Goal: Task Accomplishment & Management: Complete application form

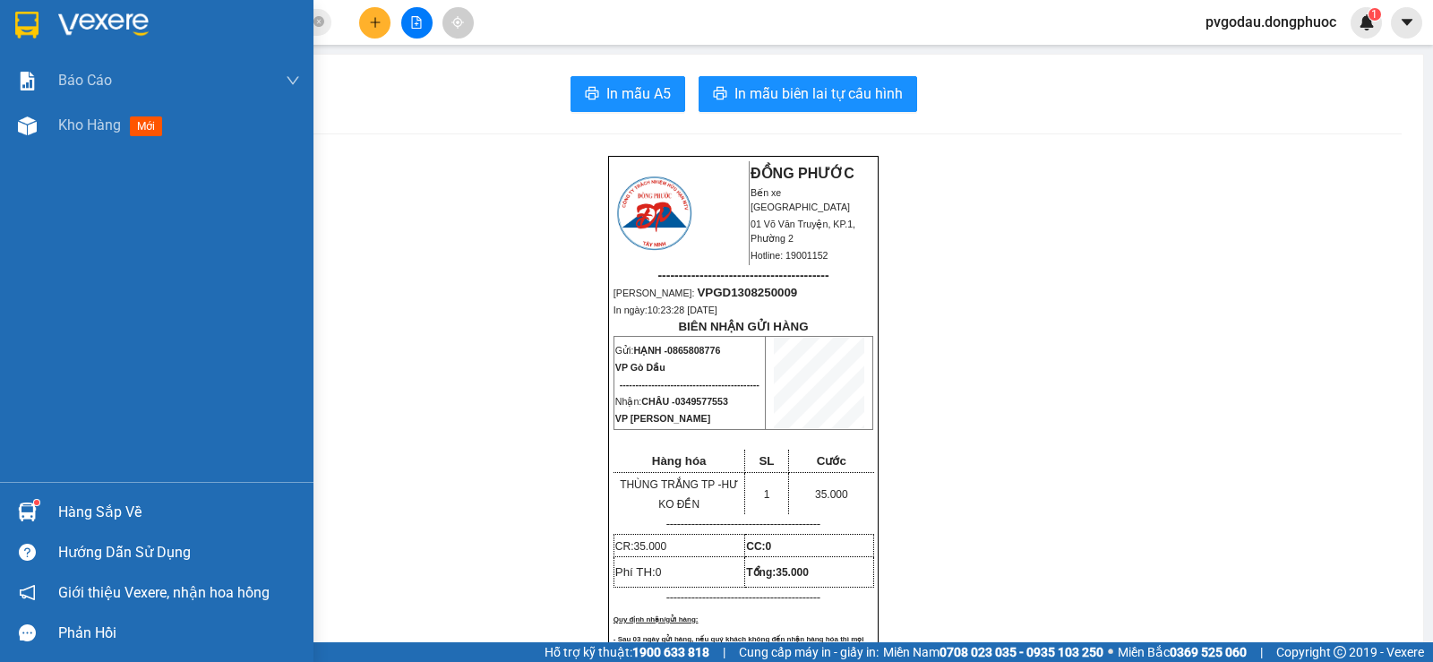
click at [104, 519] on div "Hàng sắp về" at bounding box center [179, 512] width 242 height 27
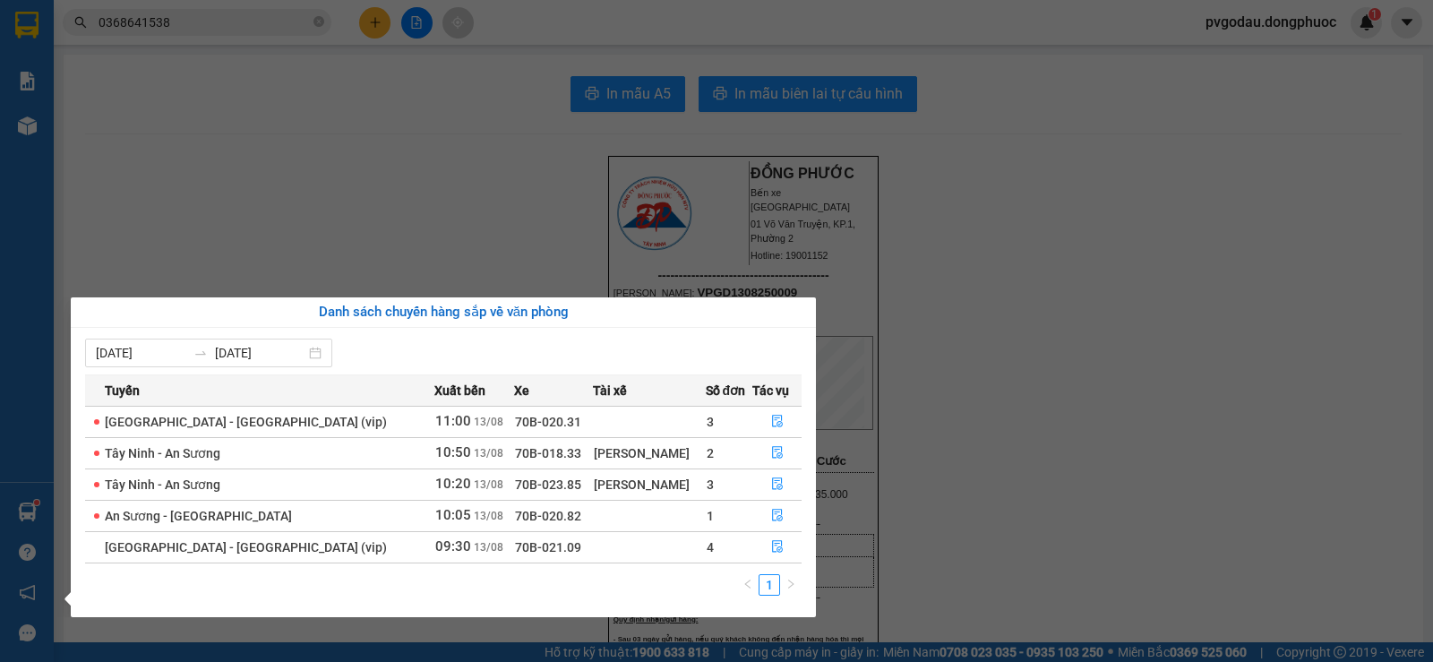
click at [936, 341] on section "Kết quả tìm kiếm ( 3 ) Bộ lọc Mã ĐH Trạng thái Món hàng Tổng cước Chưa cước Nhã…" at bounding box center [716, 331] width 1433 height 662
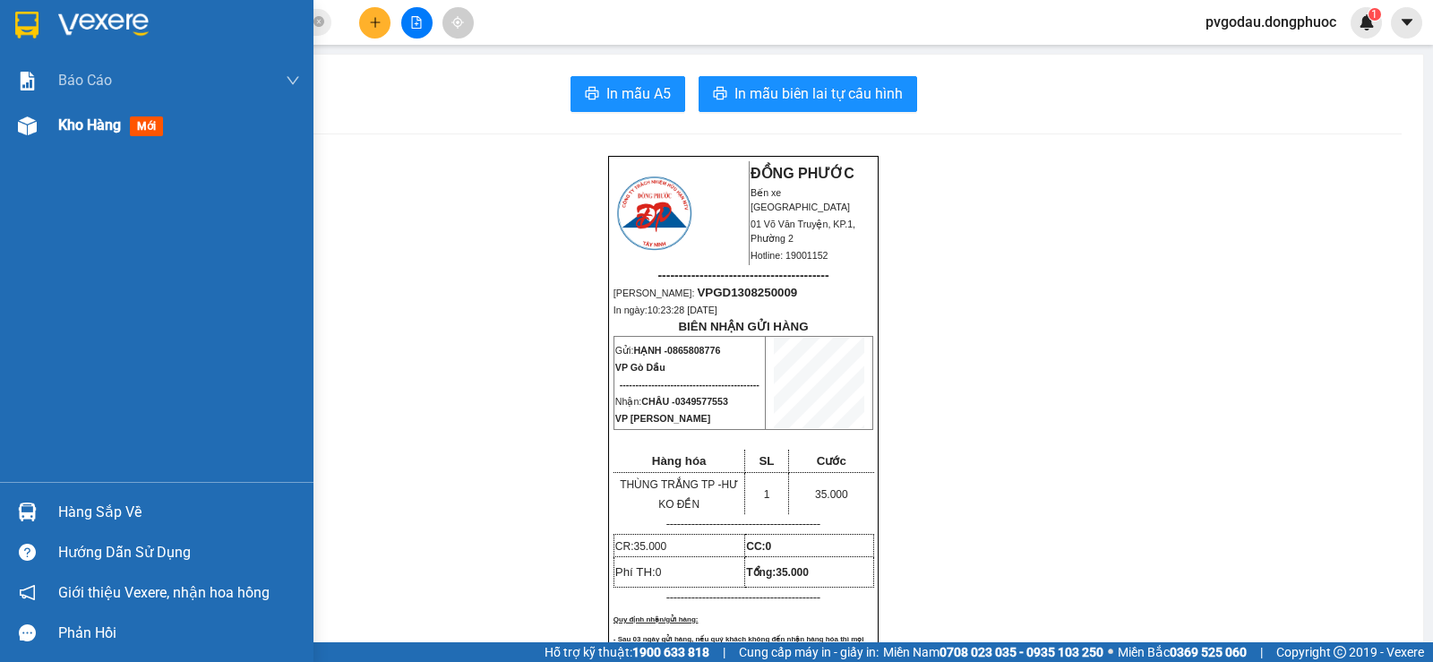
click at [102, 137] on div "Kho hàng mới" at bounding box center [179, 125] width 242 height 45
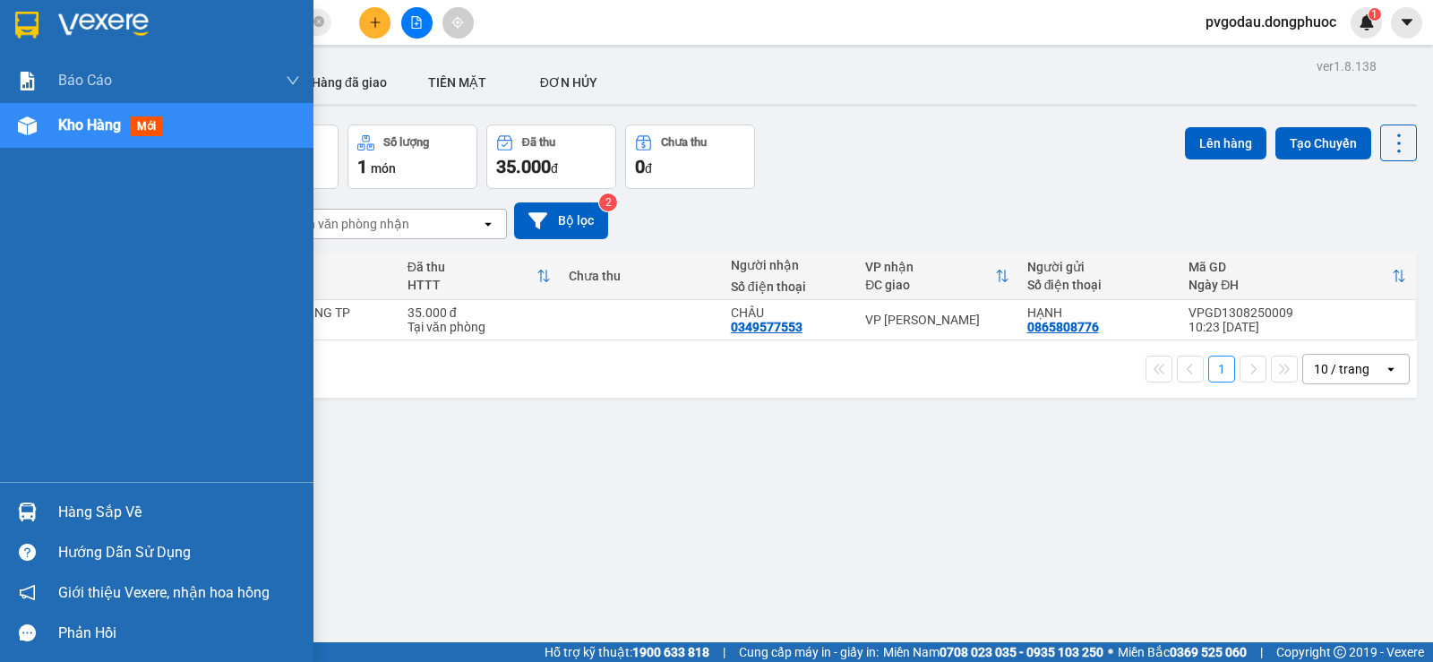
click at [101, 518] on div "Hàng sắp về" at bounding box center [179, 512] width 242 height 27
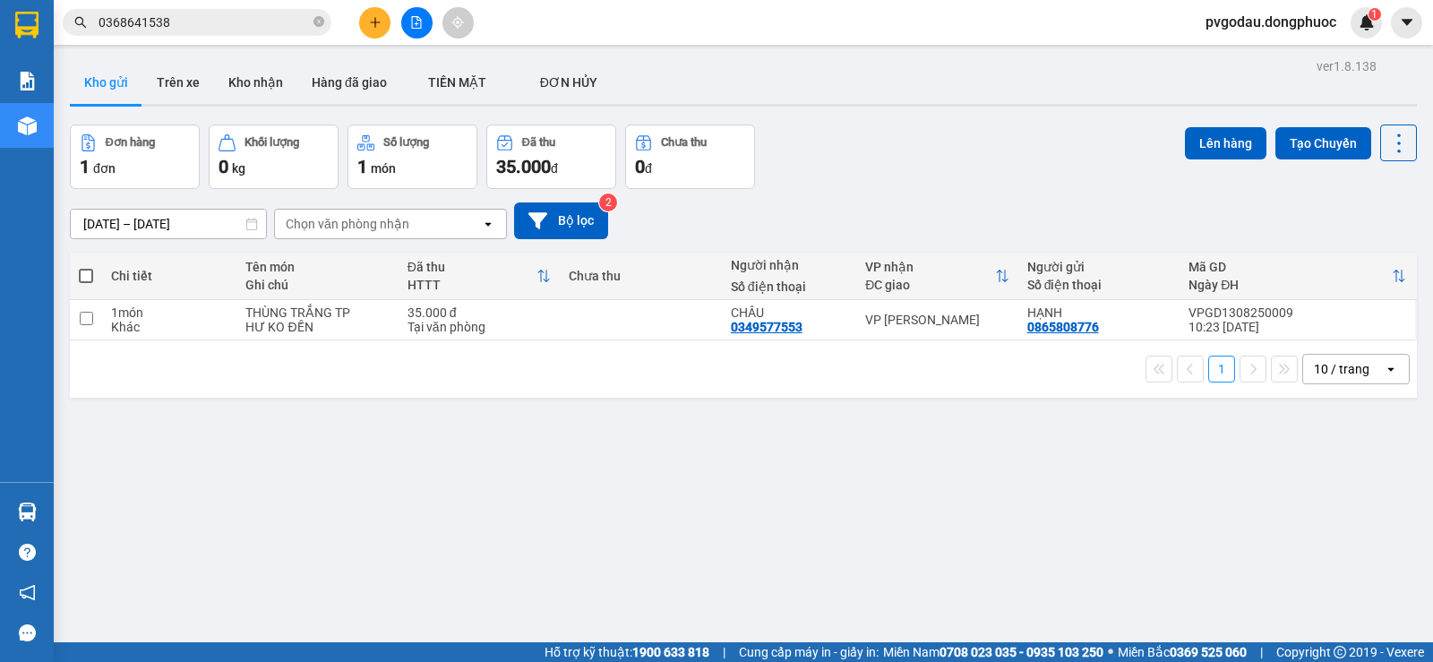
click at [794, 258] on section "Kết quả tìm kiếm ( 3 ) Bộ lọc Mã ĐH Trạng thái Món hàng Tổng cước Chưa cước Nhã…" at bounding box center [716, 331] width 1433 height 662
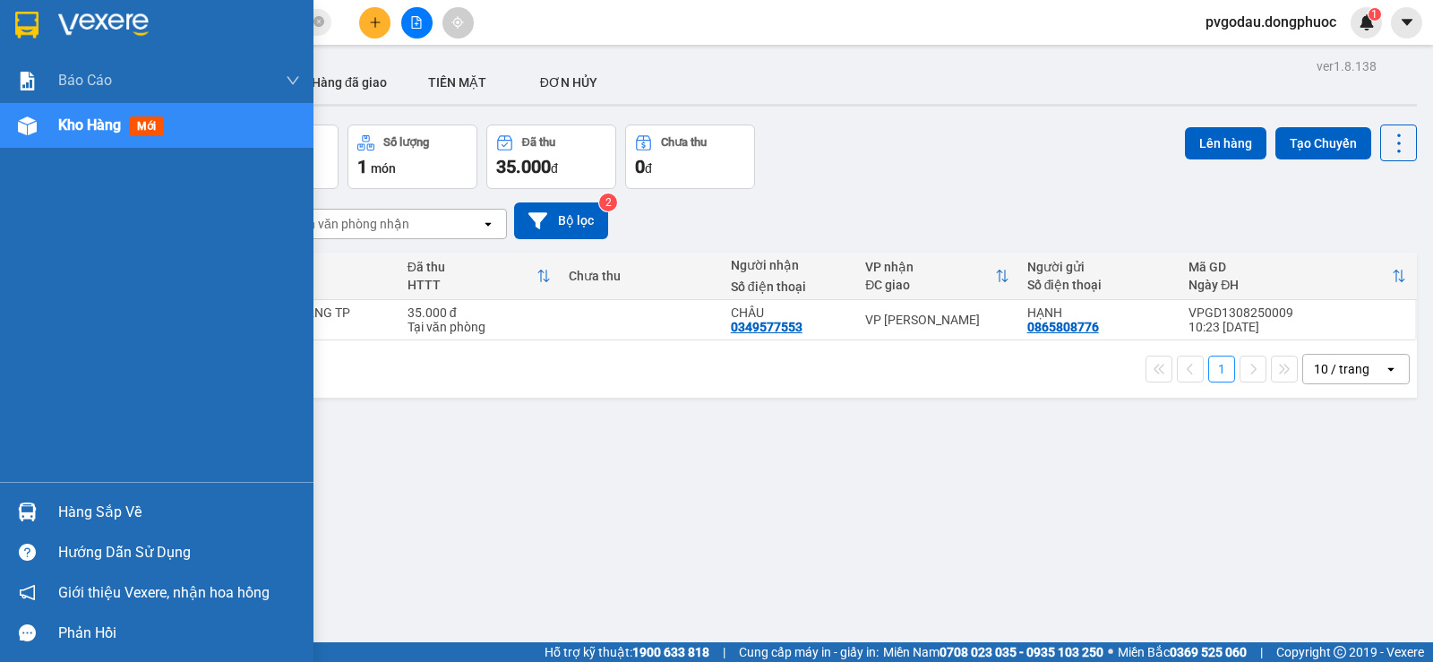
click at [153, 511] on div "Hàng sắp về" at bounding box center [179, 512] width 242 height 27
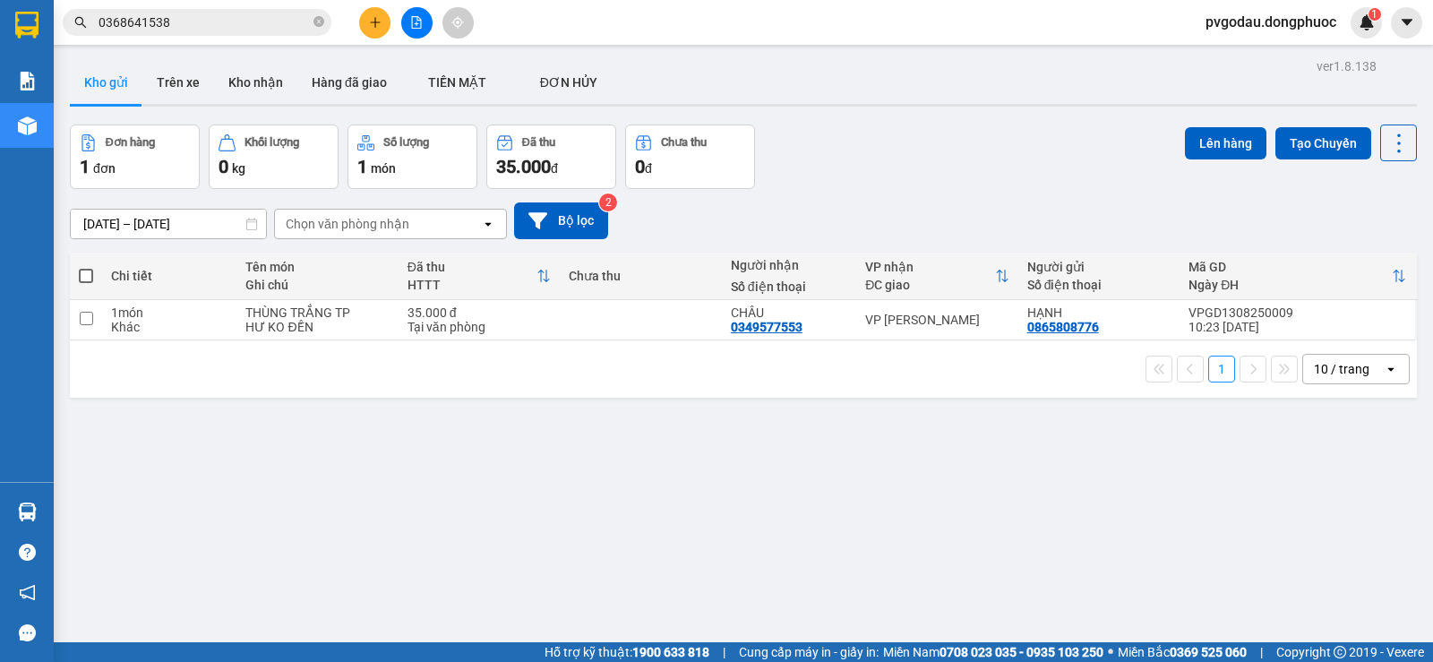
click at [963, 523] on section "Kết quả tìm kiếm ( 3 ) Bộ lọc Mã ĐH Trạng thái Món hàng Tổng cước Chưa cước Nhã…" at bounding box center [716, 331] width 1433 height 662
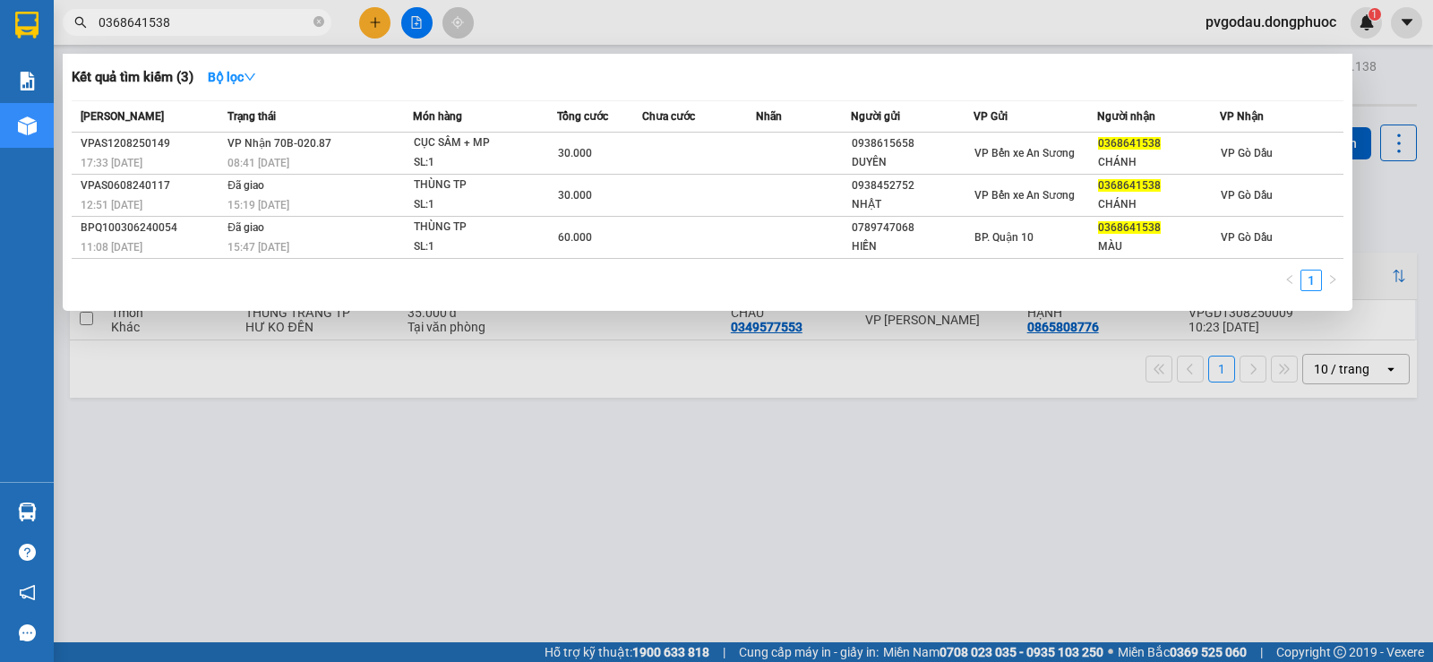
click at [185, 17] on input "0368641538" at bounding box center [204, 23] width 211 height 20
click at [375, 30] on div at bounding box center [716, 331] width 1433 height 662
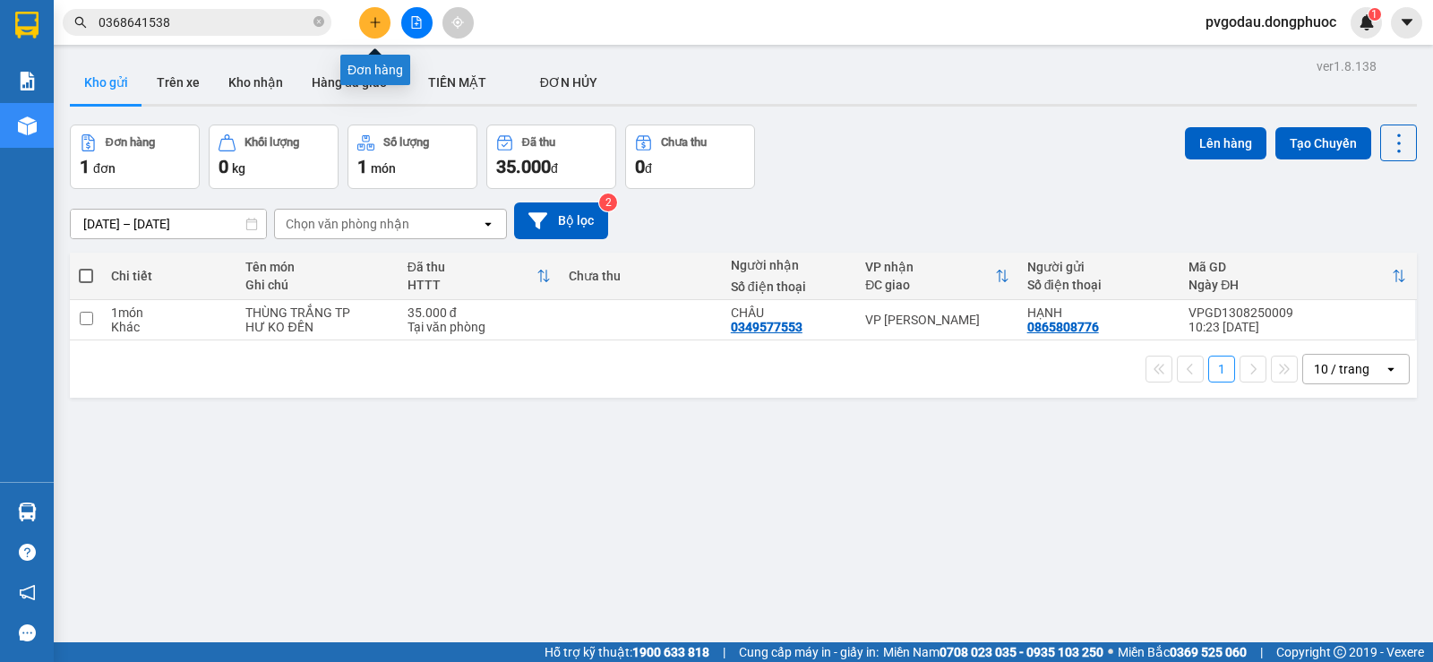
click at [375, 29] on button at bounding box center [374, 22] width 31 height 31
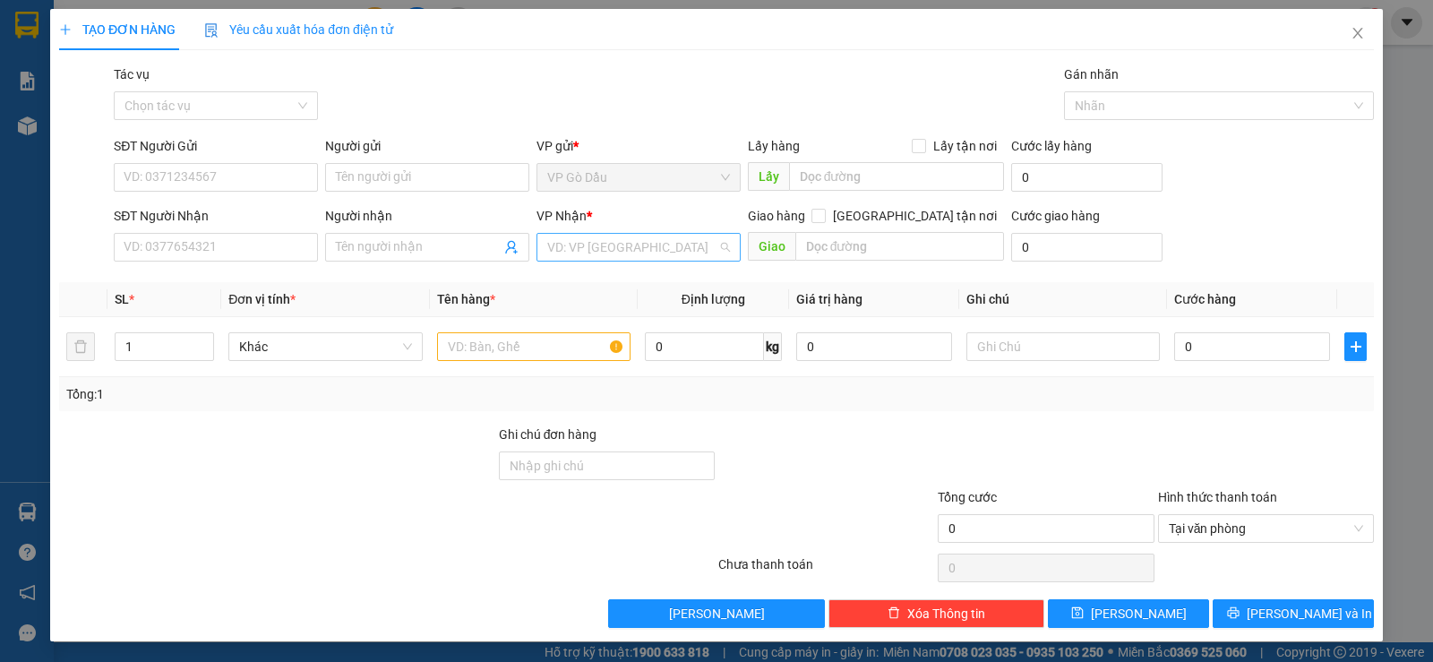
click at [634, 245] on input "search" at bounding box center [632, 247] width 170 height 27
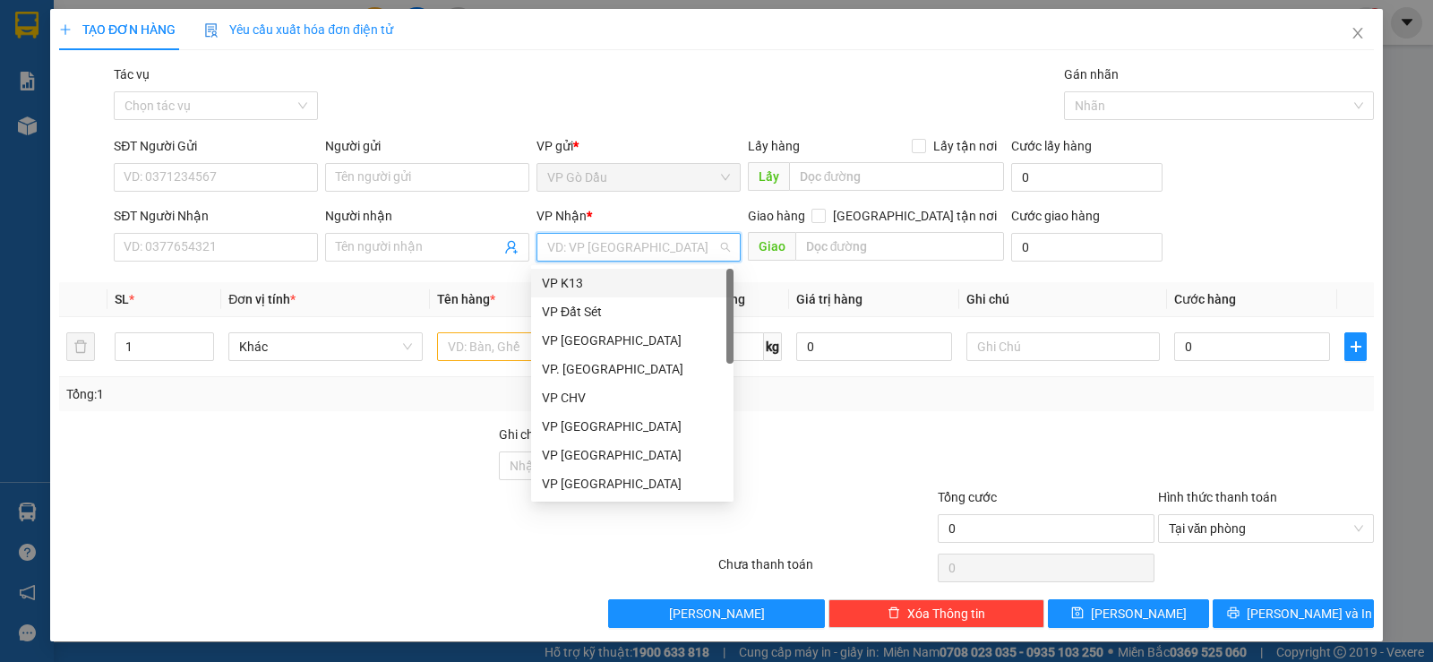
type input "A"
type input "Á"
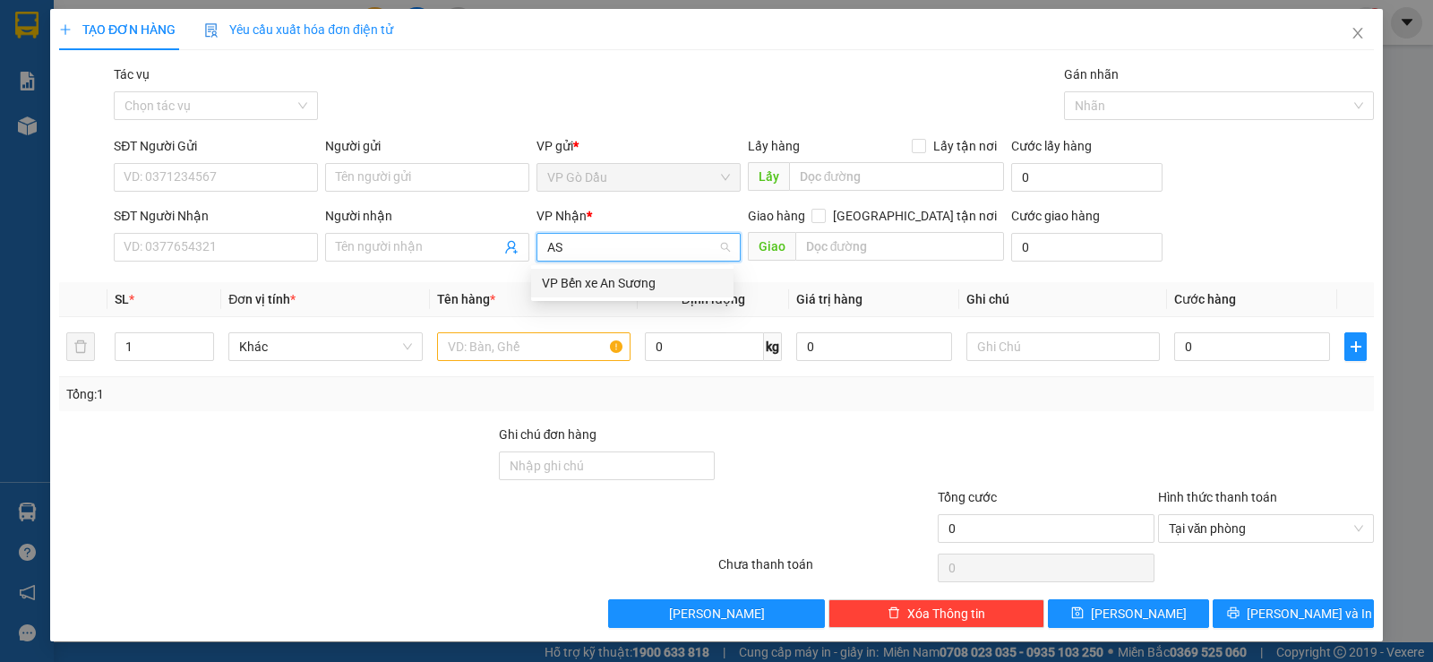
type input "A"
type input "Q"
type input "H"
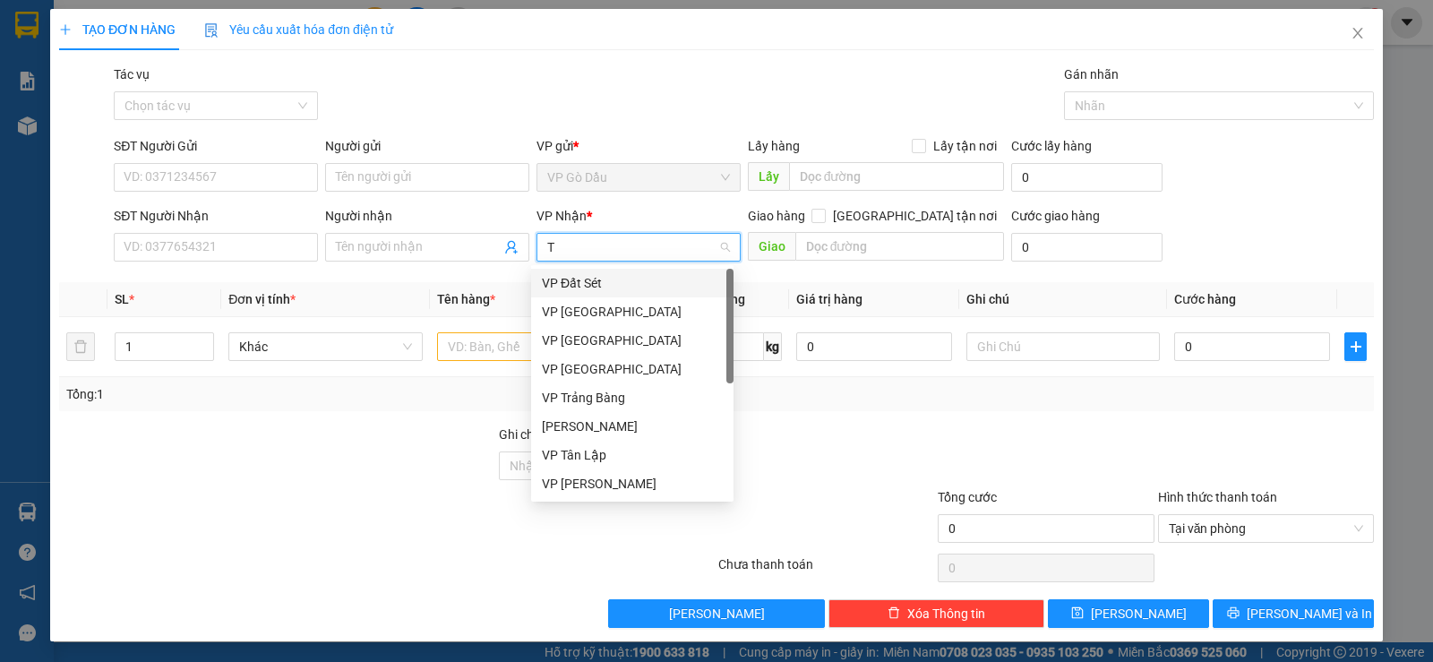
type input "TA"
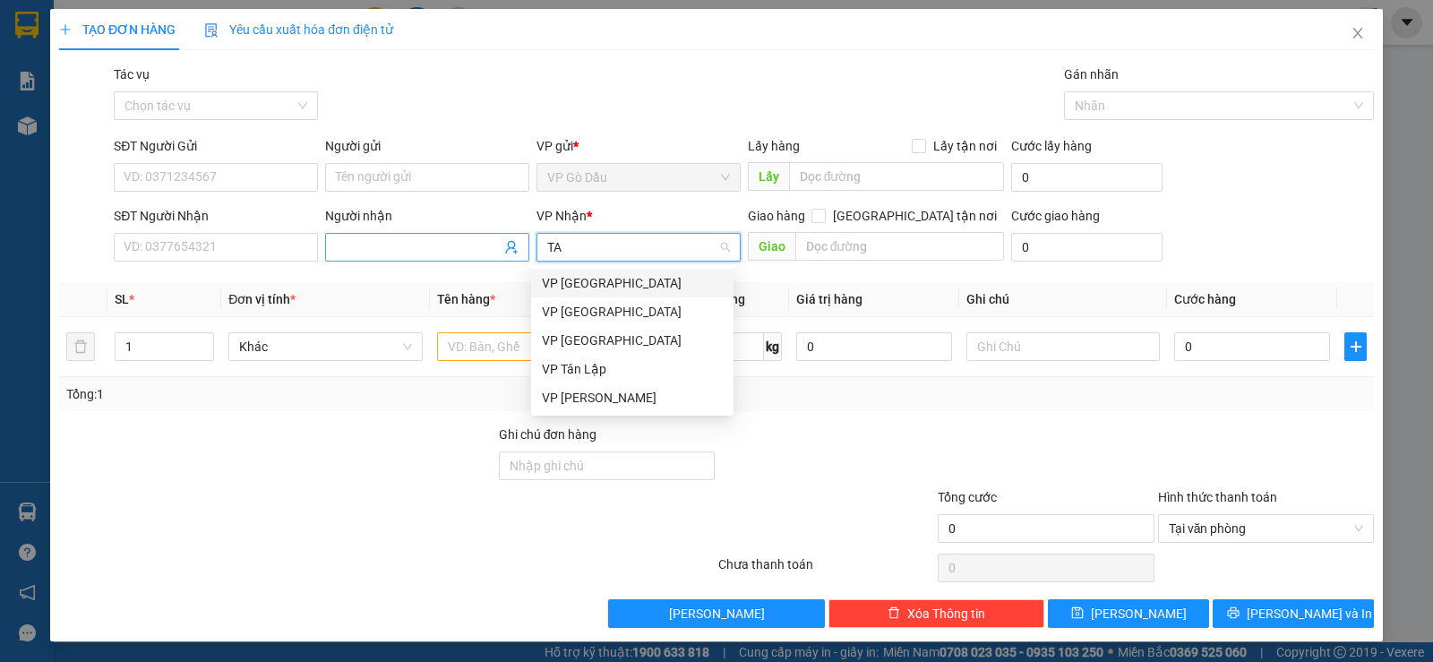
drag, startPoint x: 586, startPoint y: 252, endPoint x: 520, endPoint y: 242, distance: 66.1
click at [520, 242] on div "SĐT Người Nhận VD: 0377654321 Người nhận Tên người nhận VP Nhận * TA VD: VP [GE…" at bounding box center [744, 237] width 1268 height 63
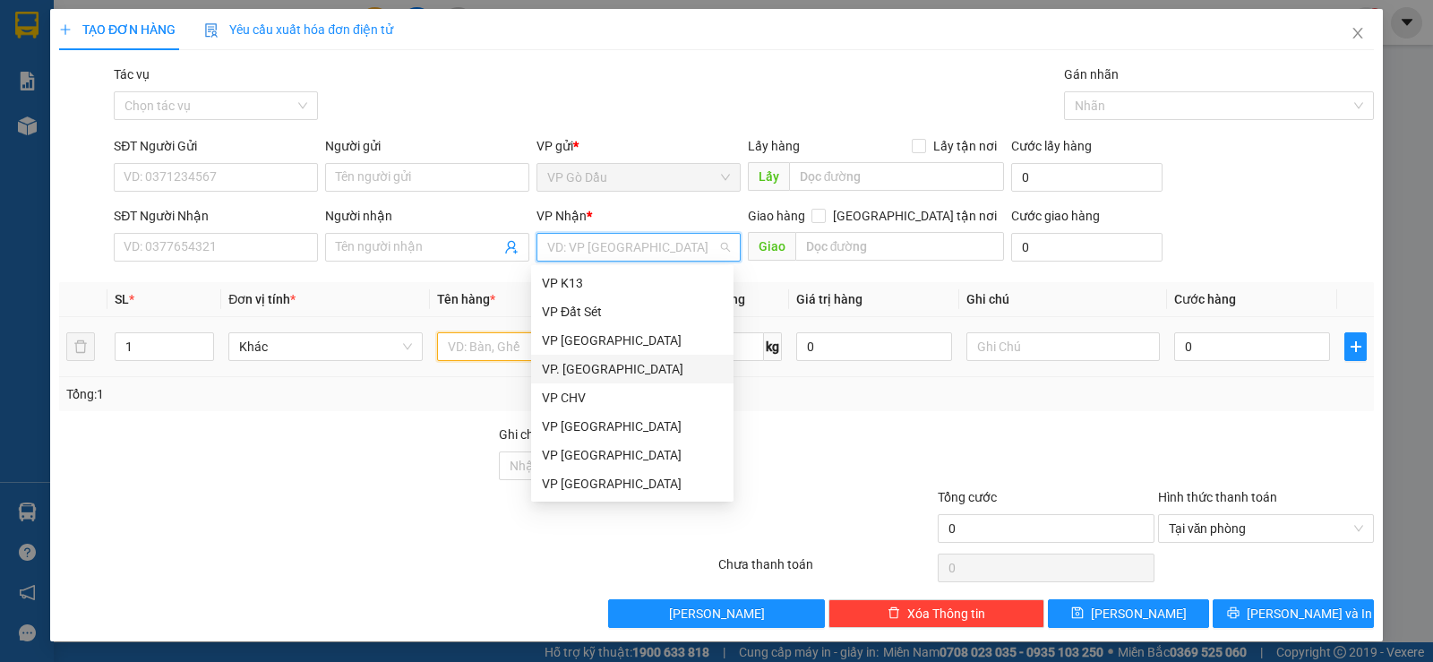
click at [477, 345] on input "text" at bounding box center [533, 346] width 193 height 29
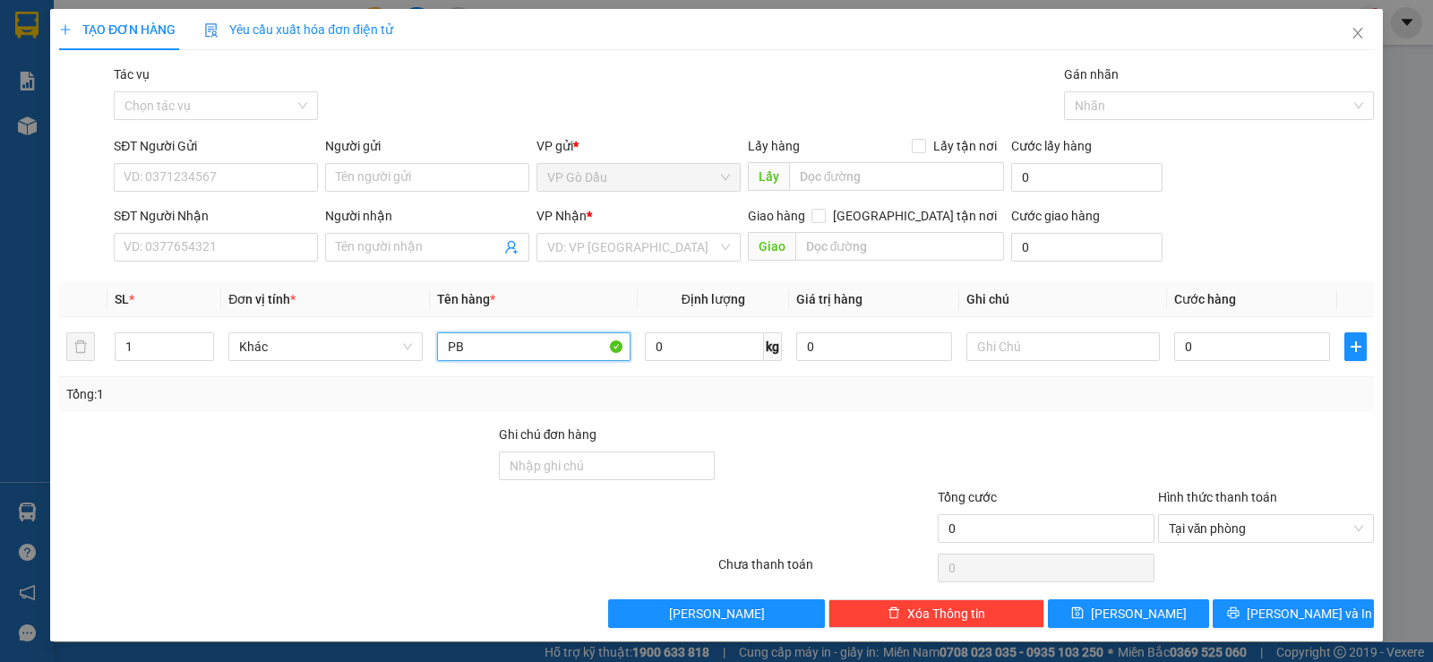
type input "P"
type input "H"
type input "T"
type input "H"
type input "G"
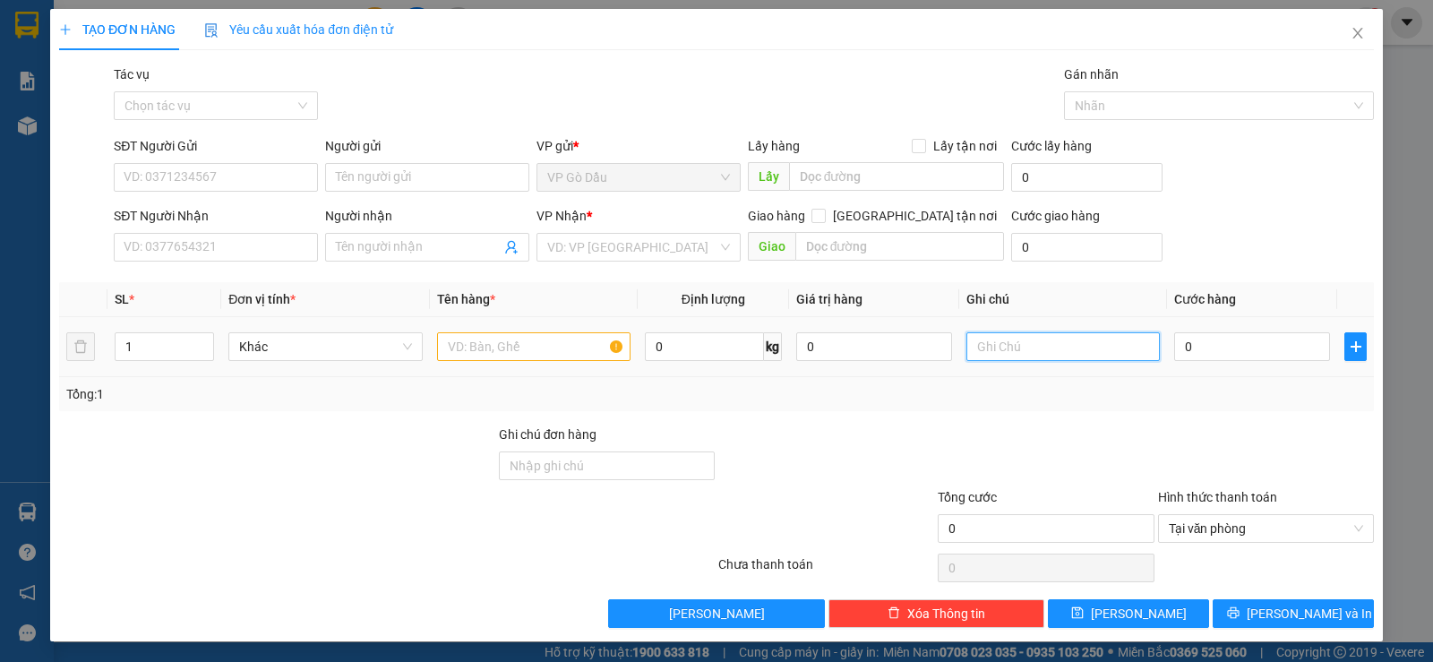
click at [1007, 350] on input "text" at bounding box center [1063, 346] width 193 height 29
click at [1353, 33] on icon "close" at bounding box center [1358, 33] width 10 height 11
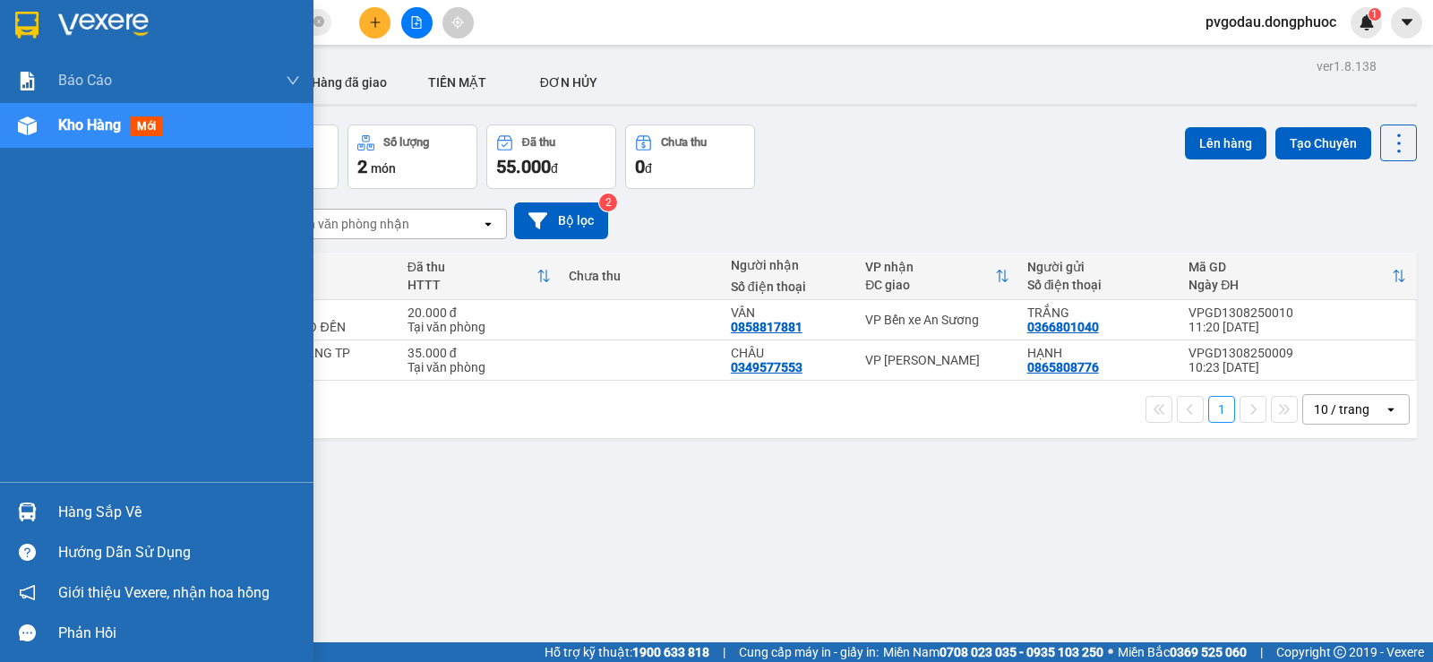
click at [95, 510] on div "Hàng sắp về" at bounding box center [179, 512] width 242 height 27
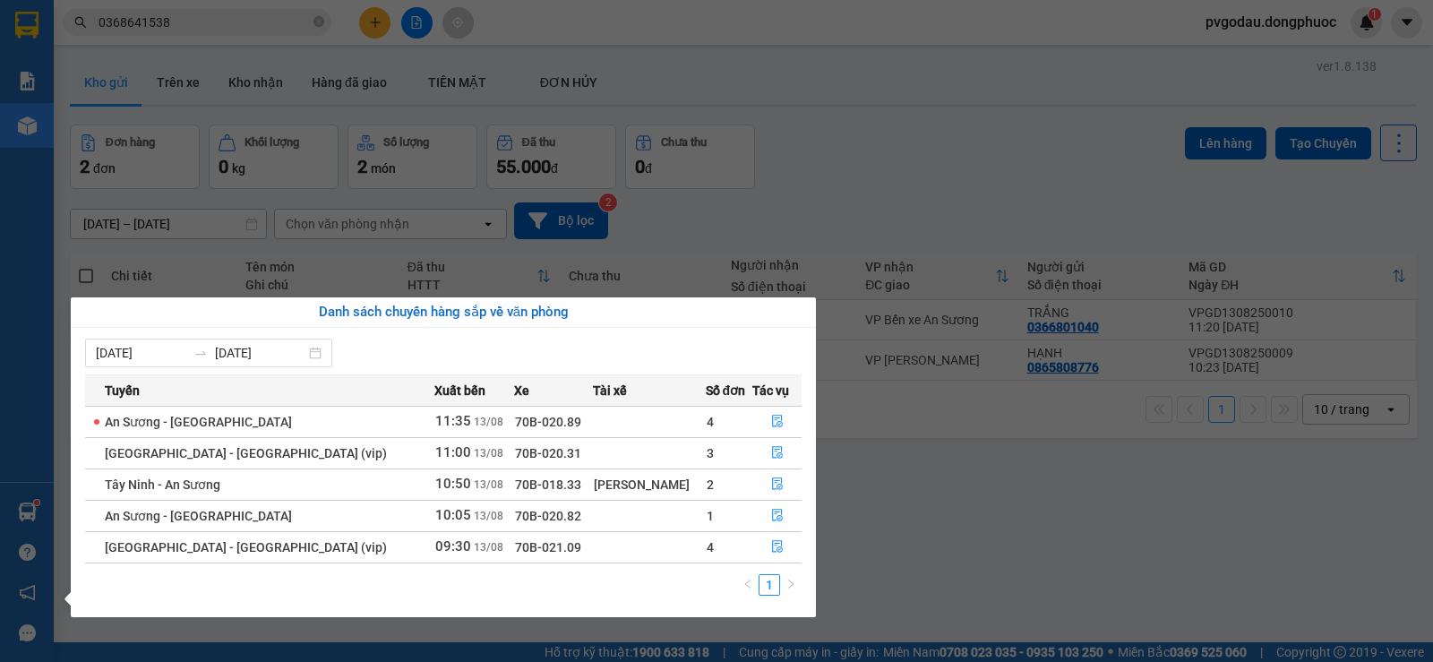
click at [217, 120] on section "Kết quả tìm kiếm ( 3 ) Bộ lọc Mã ĐH Trạng thái Món hàng Tổng cước Chưa cước Nhã…" at bounding box center [716, 331] width 1433 height 662
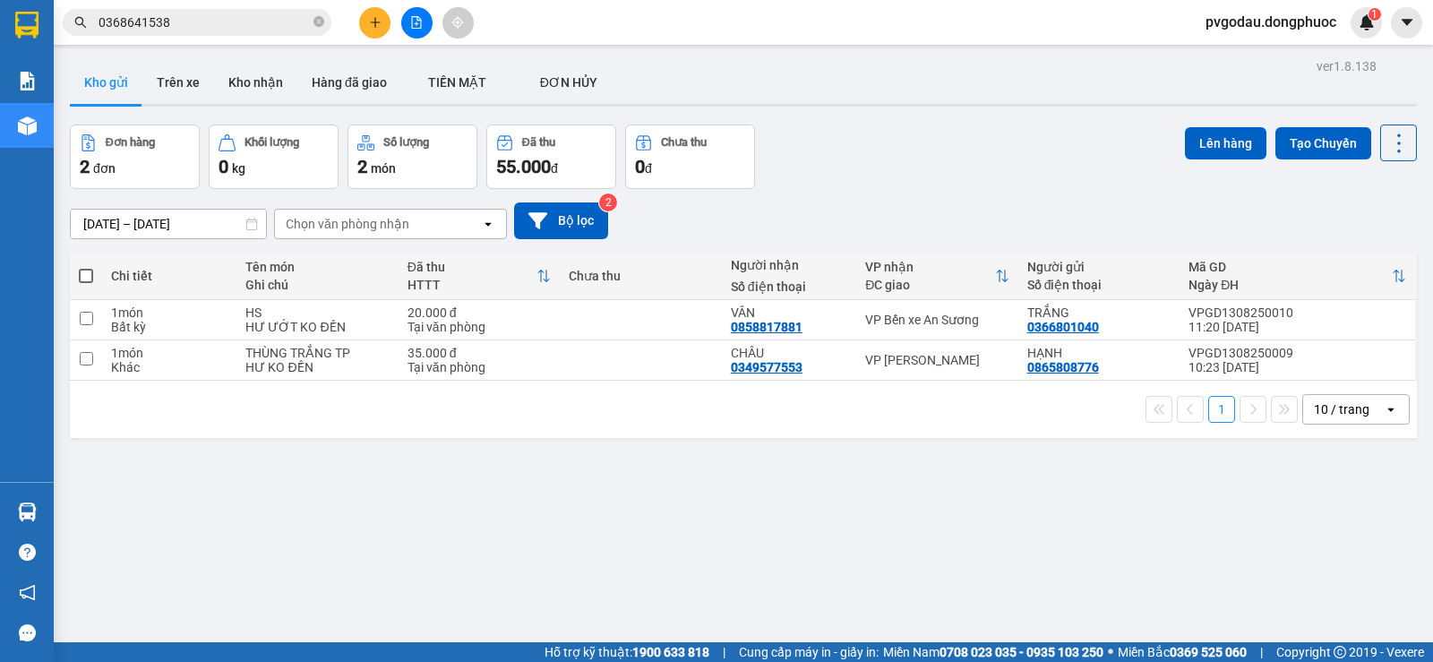
click at [181, 24] on input "0368641538" at bounding box center [204, 23] width 211 height 20
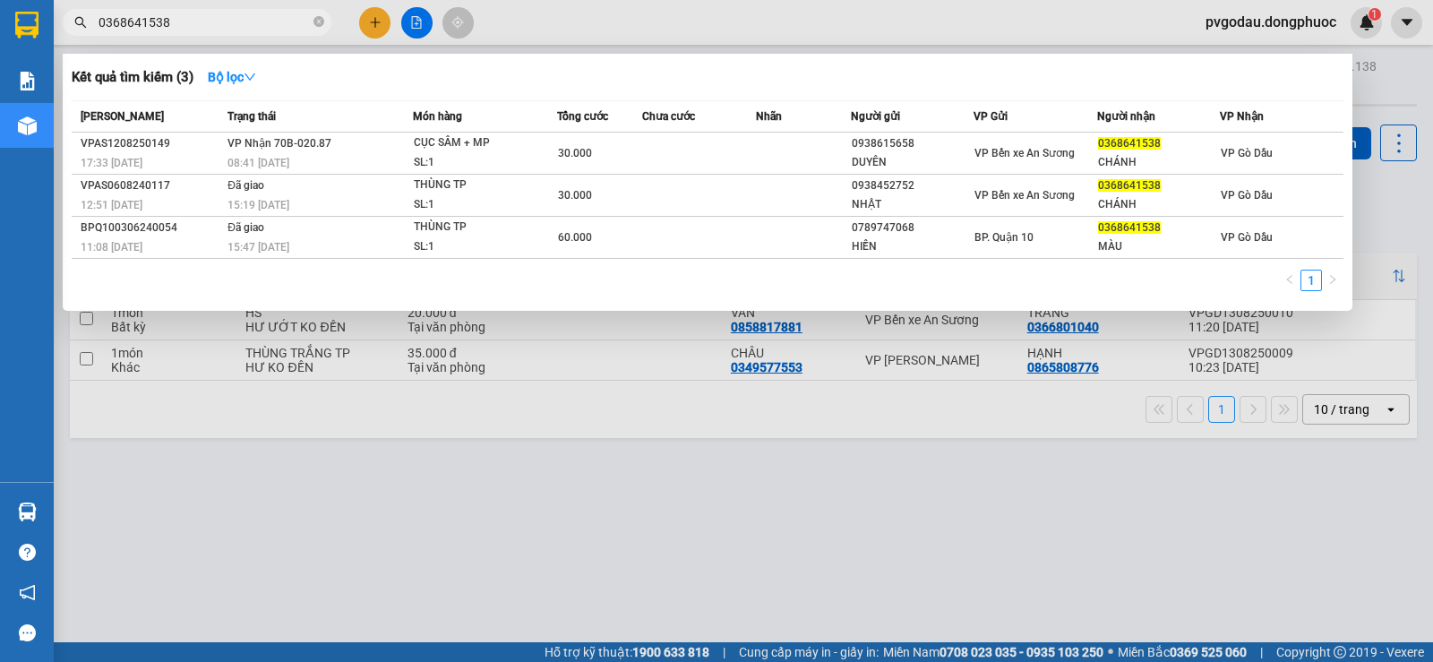
click at [181, 24] on input "0368641538" at bounding box center [204, 23] width 211 height 20
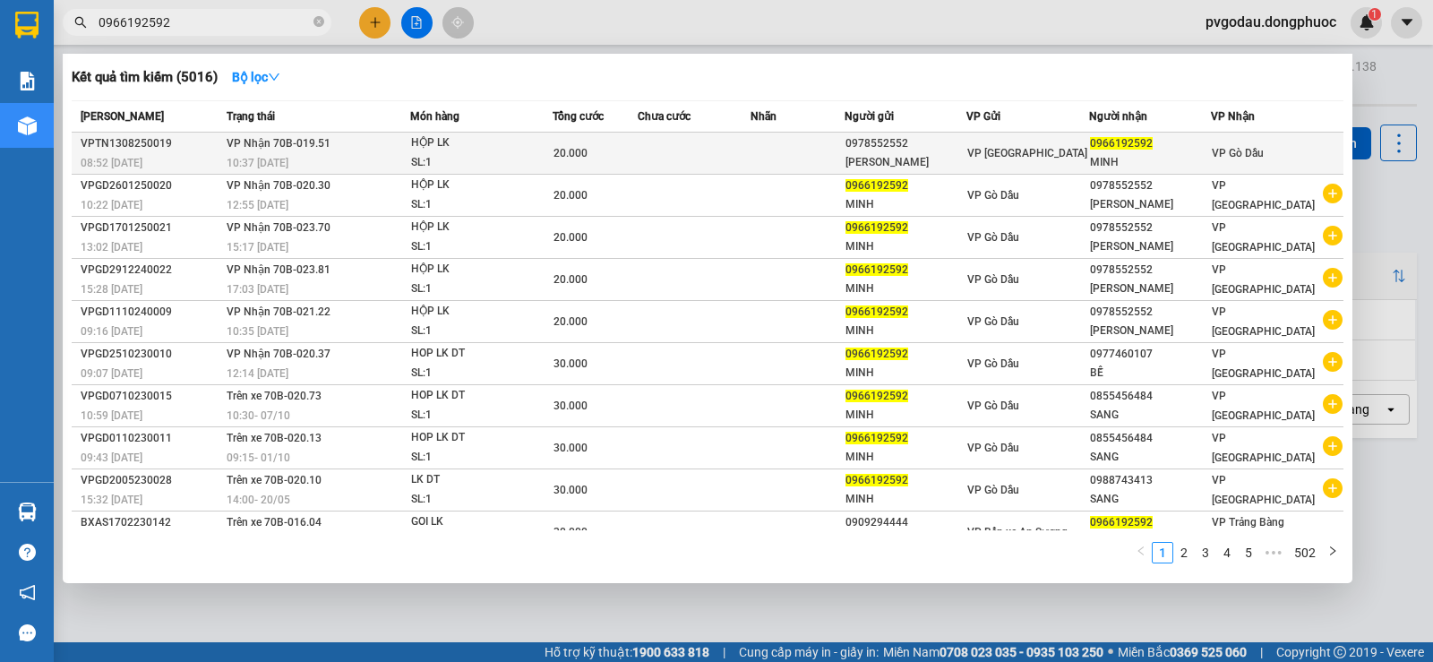
type input "0966192592"
click at [428, 153] on div "SL: 1" at bounding box center [478, 163] width 134 height 20
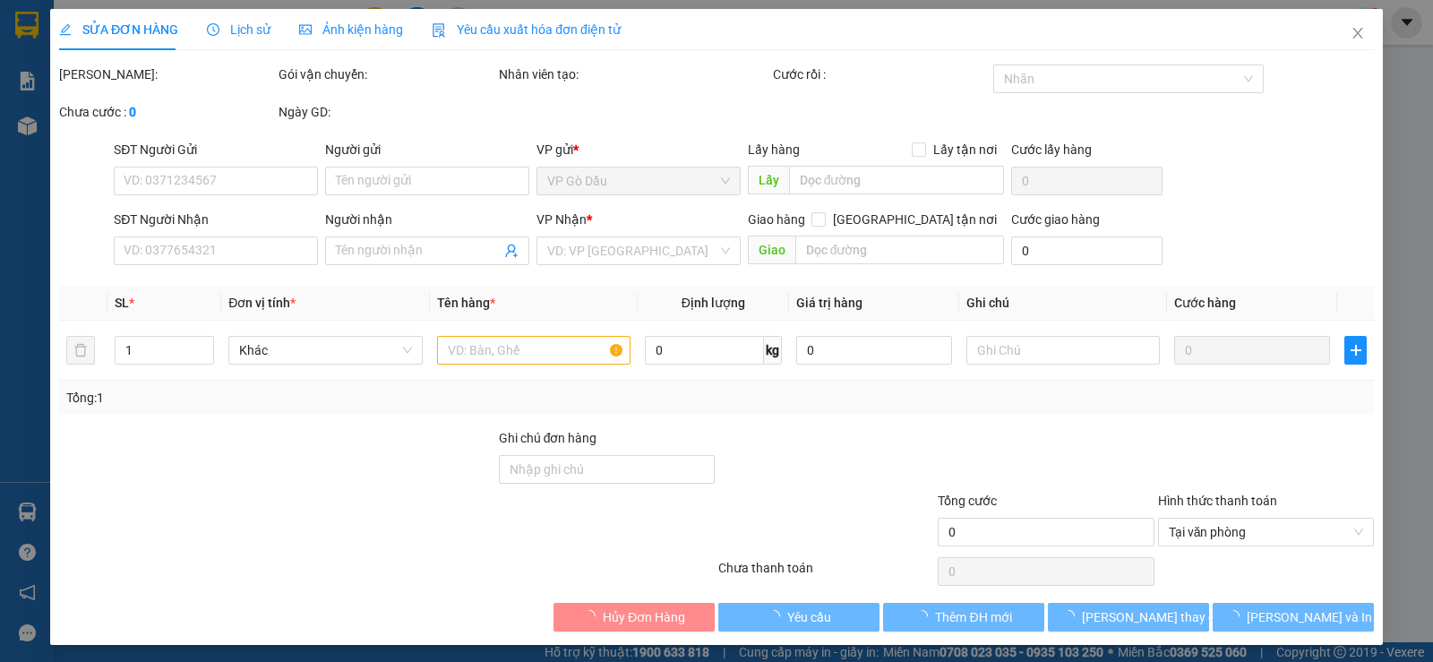
type input "0978552552"
type input "[PERSON_NAME]"
type input "0966192592"
type input "MINH"
type input "20.000"
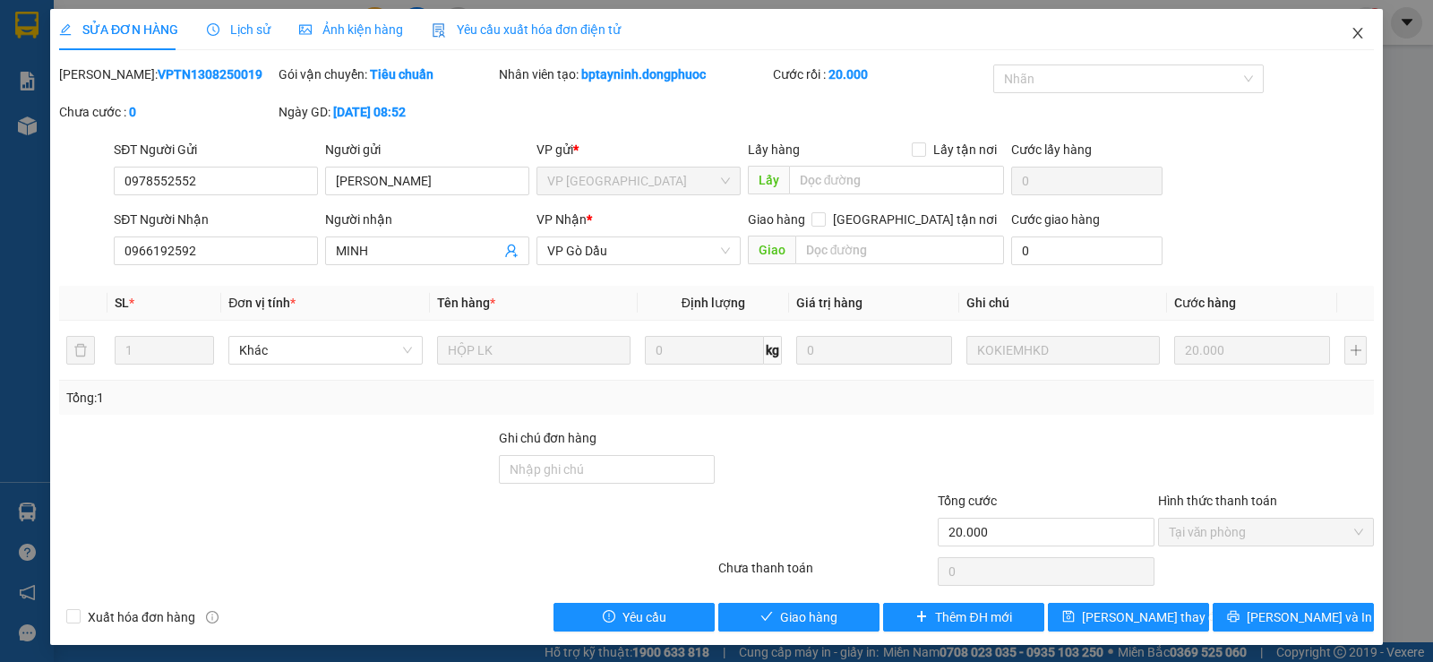
click at [1351, 38] on icon "close" at bounding box center [1358, 33] width 14 height 14
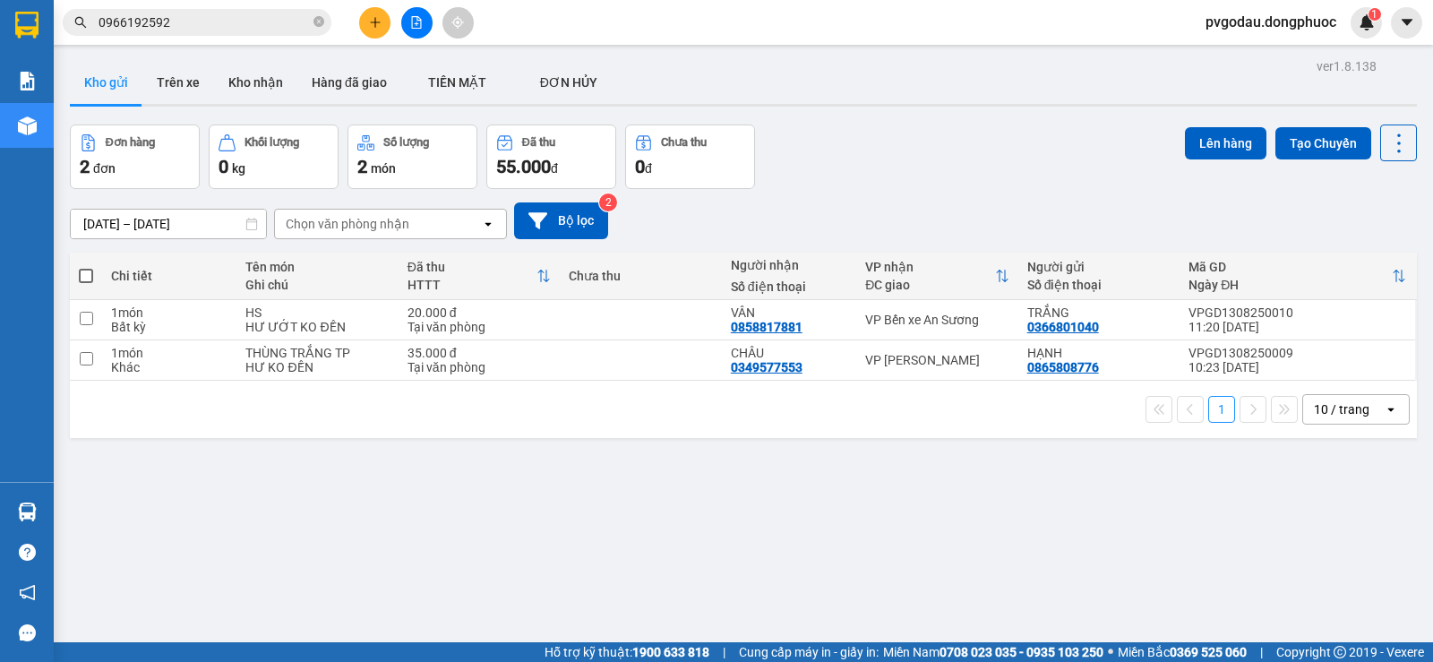
click at [206, 23] on input "0966192592" at bounding box center [204, 23] width 211 height 20
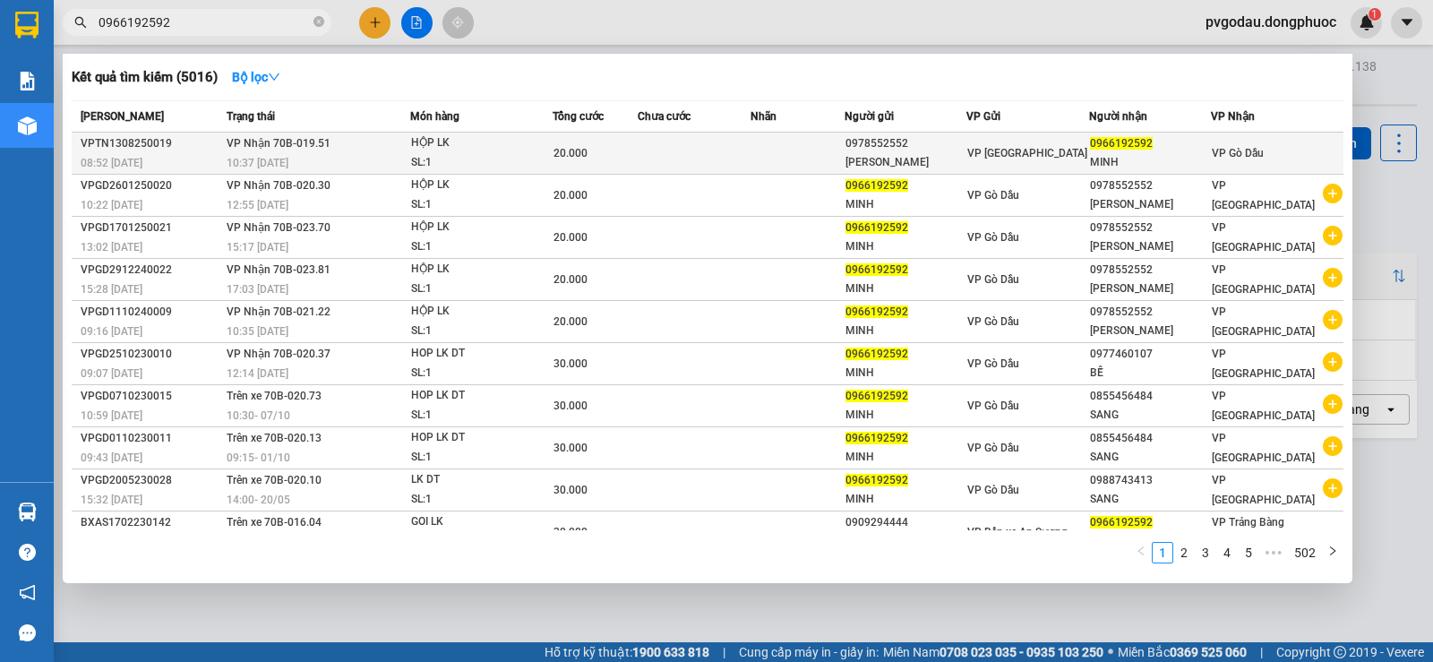
click at [594, 159] on div "20.000" at bounding box center [595, 153] width 82 height 20
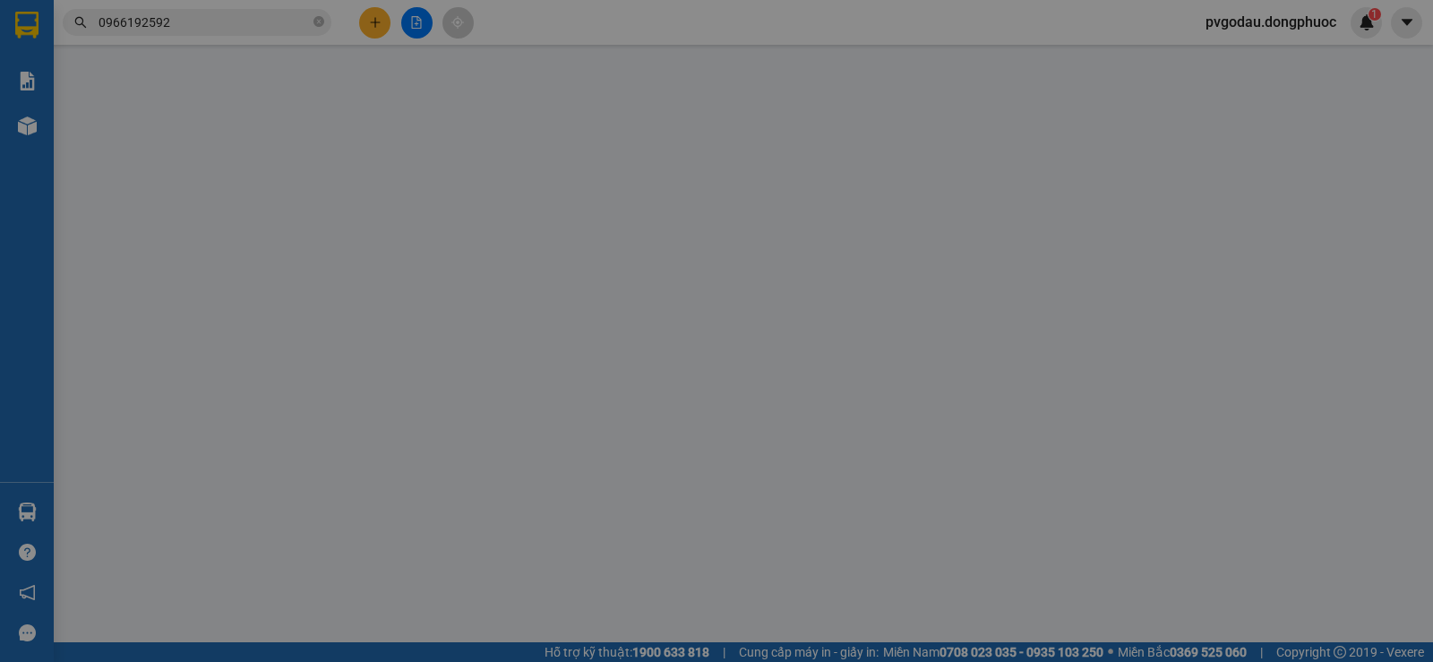
type input "0978552552"
type input "[PERSON_NAME]"
type input "0966192592"
type input "MINH"
type input "20.000"
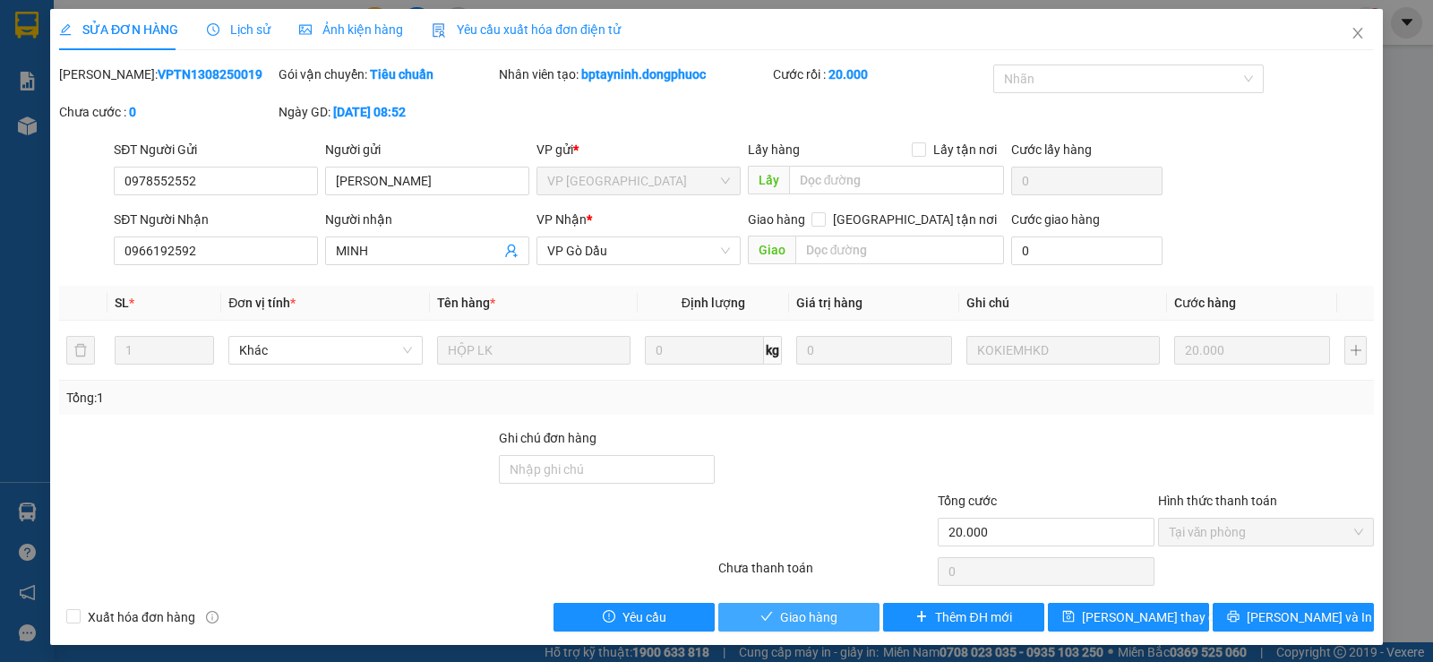
click at [789, 618] on span "Giao hàng" at bounding box center [808, 617] width 57 height 20
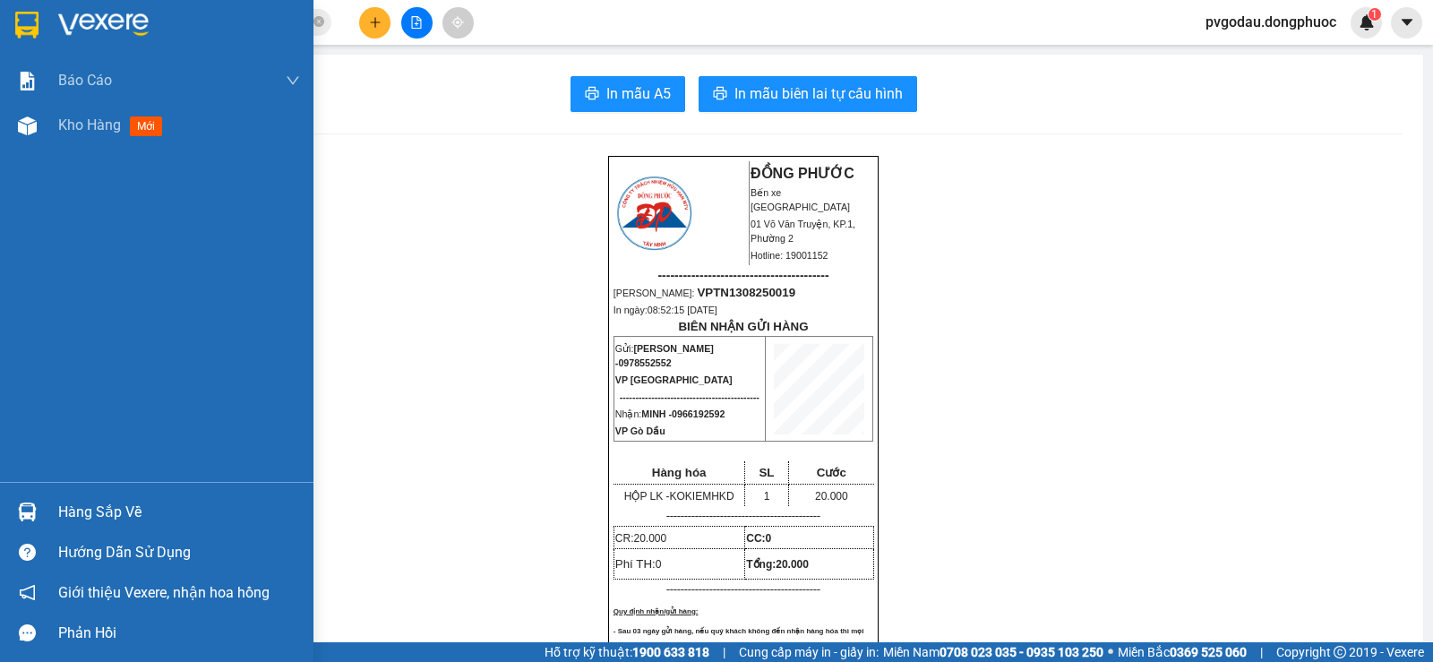
click at [86, 519] on div "Hàng sắp về" at bounding box center [179, 512] width 242 height 27
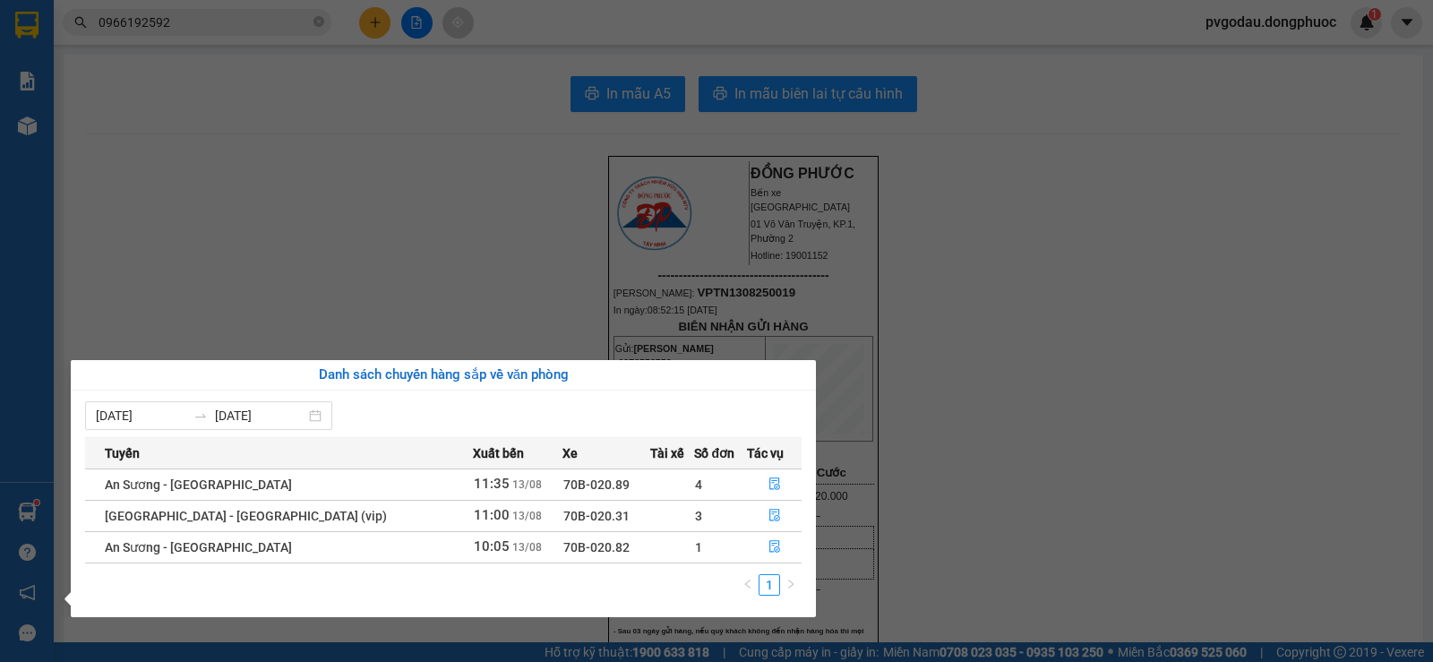
click at [151, 150] on section "Kết quả tìm kiếm ( 5016 ) Bộ lọc Mã ĐH Trạng thái Món hàng Tổng cước Chưa cước …" at bounding box center [716, 331] width 1433 height 662
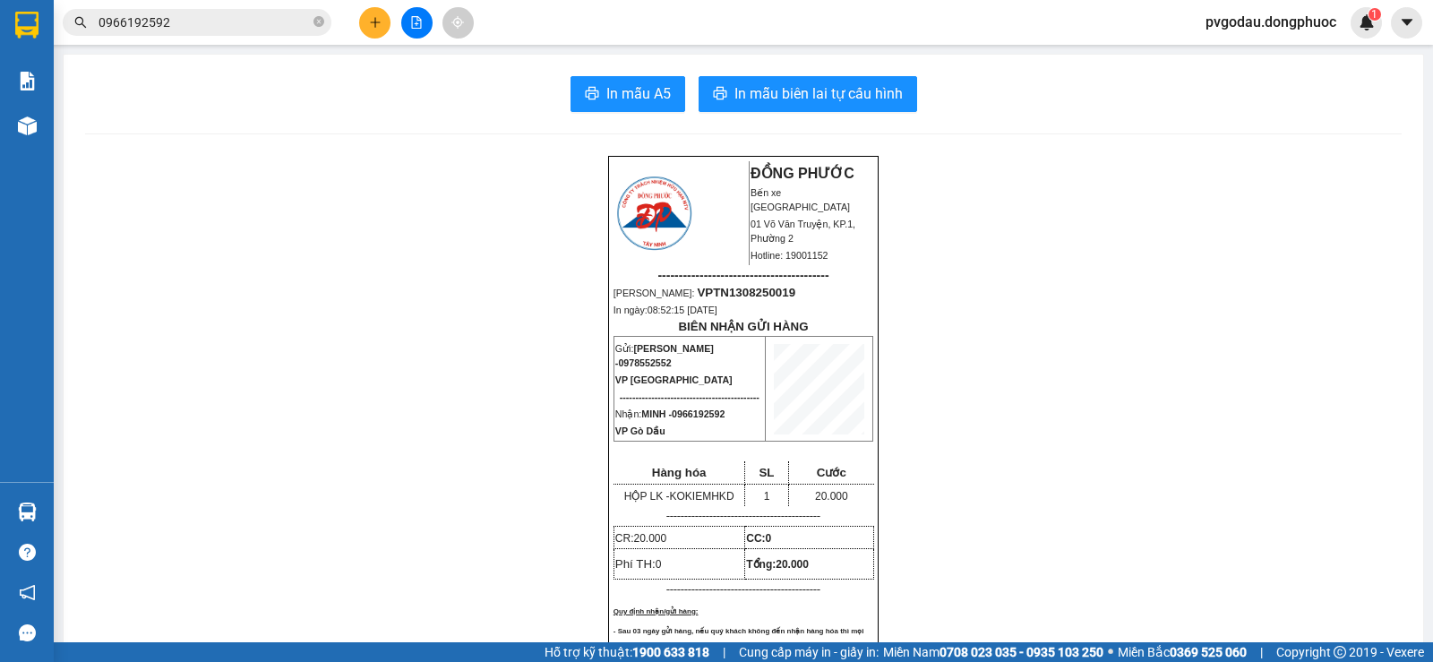
click at [208, 16] on input "0966192592" at bounding box center [204, 23] width 211 height 20
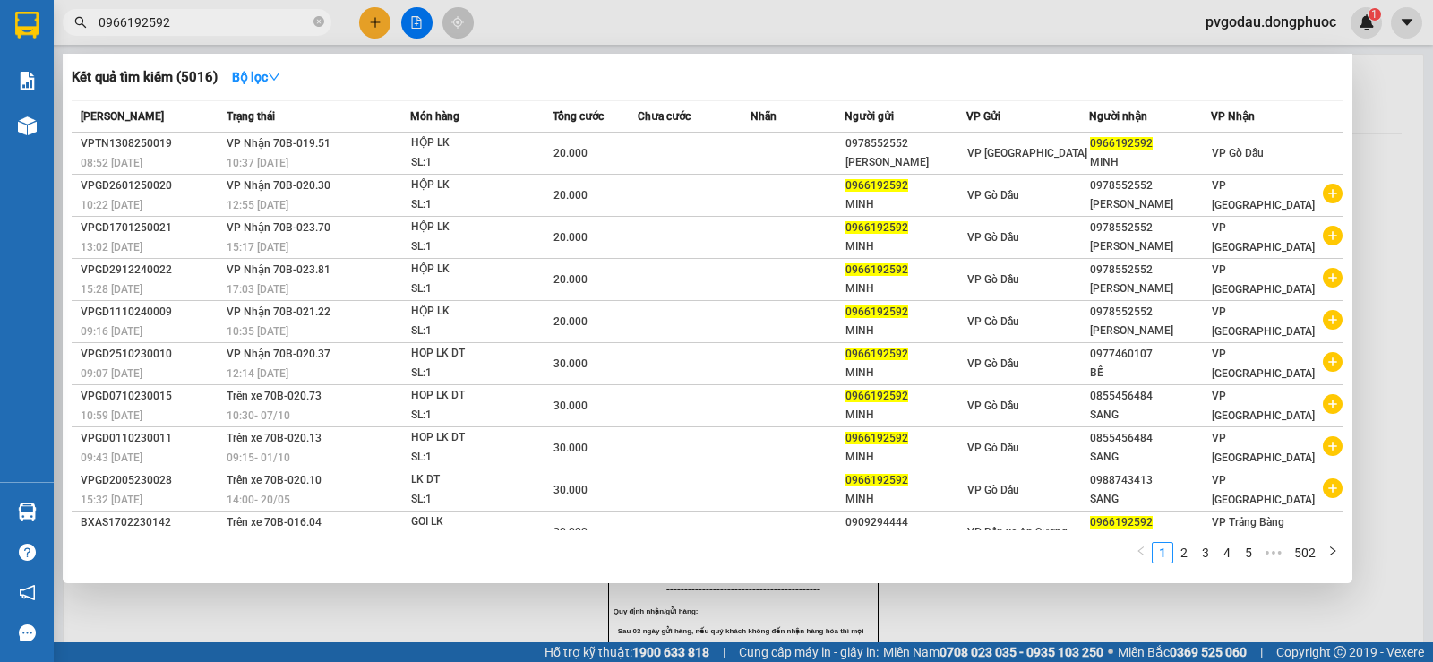
click at [208, 16] on input "0966192592" at bounding box center [204, 23] width 211 height 20
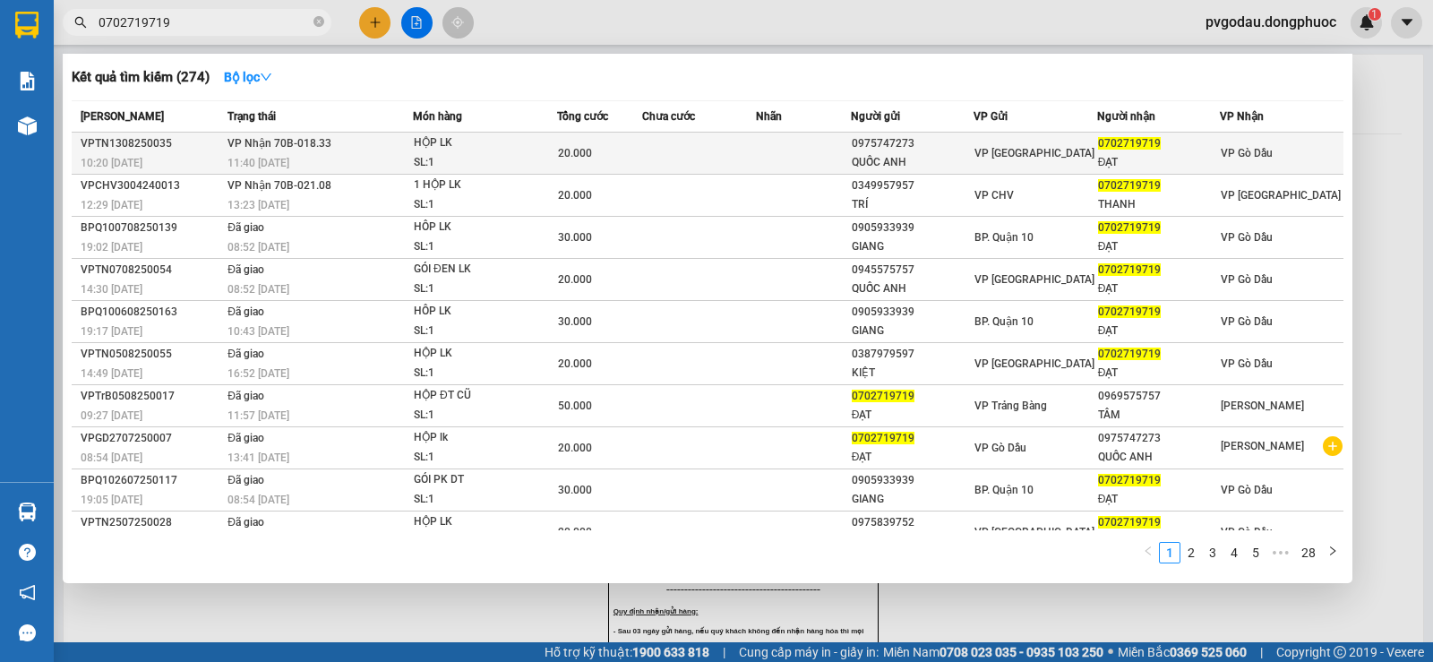
type input "0702719719"
click at [903, 145] on div "0975747273" at bounding box center [913, 143] width 122 height 19
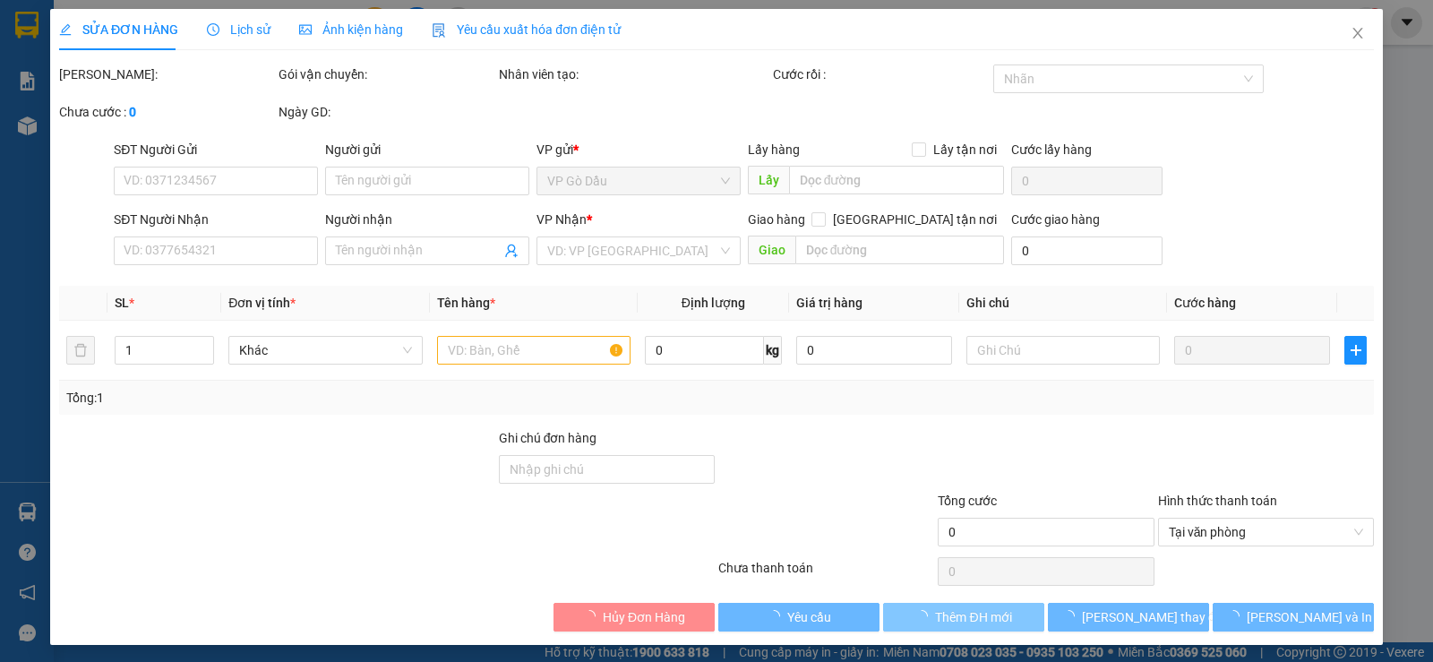
type input "0975747273"
type input "QUỐC ANH"
type input "0702719719"
type input "ĐẠT"
type input "20.000"
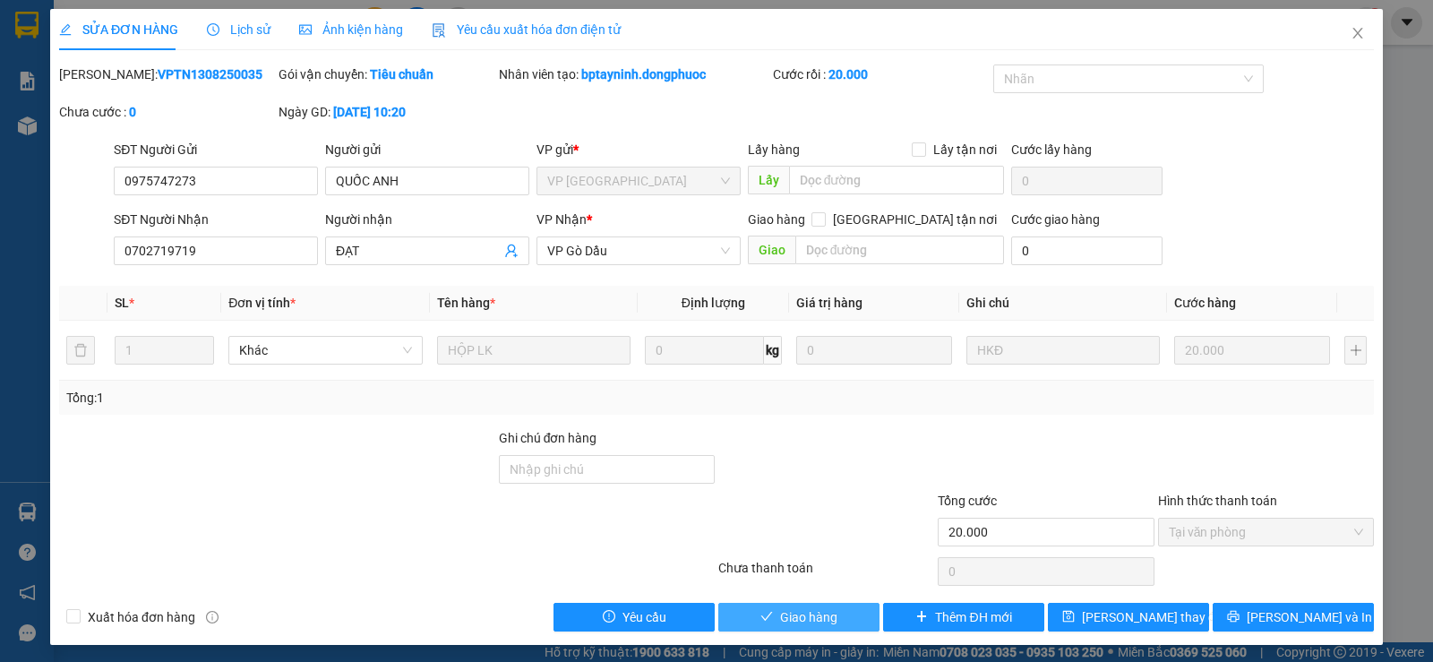
click at [810, 614] on span "Giao hàng" at bounding box center [808, 617] width 57 height 20
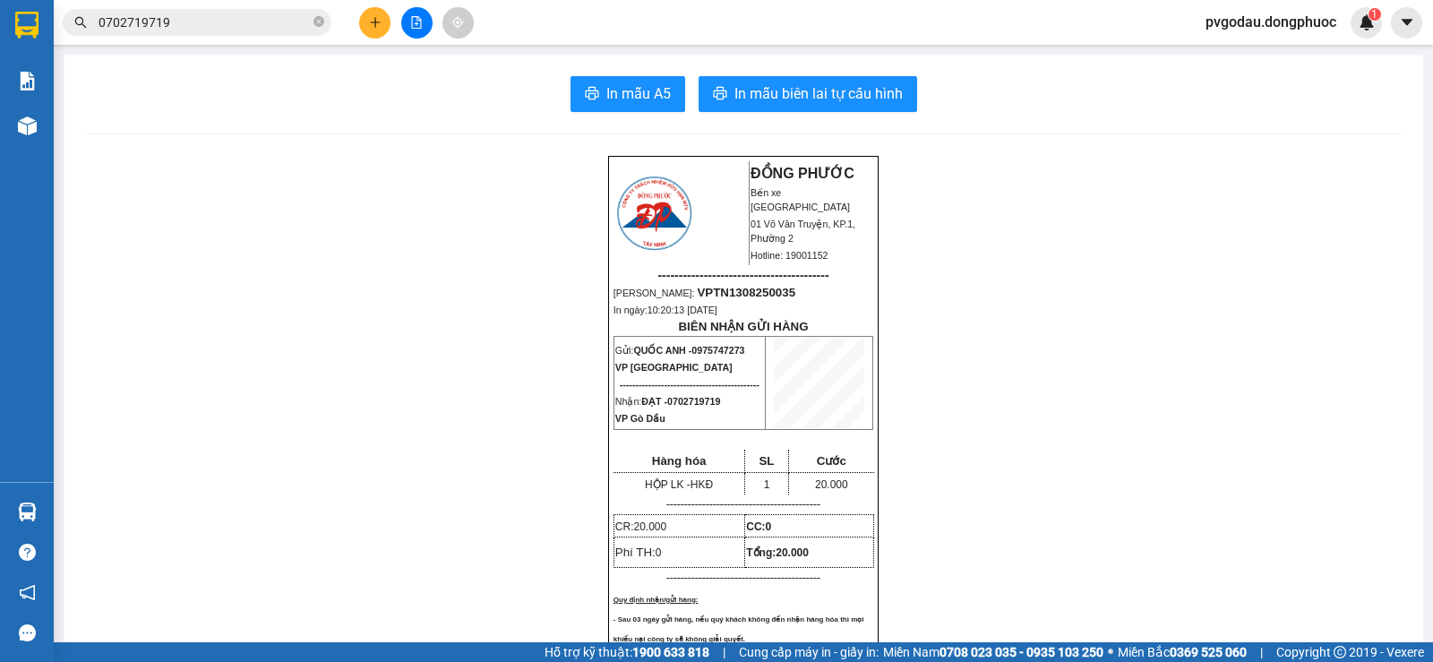
click at [376, 24] on icon "plus" at bounding box center [375, 22] width 13 height 13
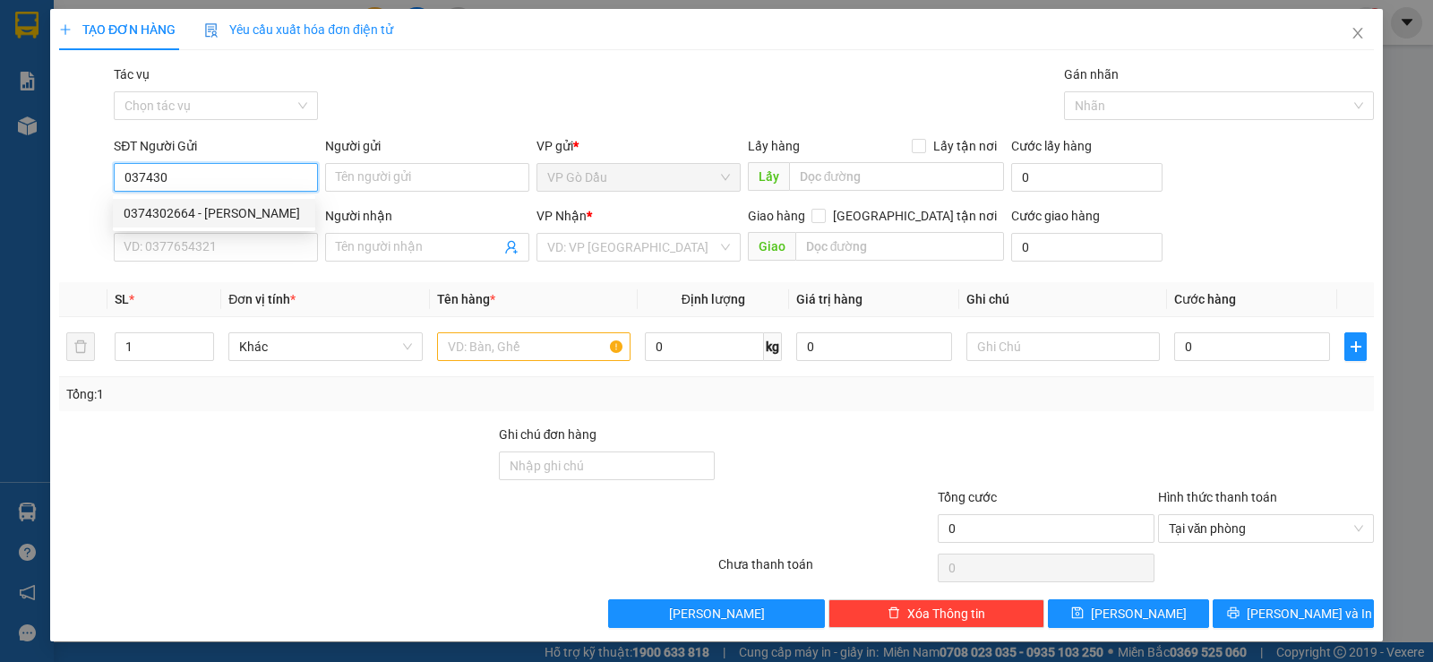
click at [181, 215] on div "0374302664 - [PERSON_NAME]" at bounding box center [214, 213] width 181 height 20
type input "0374302664"
type input "ĐÀO"
type input "0901557956"
type input "[PERSON_NAME]"
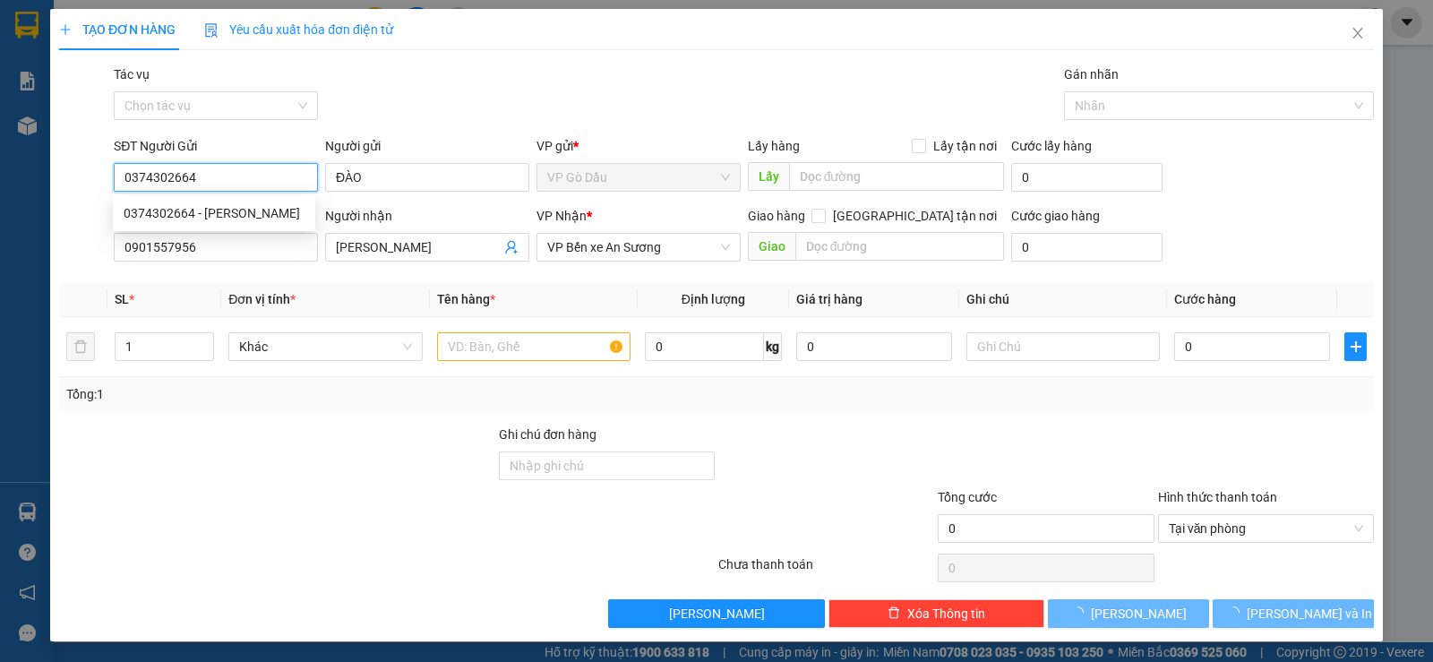
type input "50.000"
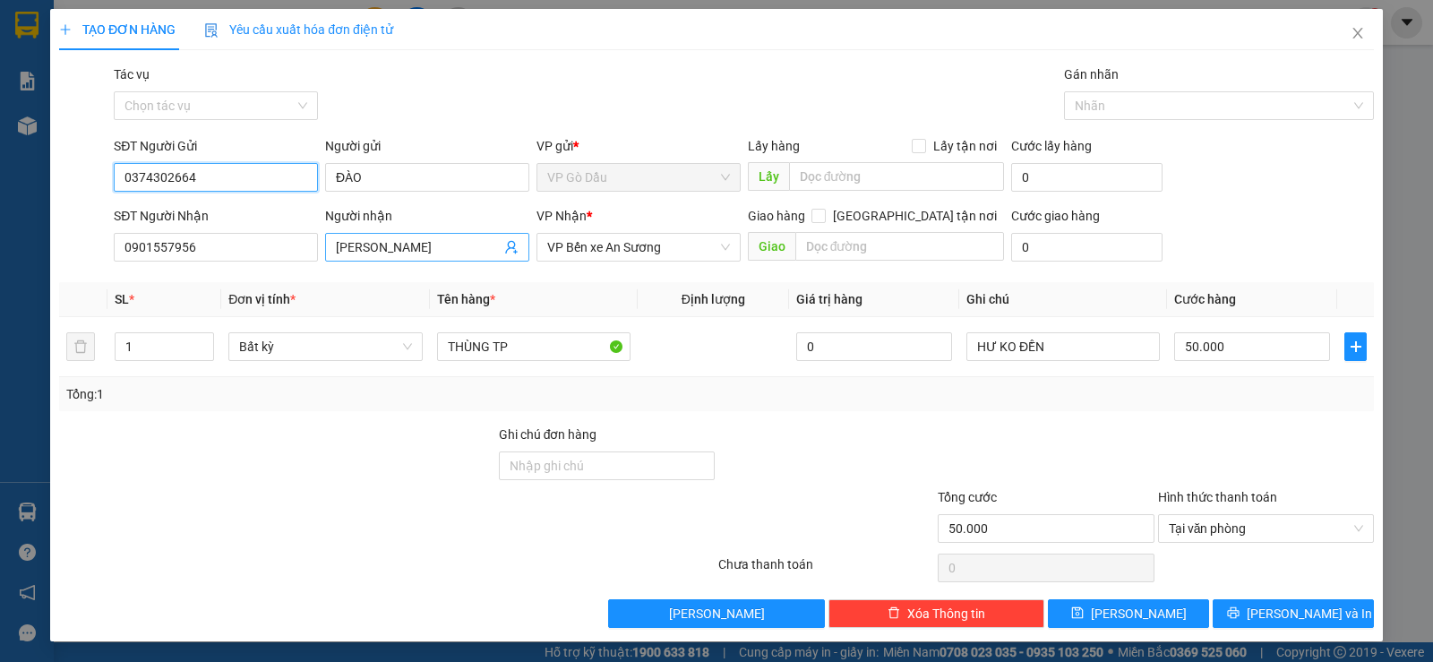
type input "0374302664"
click at [505, 252] on icon "user-add" at bounding box center [511, 247] width 14 height 14
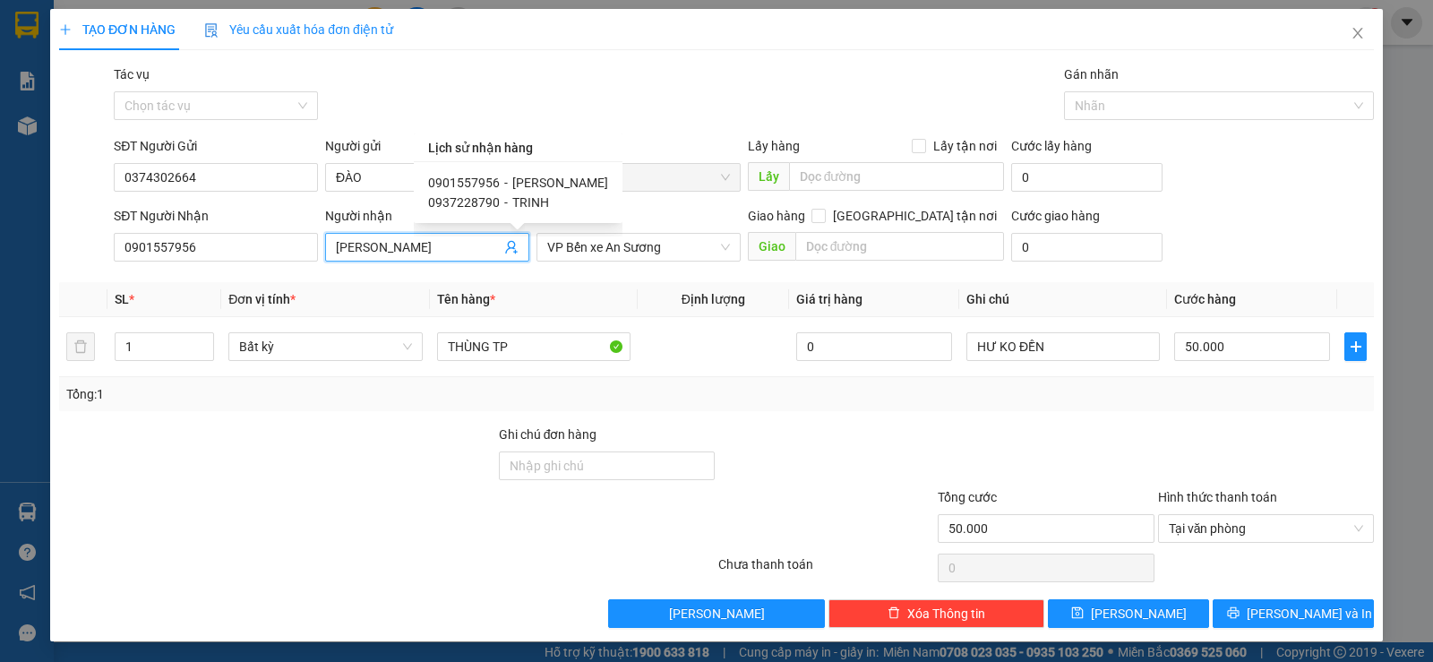
click at [471, 202] on span "0937228790" at bounding box center [464, 202] width 72 height 14
type input "0937228790"
type input "TRINH"
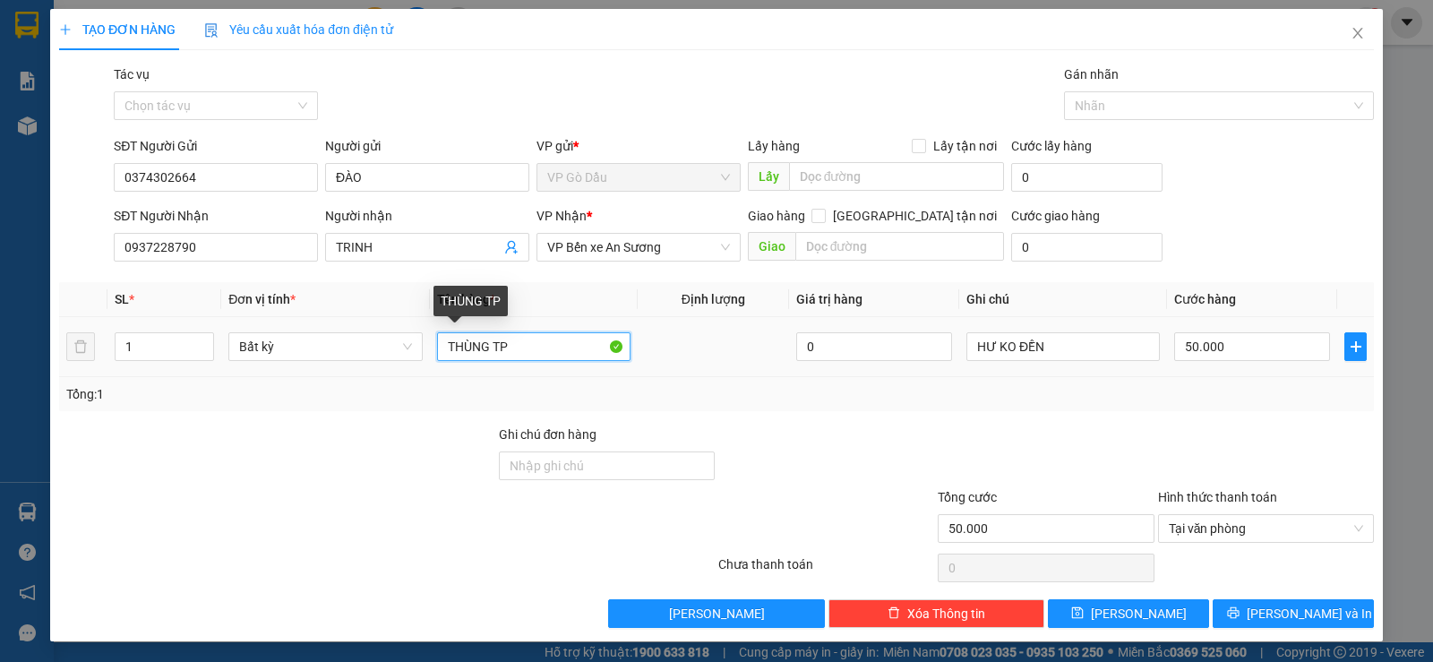
drag, startPoint x: 522, startPoint y: 343, endPoint x: 420, endPoint y: 337, distance: 102.3
click at [420, 337] on tr "1 Bất kỳ THÙNG TP 0 HƯ KO ĐỀN 50.000" at bounding box center [716, 347] width 1315 height 60
type input "GIỎ XANH TP"
click at [1242, 337] on input "50.000" at bounding box center [1252, 346] width 156 height 29
type input "3"
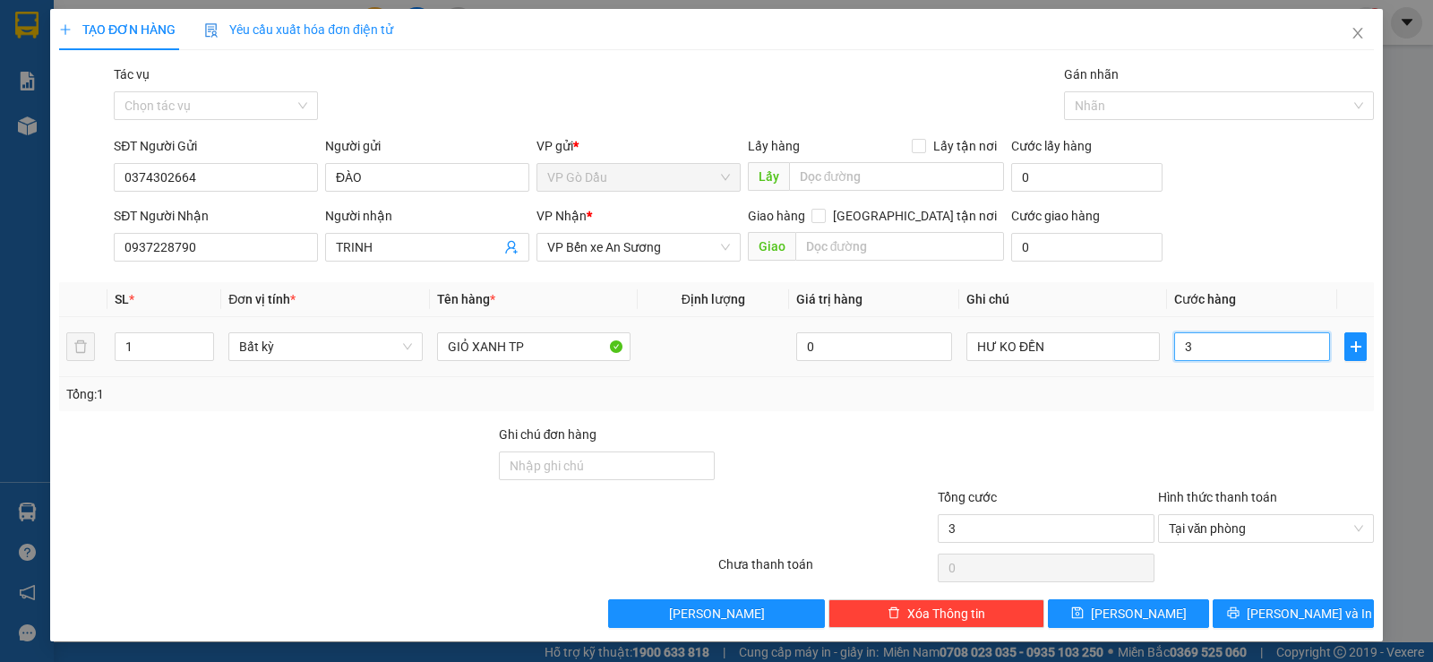
type input "35"
click at [1054, 370] on td "HƯ KO ĐỀN" at bounding box center [1063, 347] width 208 height 60
type input "35.000"
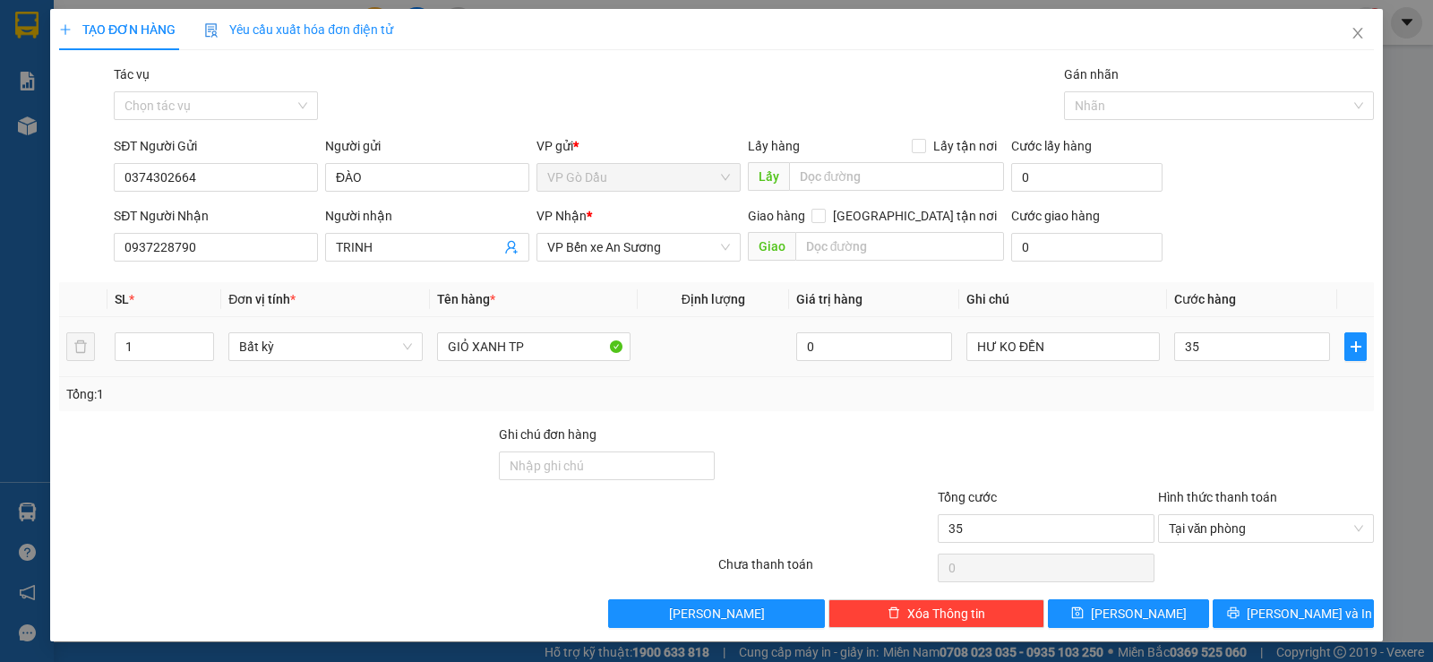
type input "35.000"
click at [1276, 616] on span "[PERSON_NAME] và In" at bounding box center [1309, 614] width 125 height 20
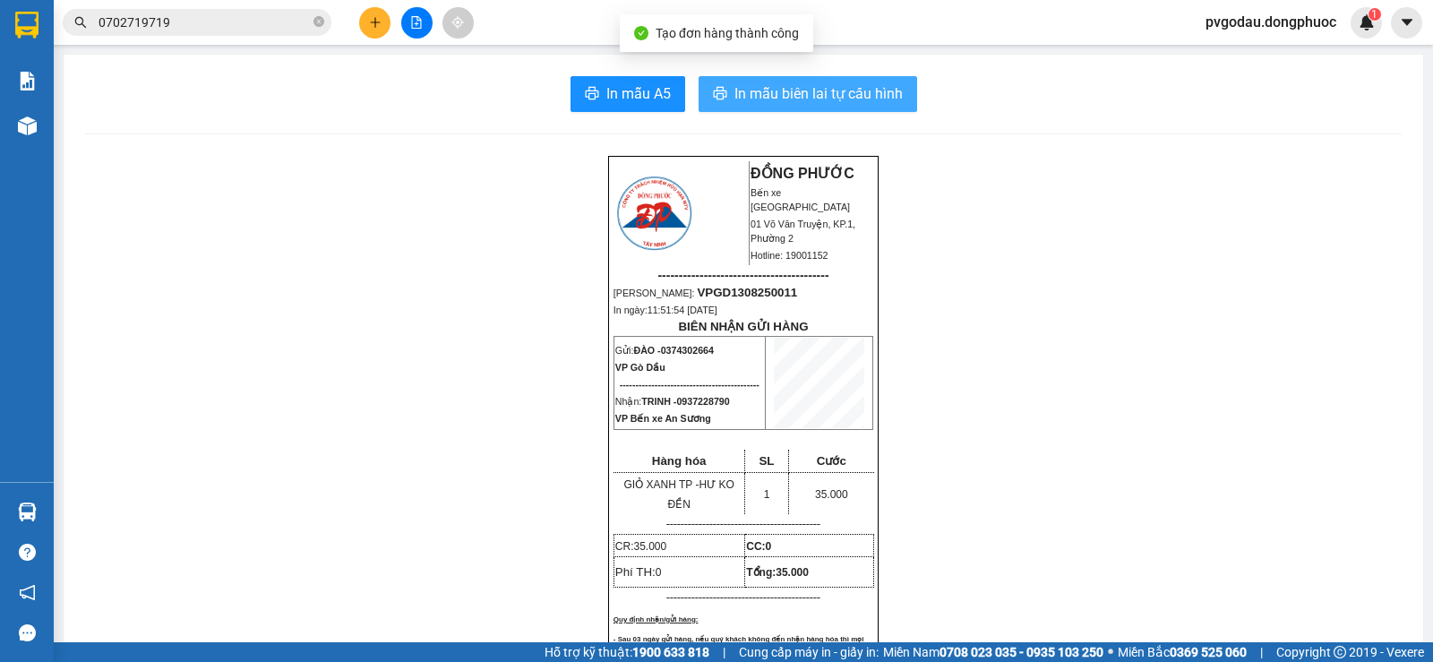
click at [821, 93] on span "In mẫu biên lai tự cấu hình" at bounding box center [819, 93] width 168 height 22
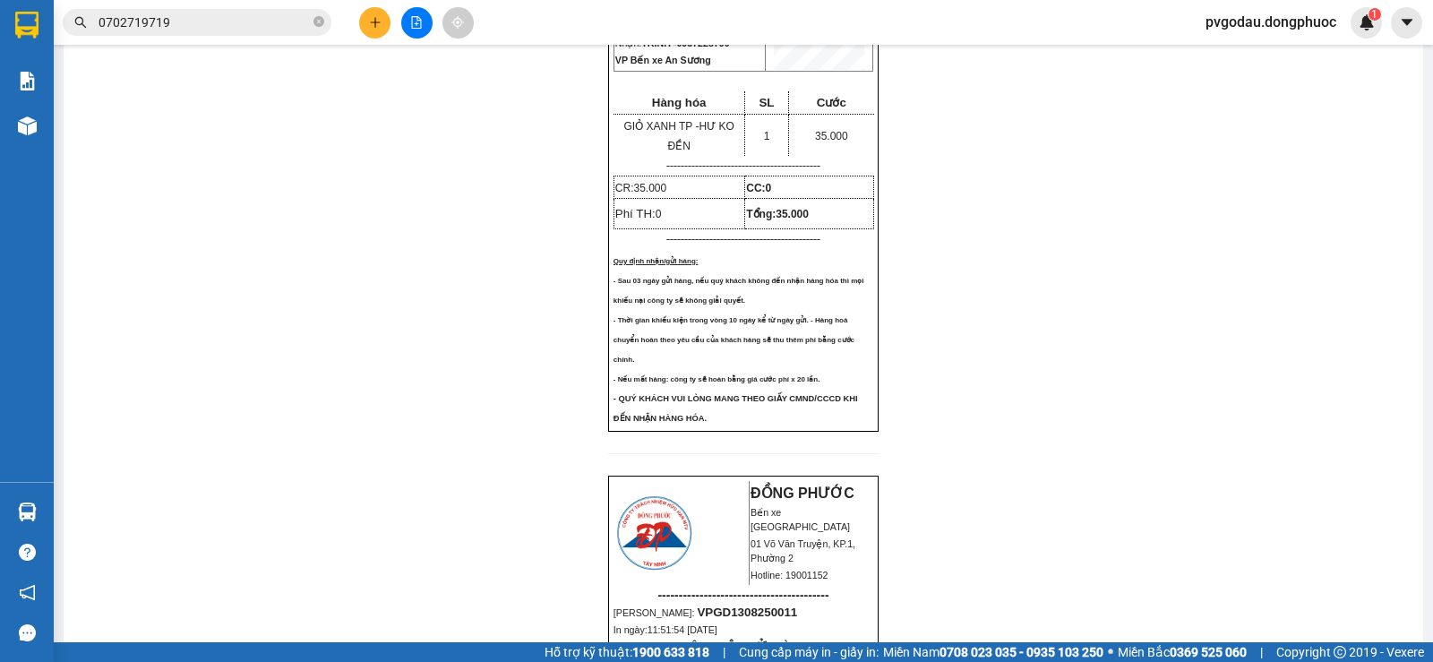
scroll to position [179, 0]
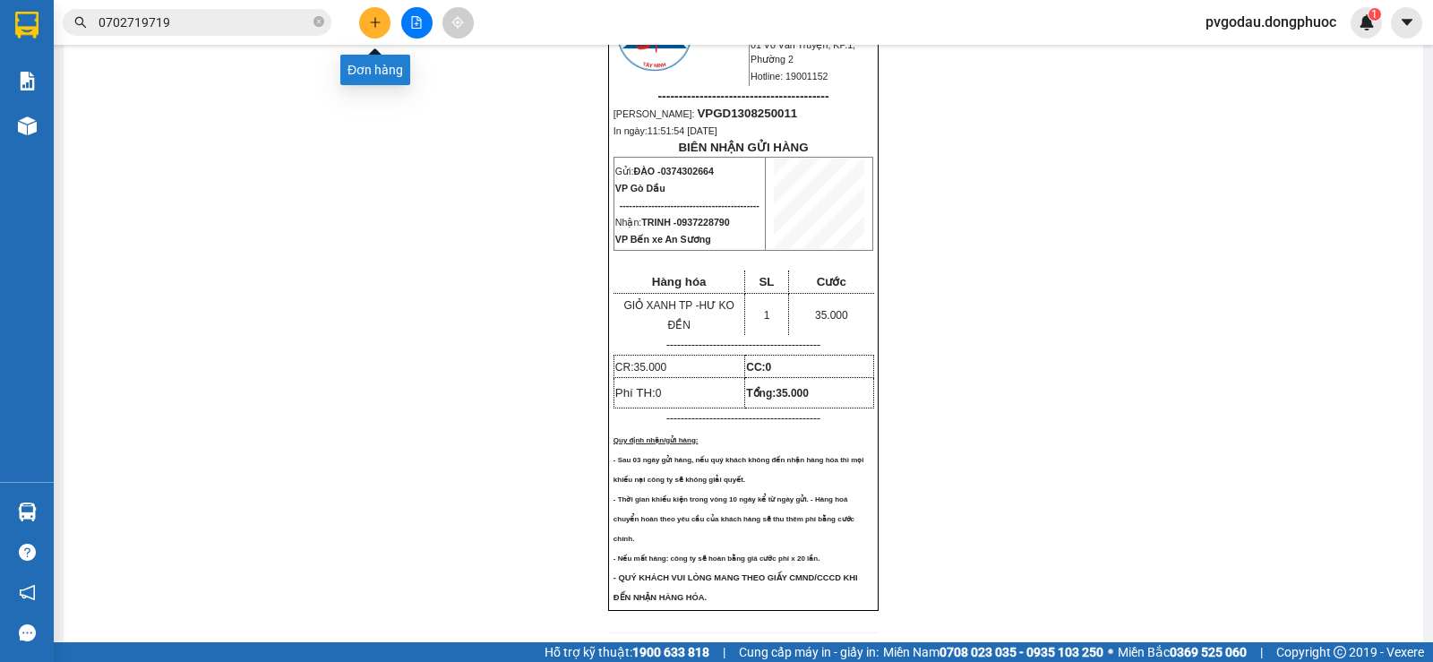
click at [367, 21] on button at bounding box center [374, 22] width 31 height 31
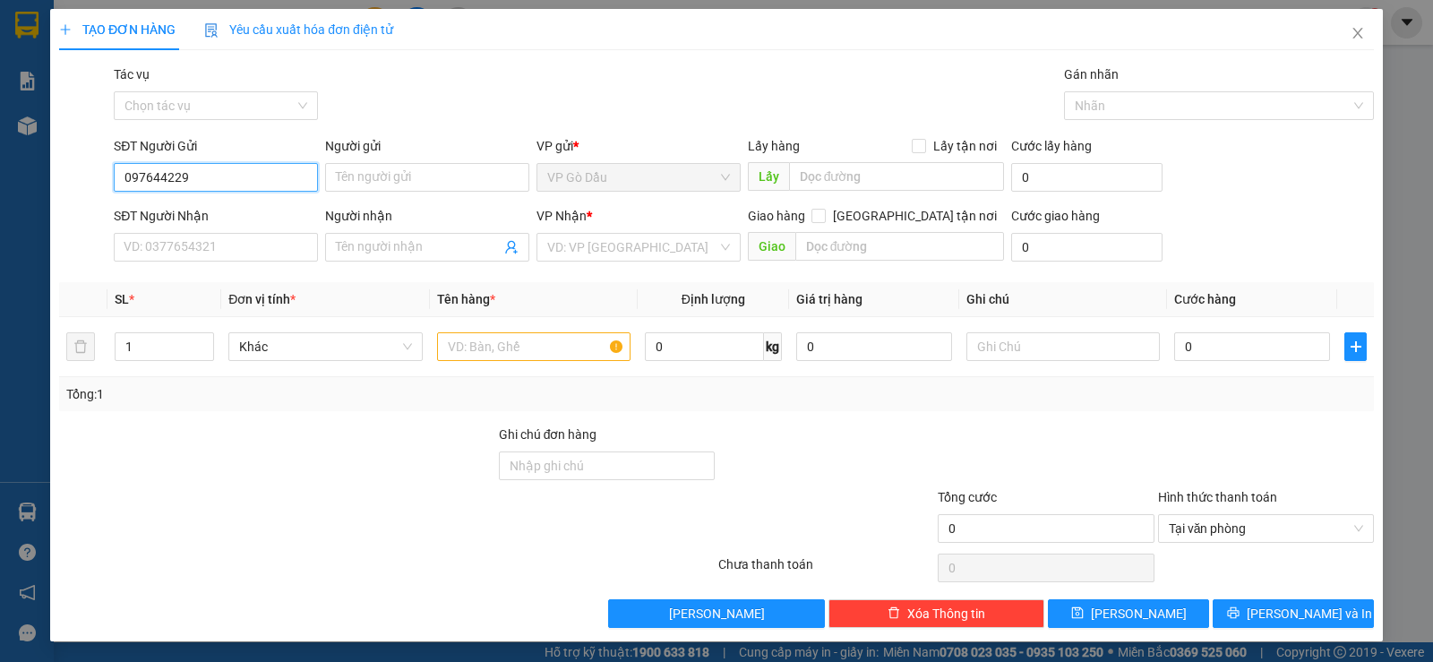
type input "0976442297"
click at [199, 214] on div "0976442297 - QUÂN ĐẠT" at bounding box center [214, 213] width 181 height 20
type input "QUÂN ĐẠT"
type input "0941412257"
type input "LÊN"
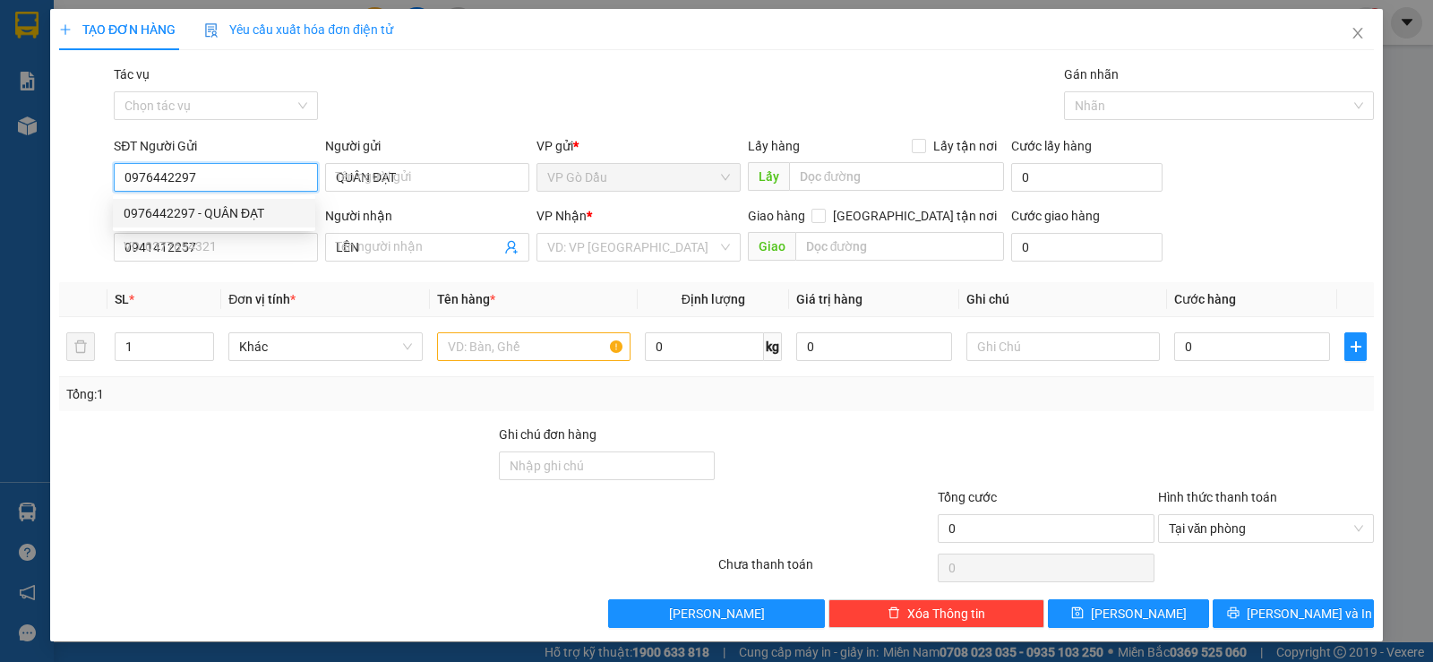
type input "20.000"
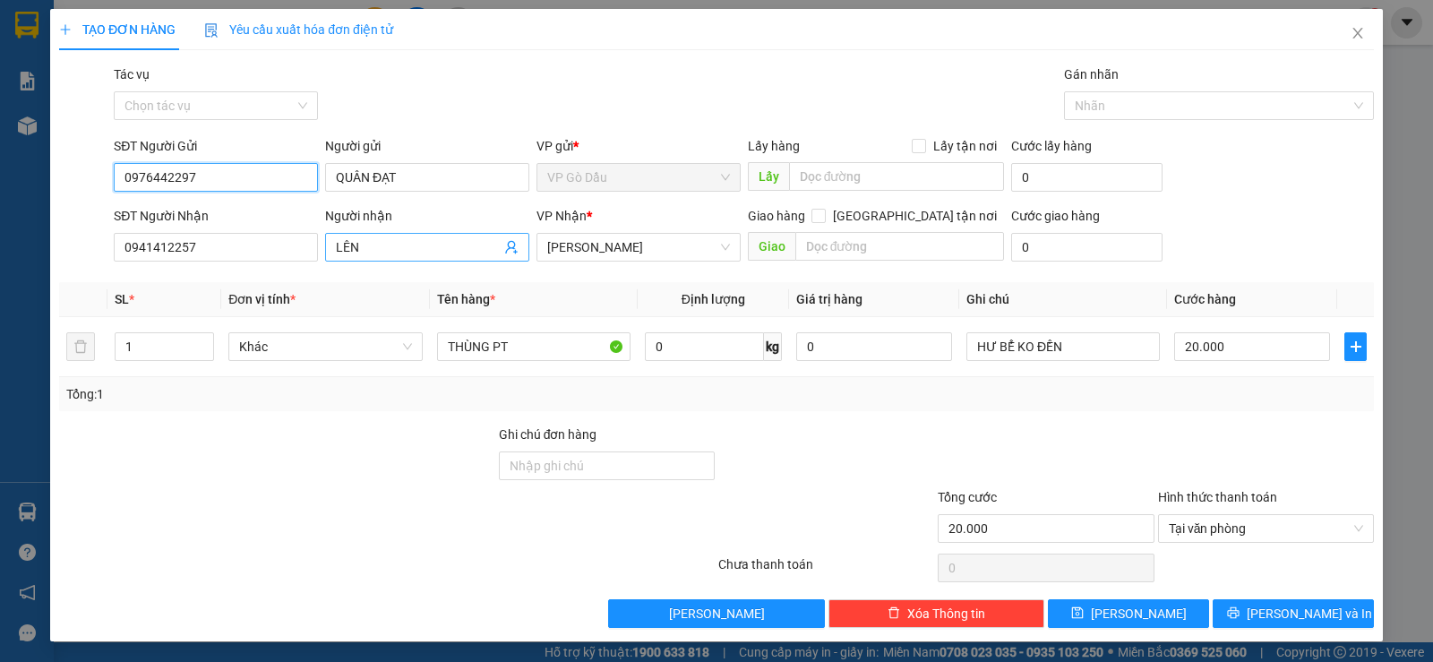
type input "0976442297"
click at [504, 253] on icon "user-add" at bounding box center [511, 247] width 14 height 14
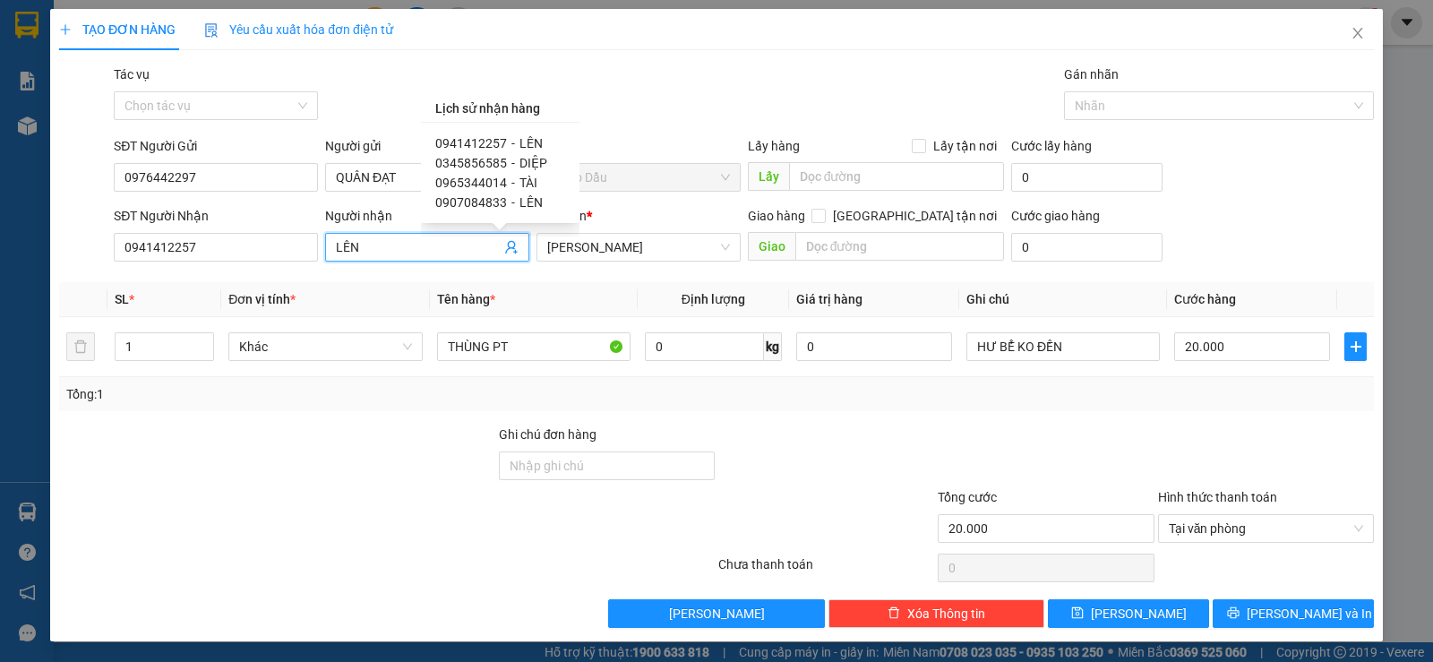
click at [496, 166] on span "0345856585" at bounding box center [471, 163] width 72 height 14
type input "0345856585"
type input "DIỆP"
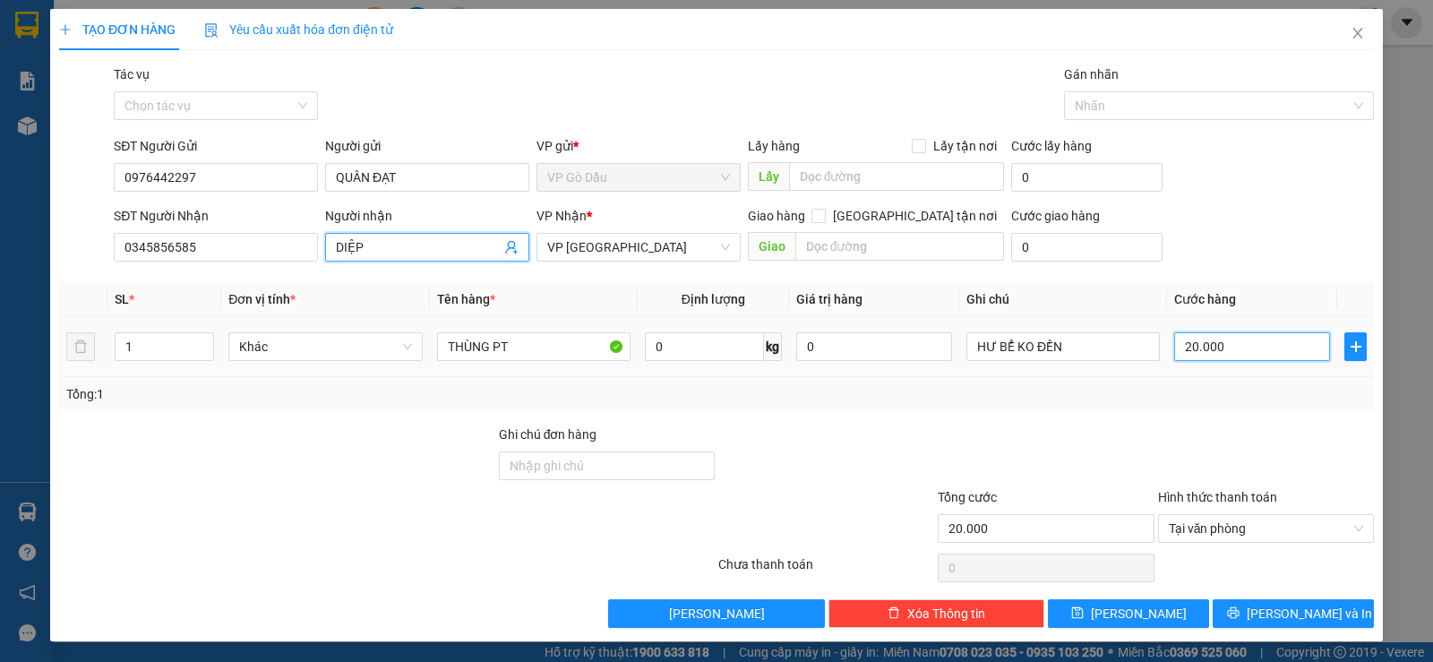
click at [1247, 349] on input "20.000" at bounding box center [1252, 346] width 156 height 29
type input "2"
type input "25"
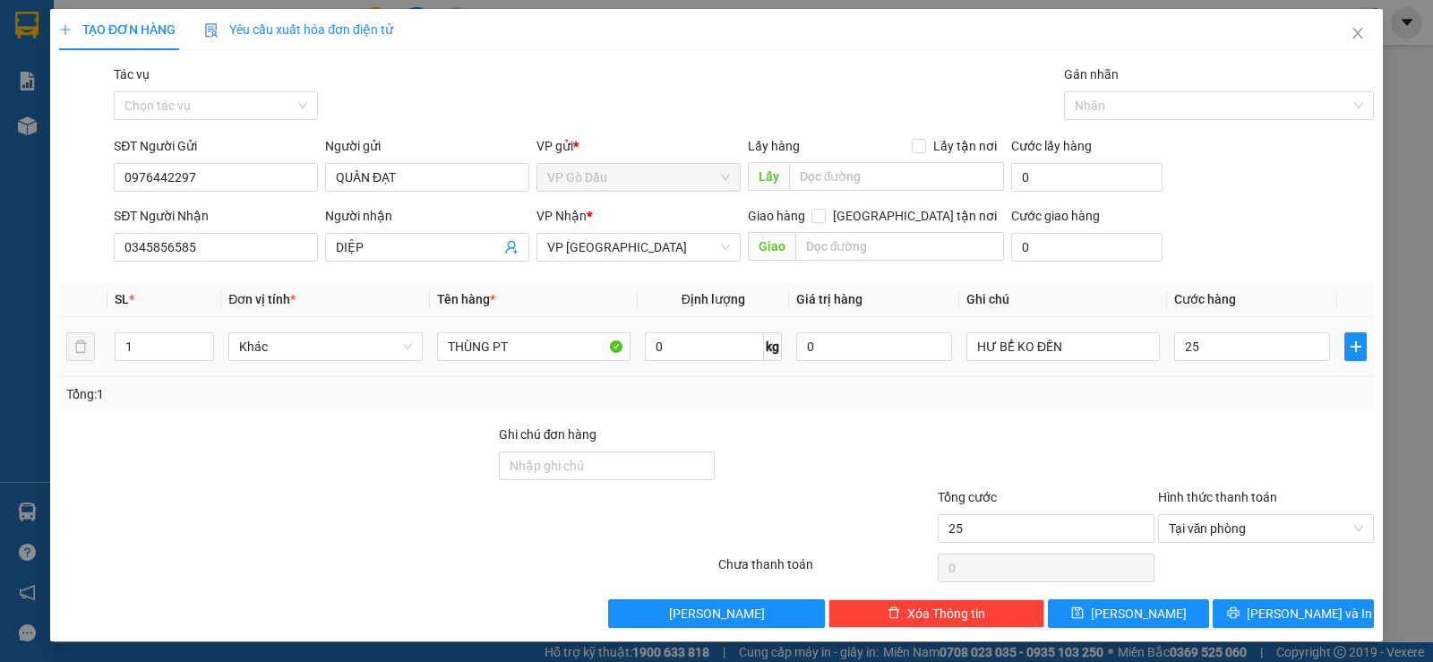
click at [1190, 392] on div "Tổng: 1" at bounding box center [716, 394] width 1301 height 20
type input "25.000"
click at [1283, 615] on span "[PERSON_NAME] và In" at bounding box center [1309, 614] width 125 height 20
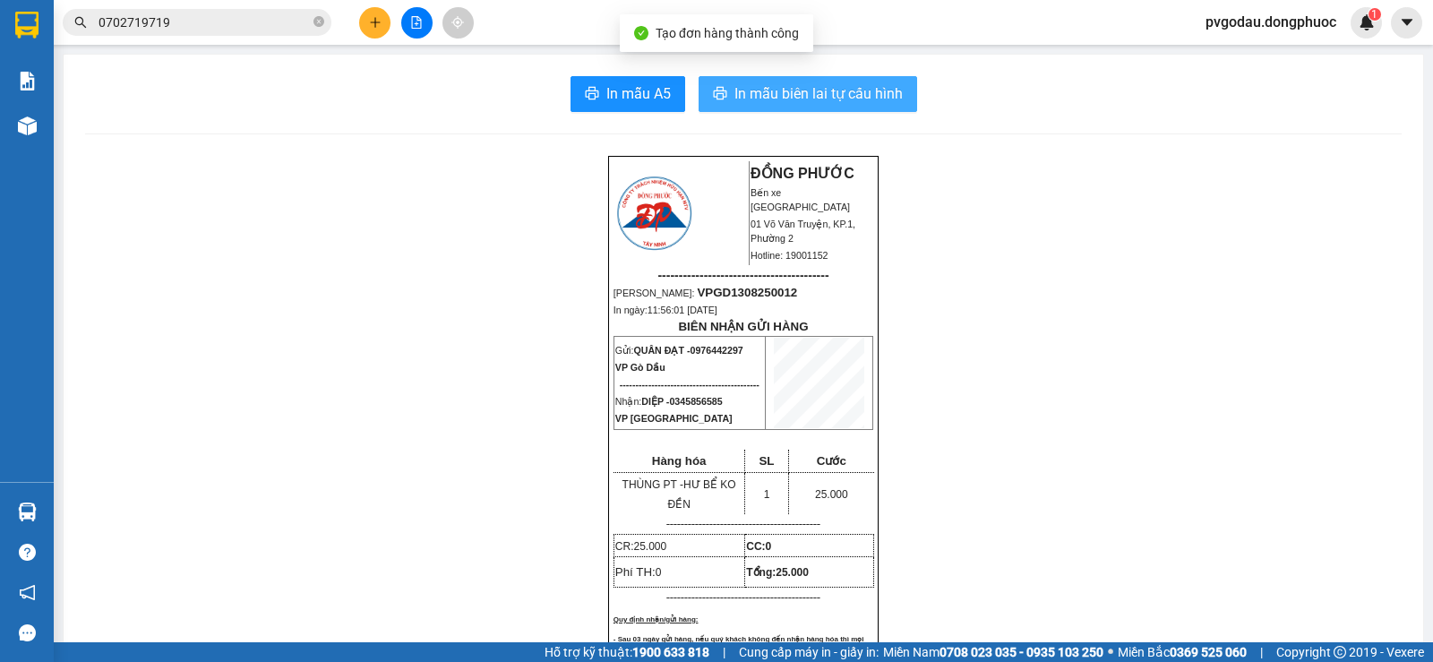
click at [821, 100] on span "In mẫu biên lai tự cấu hình" at bounding box center [819, 93] width 168 height 22
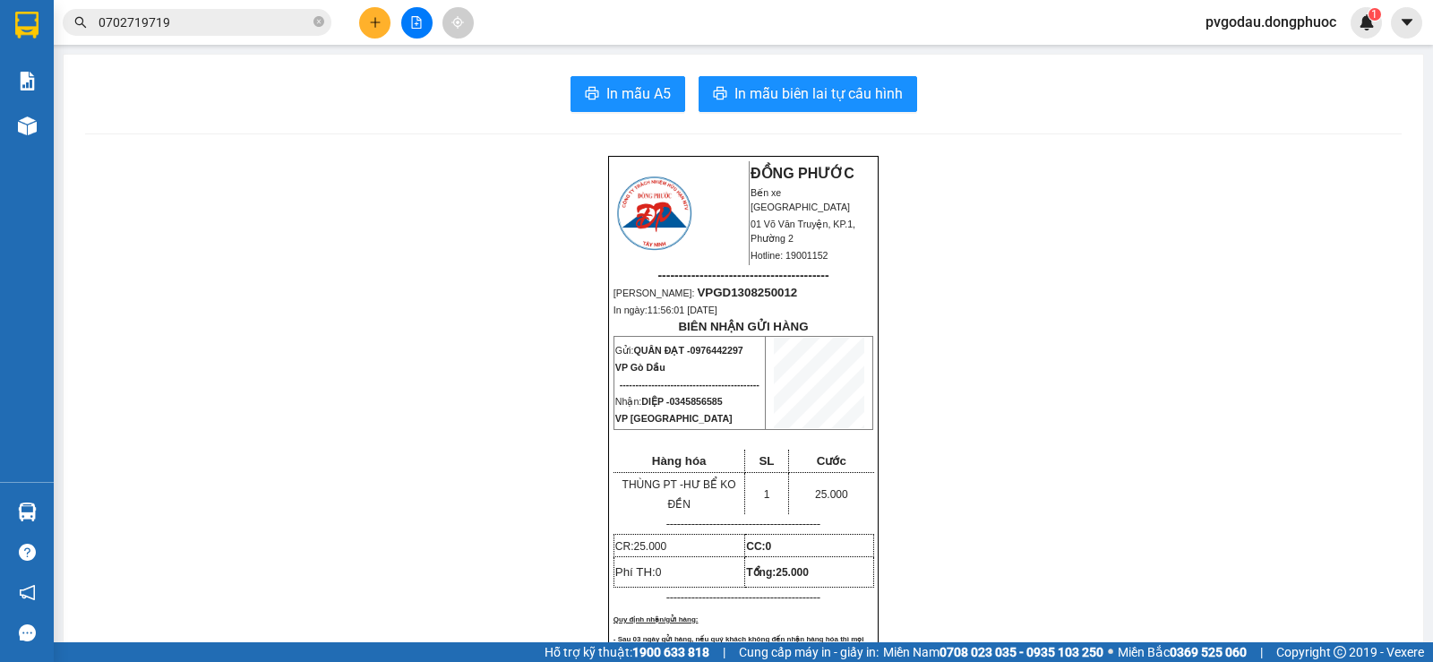
click at [377, 30] on button at bounding box center [374, 22] width 31 height 31
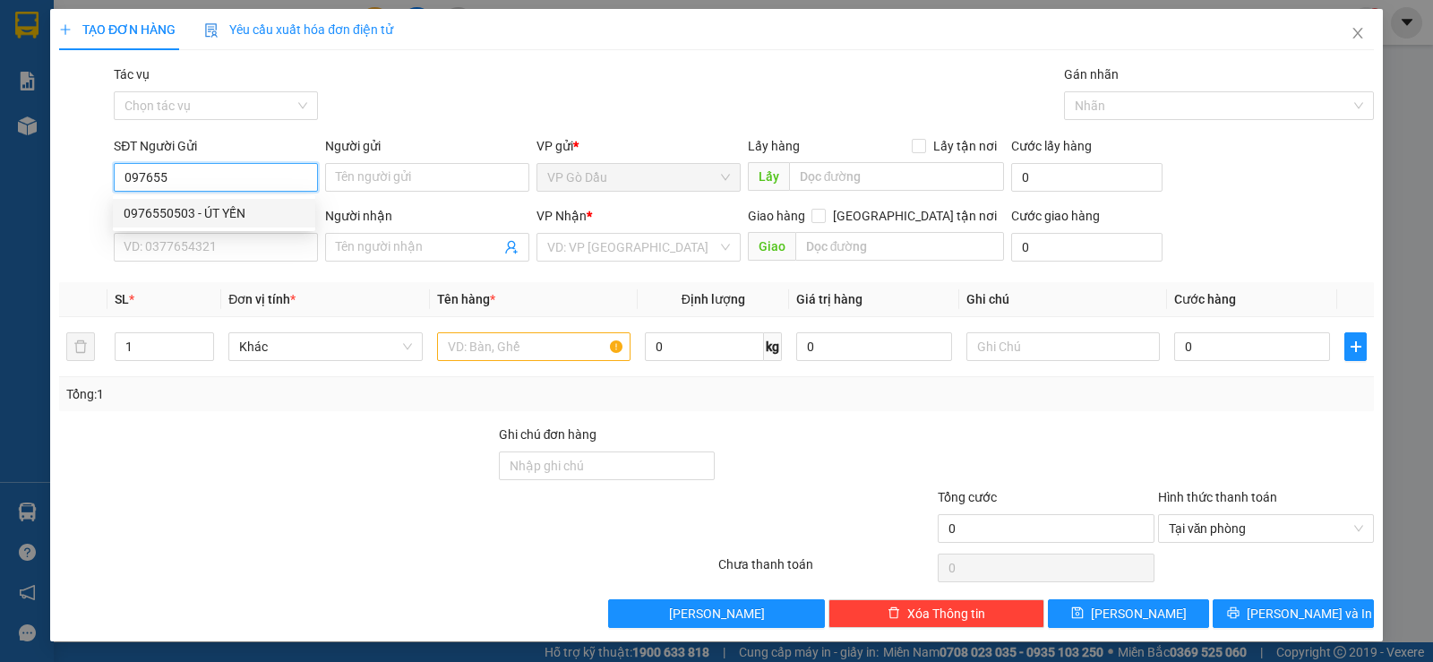
click at [235, 209] on div "0976550503 - ÚT YẾN" at bounding box center [214, 213] width 181 height 20
type input "0976550503"
type input "ÚT YẾN"
type input "0866879957"
type input "CHÍ"
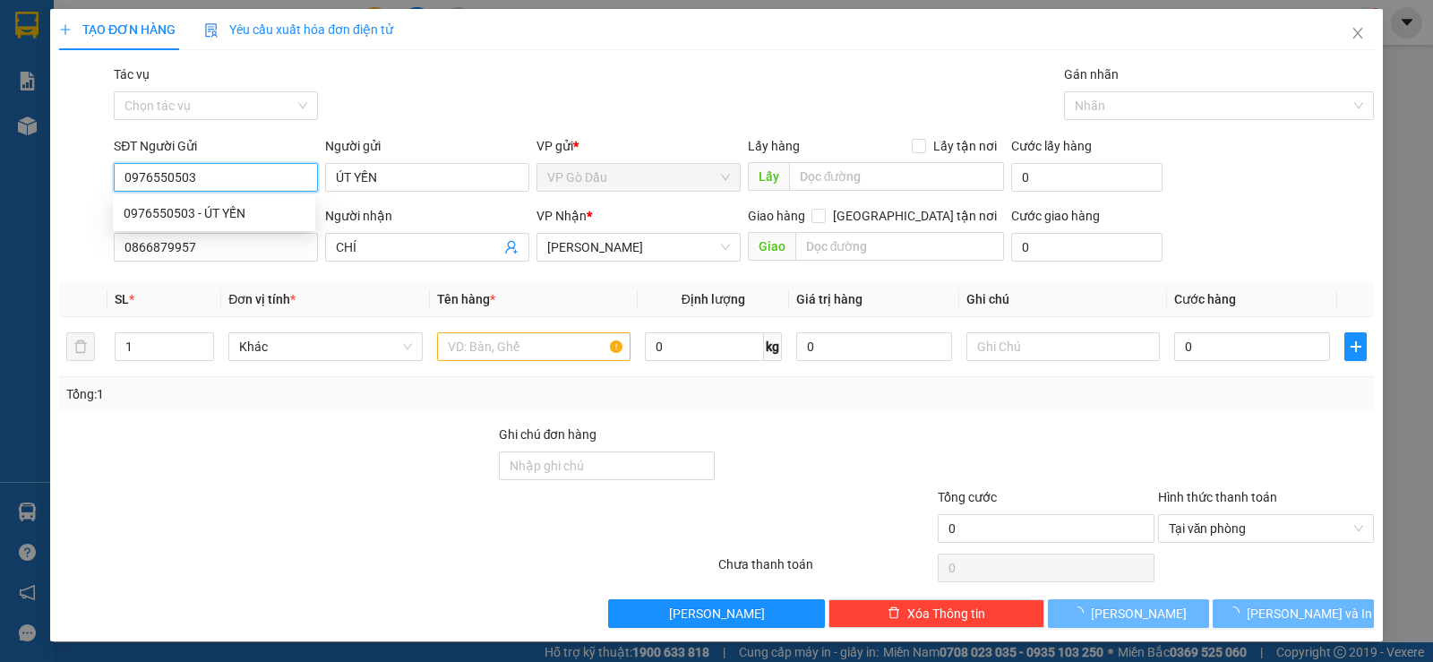
type input "35.000"
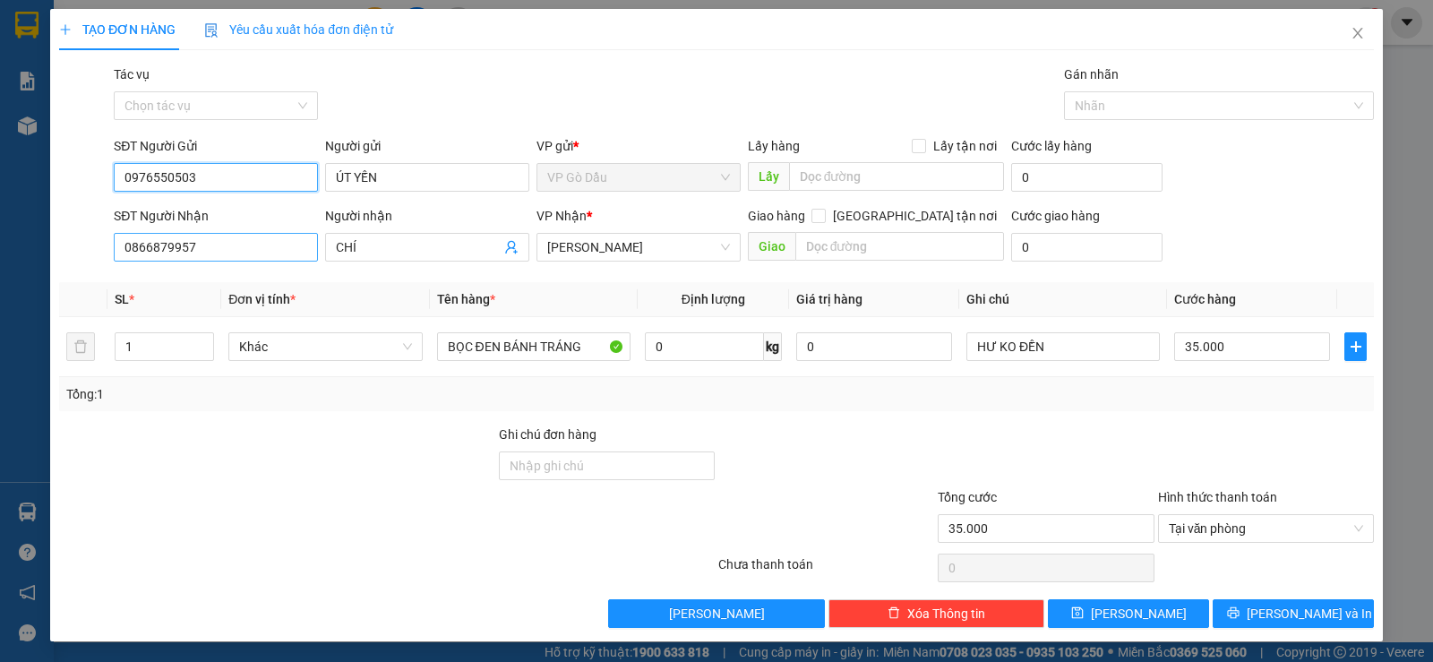
type input "0976550503"
click at [227, 249] on input "0866879957" at bounding box center [216, 247] width 204 height 29
type input "0364198380"
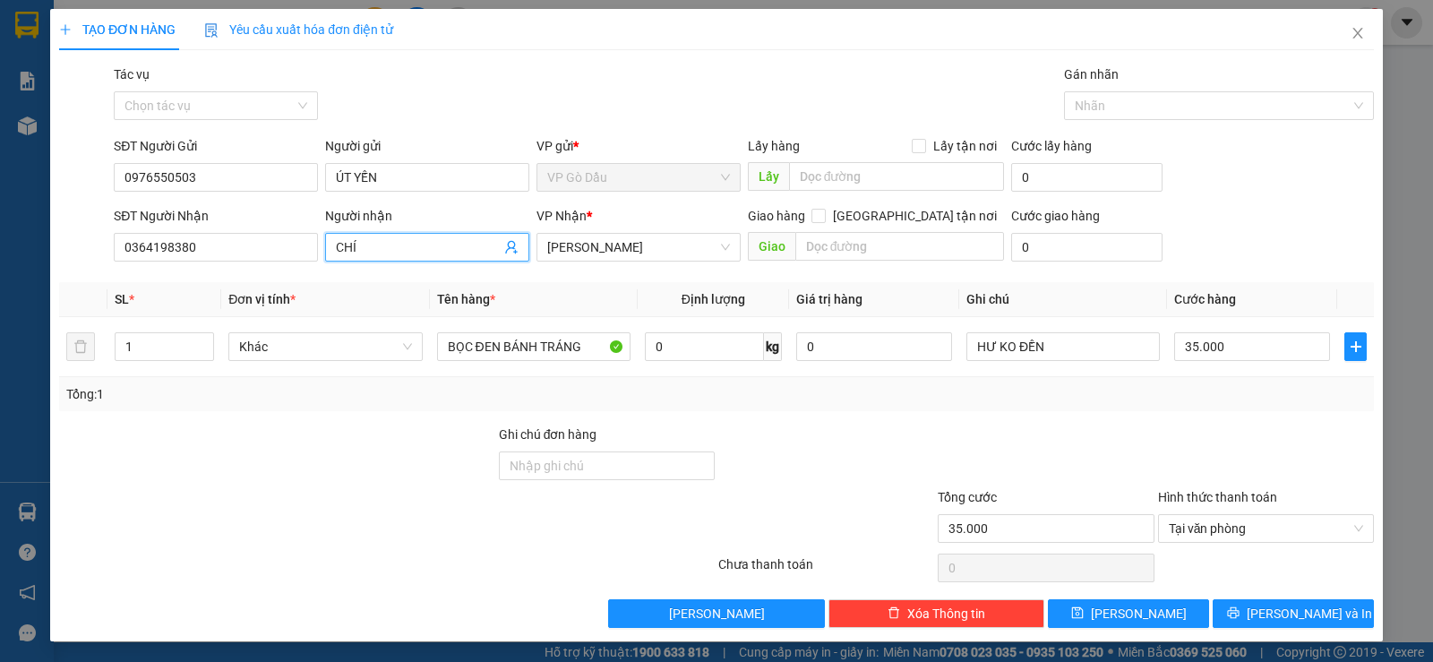
click at [380, 243] on input "CHÍ" at bounding box center [418, 247] width 165 height 20
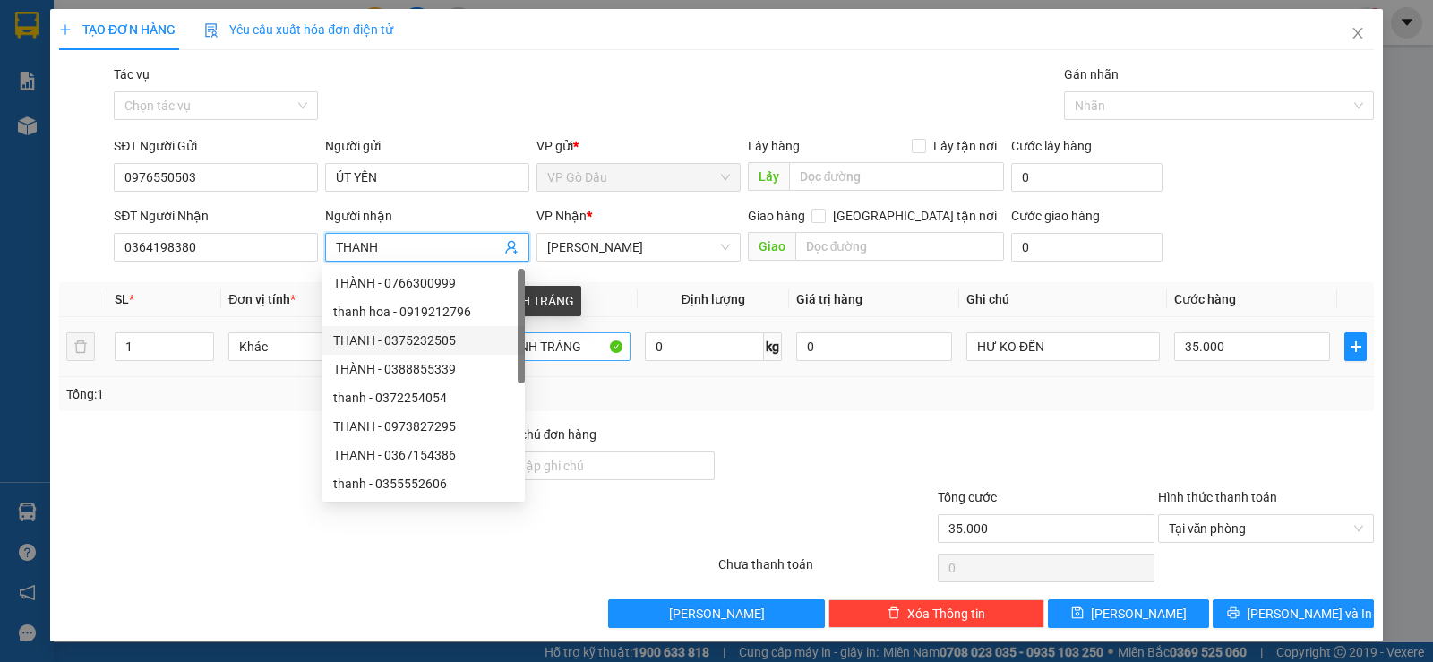
type input "THANH"
click at [557, 349] on input "BỌC ĐEN BÁNH TRÁNG" at bounding box center [533, 346] width 193 height 29
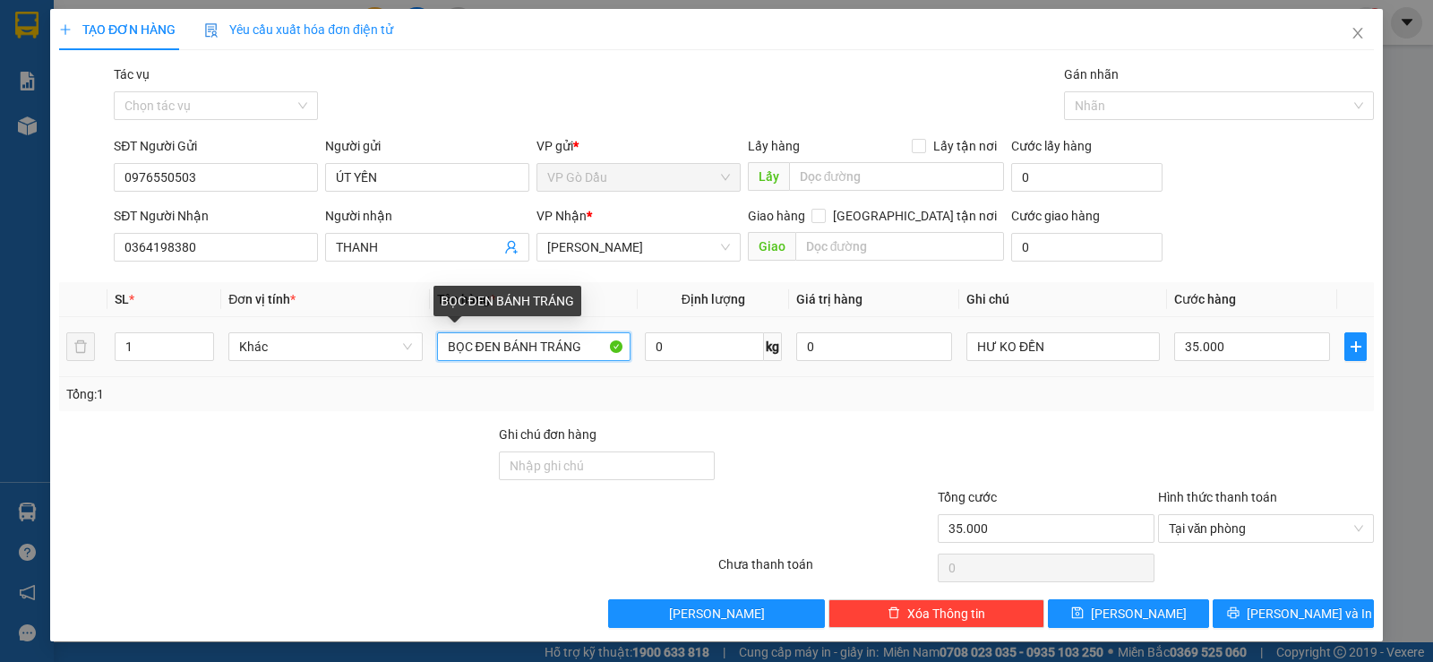
click at [493, 341] on input "BỌC ĐEN BÁNH TRÁNG" at bounding box center [533, 346] width 193 height 29
type input "BỌC TRẮNG BÁNH TRÁNG"
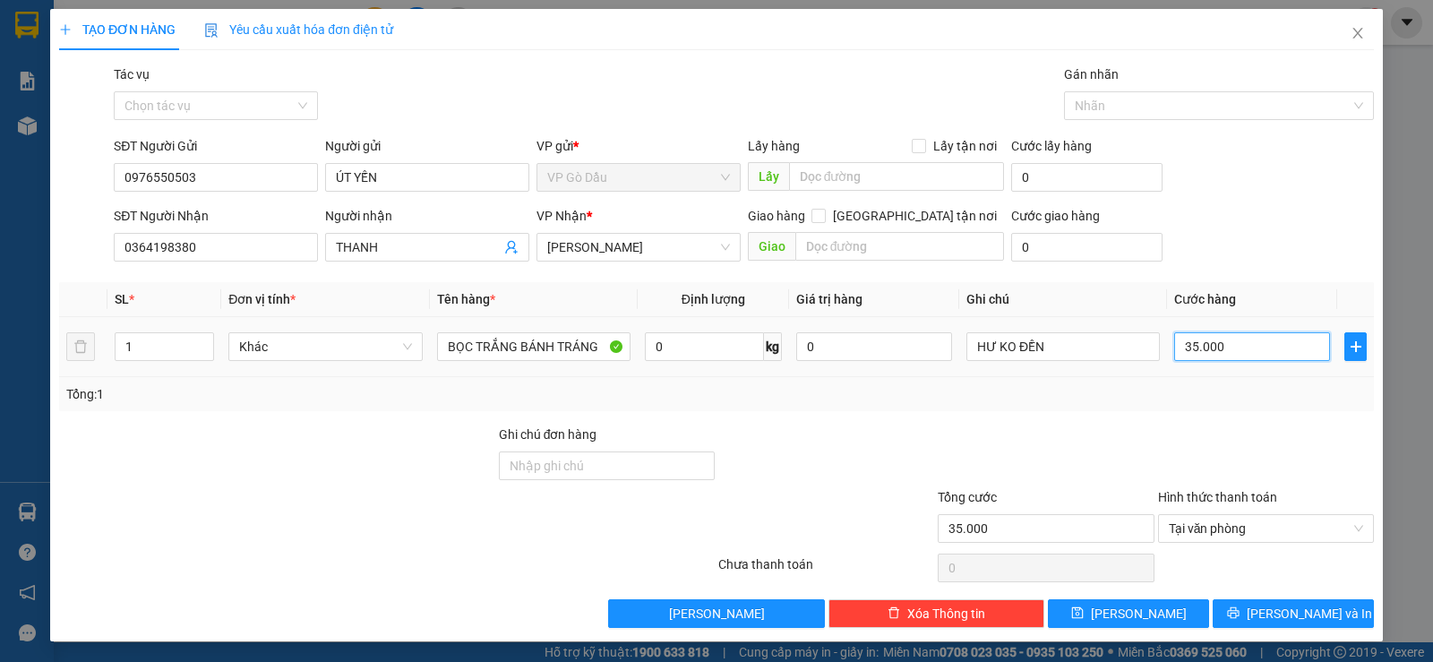
click at [1235, 346] on input "35.000" at bounding box center [1252, 346] width 156 height 29
type input "2"
type input "20"
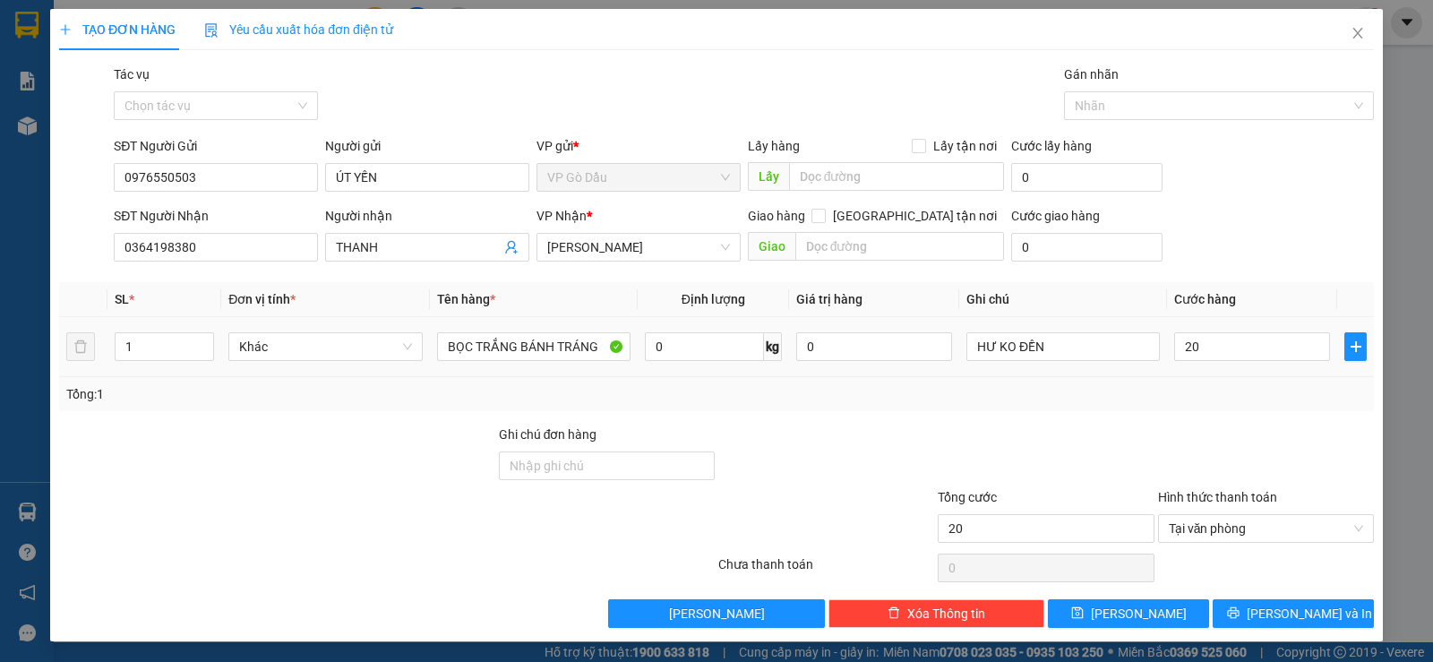
type input "20.000"
click at [1225, 404] on div "Tổng: 1" at bounding box center [716, 394] width 1315 height 34
click at [1270, 615] on span "[PERSON_NAME] và In" at bounding box center [1309, 614] width 125 height 20
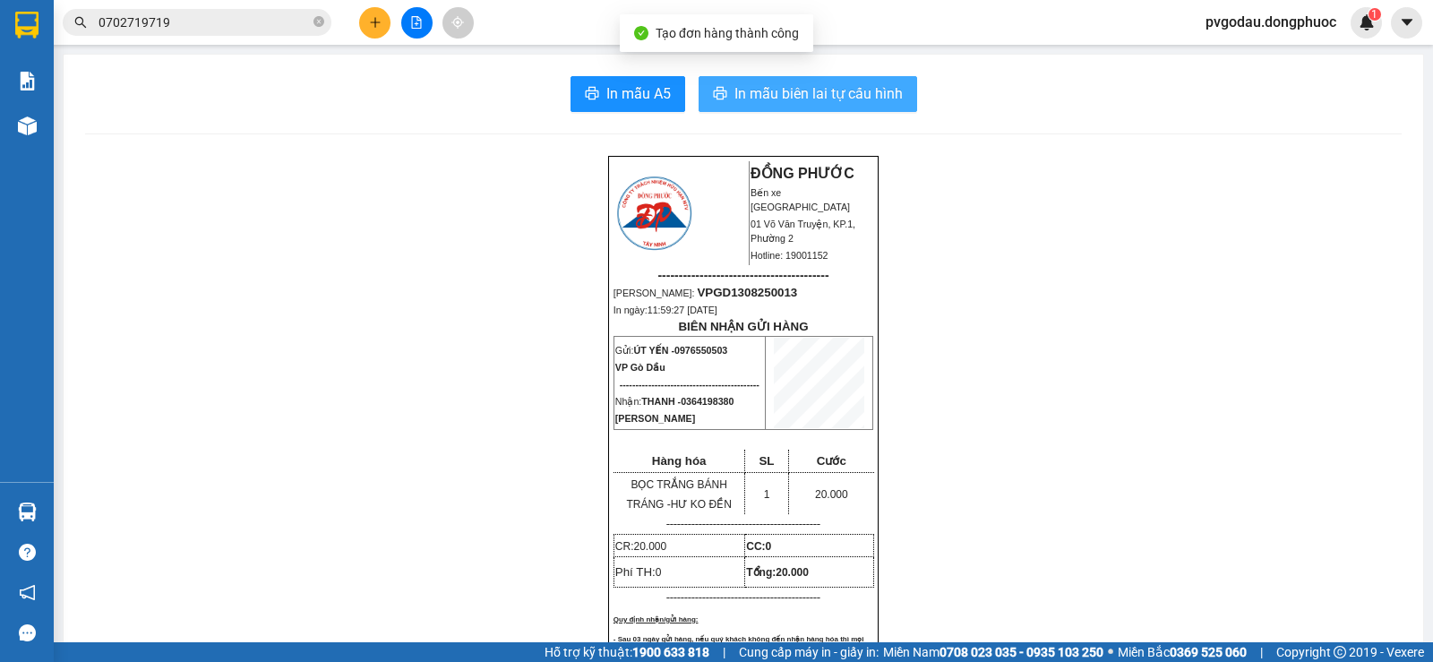
click at [807, 92] on span "In mẫu biên lai tự cấu hình" at bounding box center [819, 93] width 168 height 22
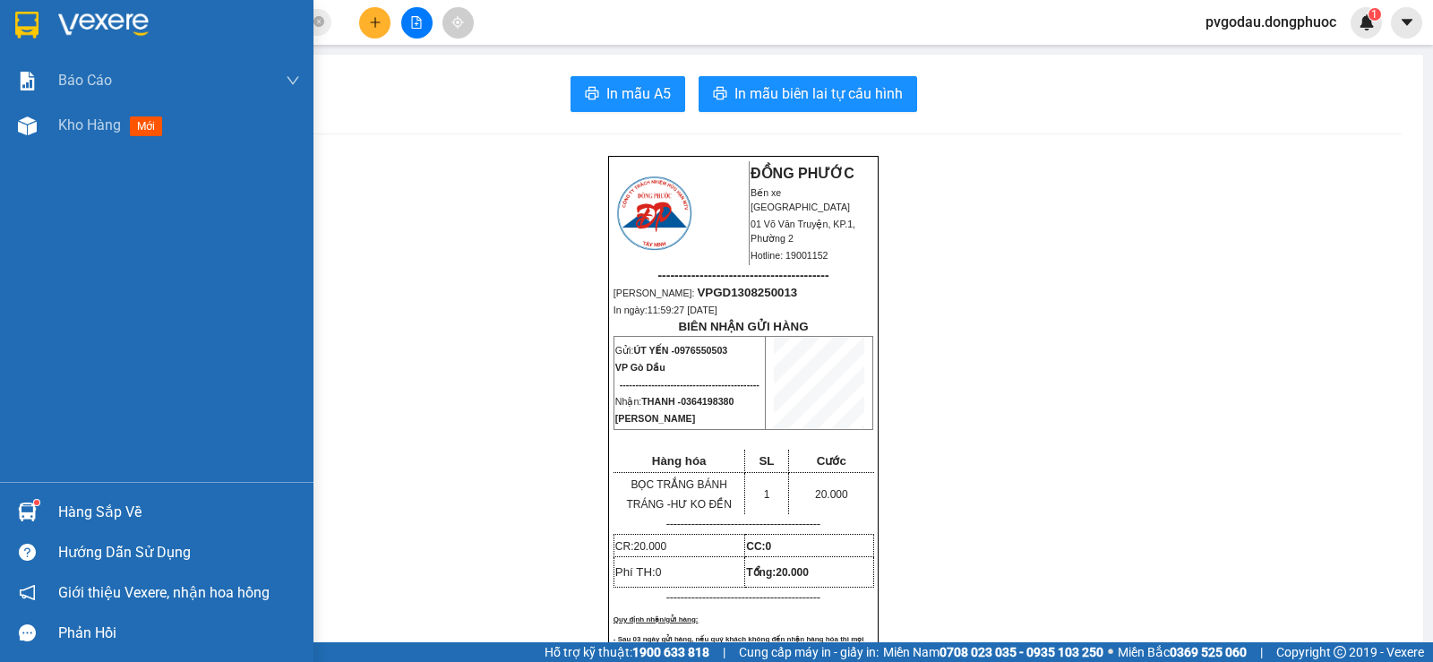
click at [72, 511] on div "Hàng sắp về" at bounding box center [179, 512] width 242 height 27
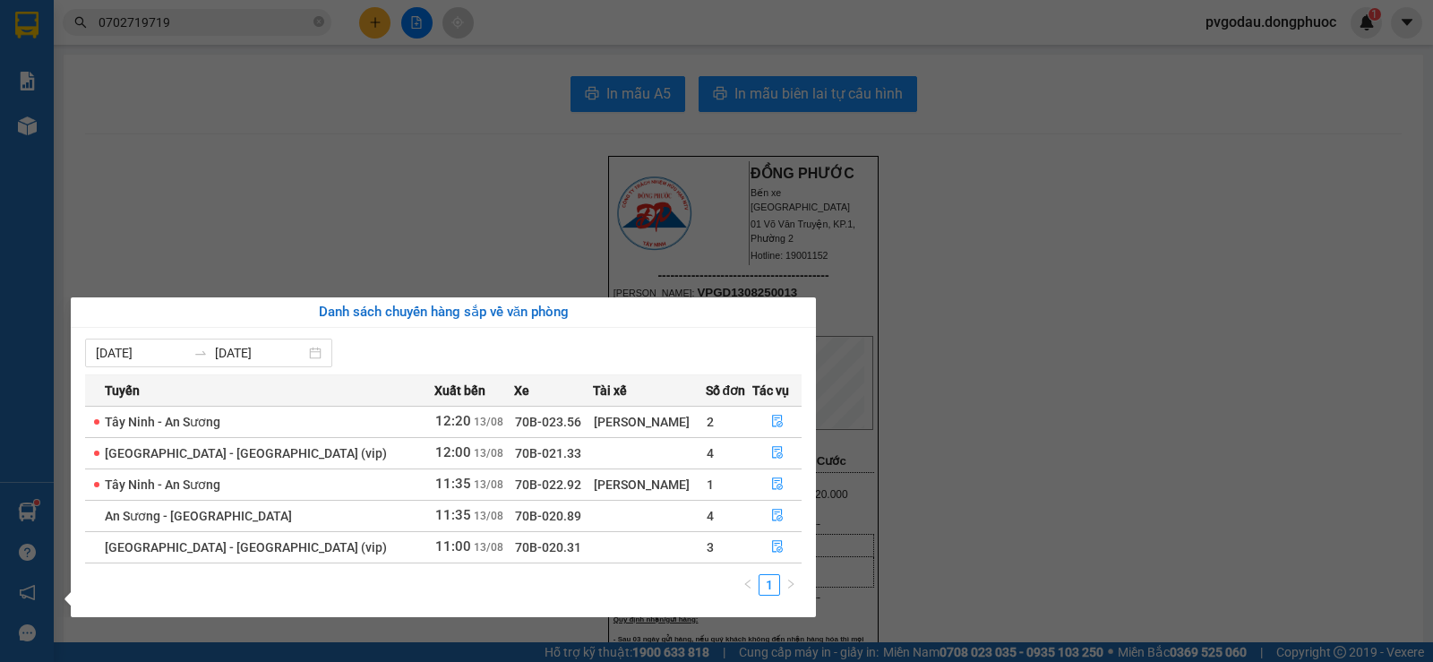
click at [244, 134] on section "Kết quả tìm kiếm ( 274 ) Bộ lọc Mã ĐH Trạng thái Món hàng Tổng cước Chưa cước N…" at bounding box center [716, 331] width 1433 height 662
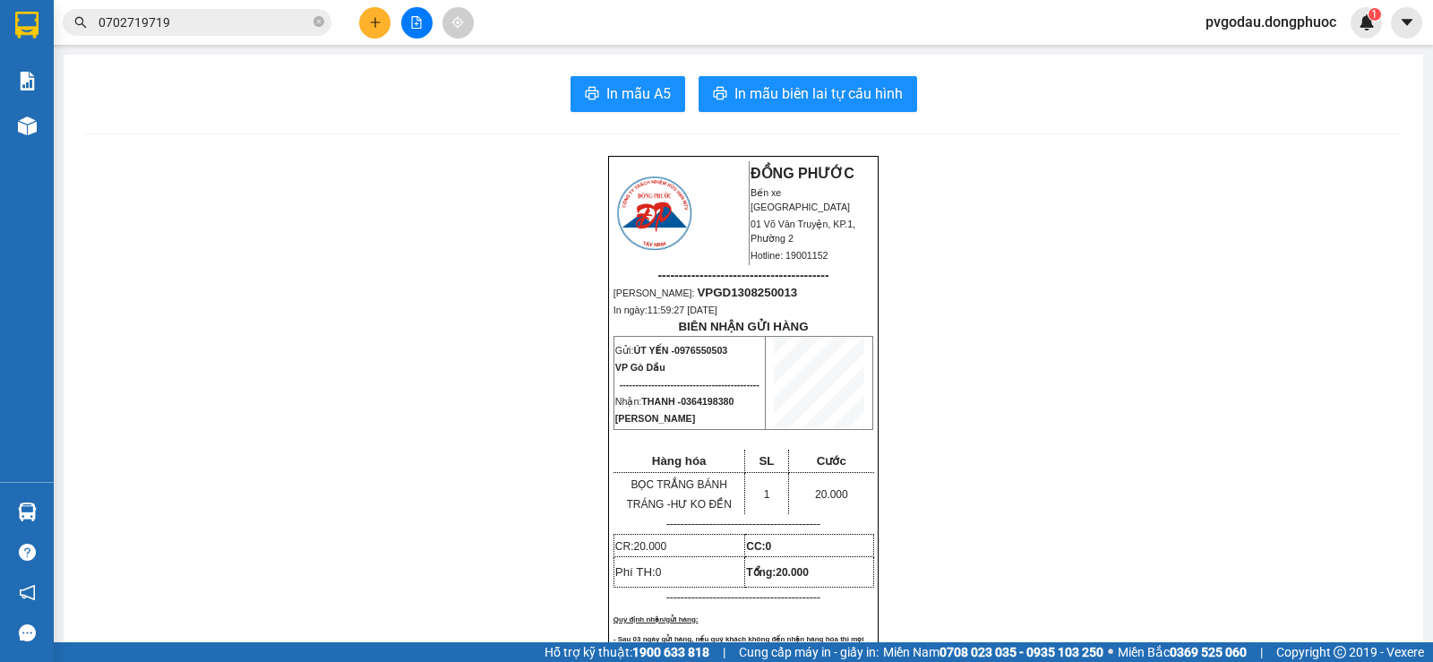
click at [209, 19] on input "0702719719" at bounding box center [204, 23] width 211 height 20
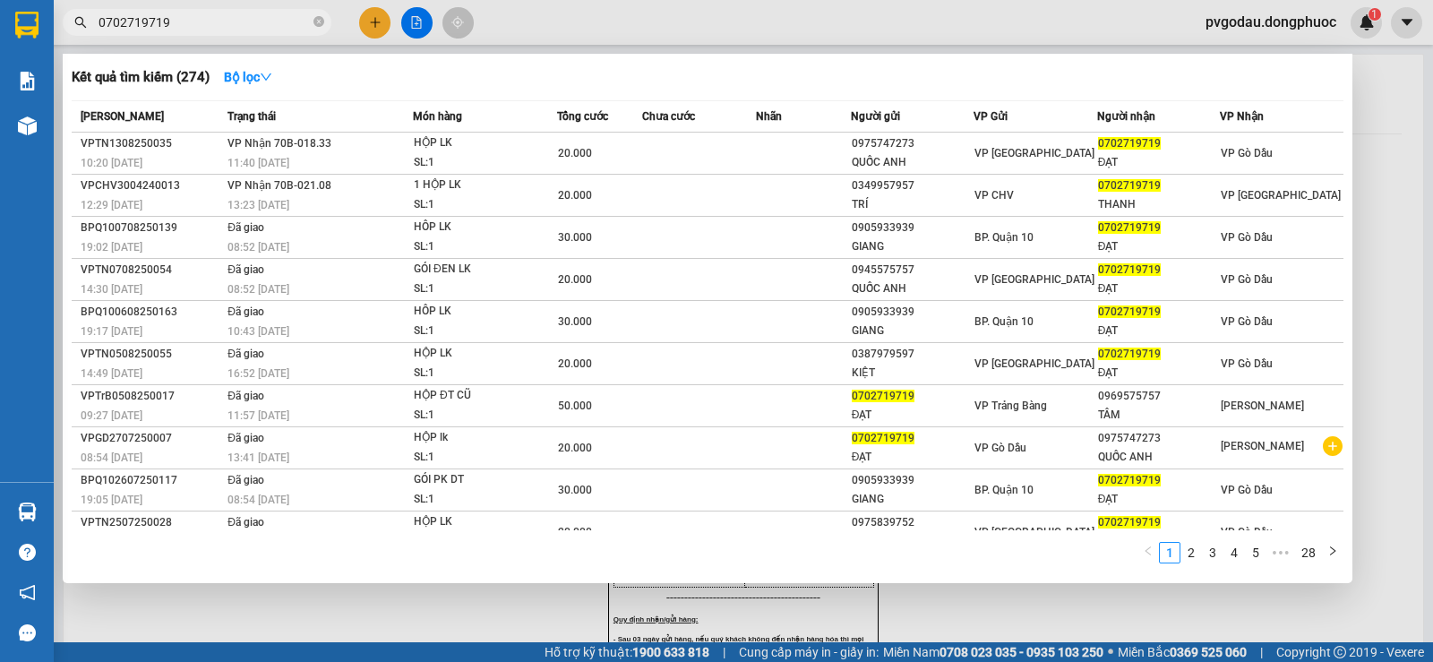
click at [209, 19] on input "0702719719" at bounding box center [204, 23] width 211 height 20
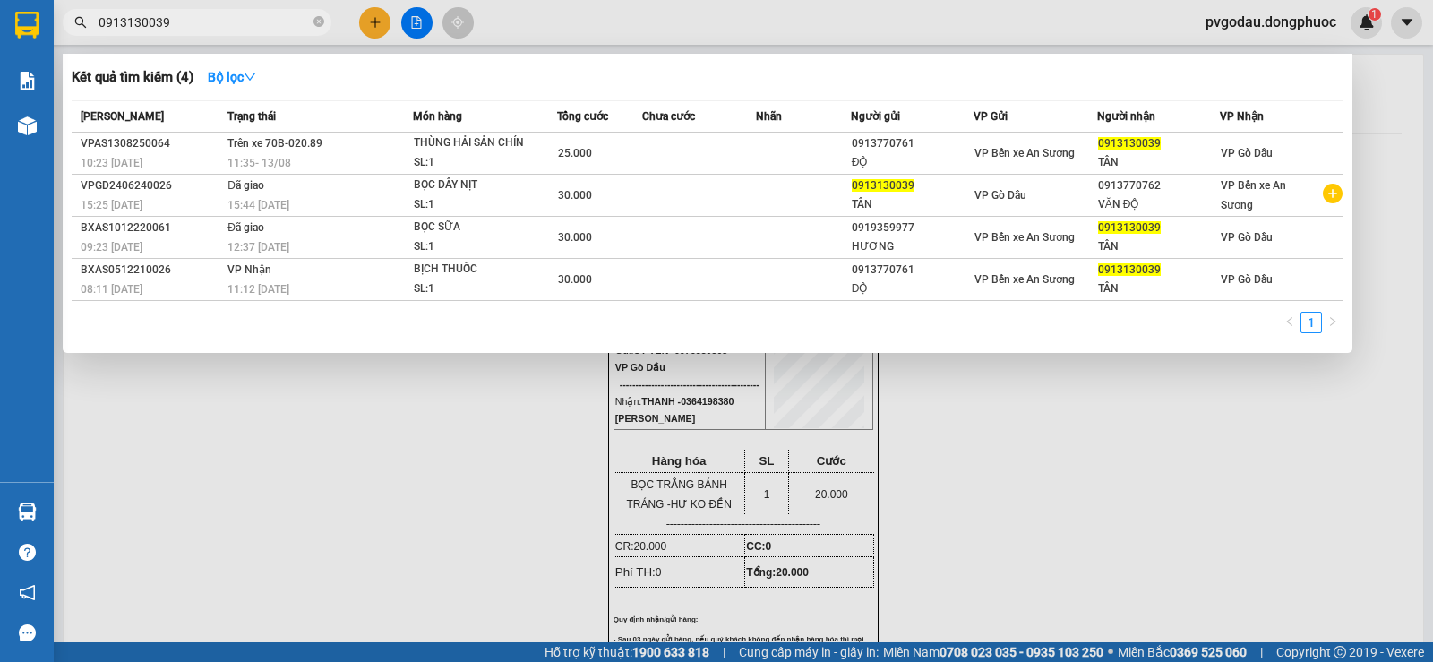
type input "0913130039"
click at [367, 27] on div at bounding box center [716, 331] width 1433 height 662
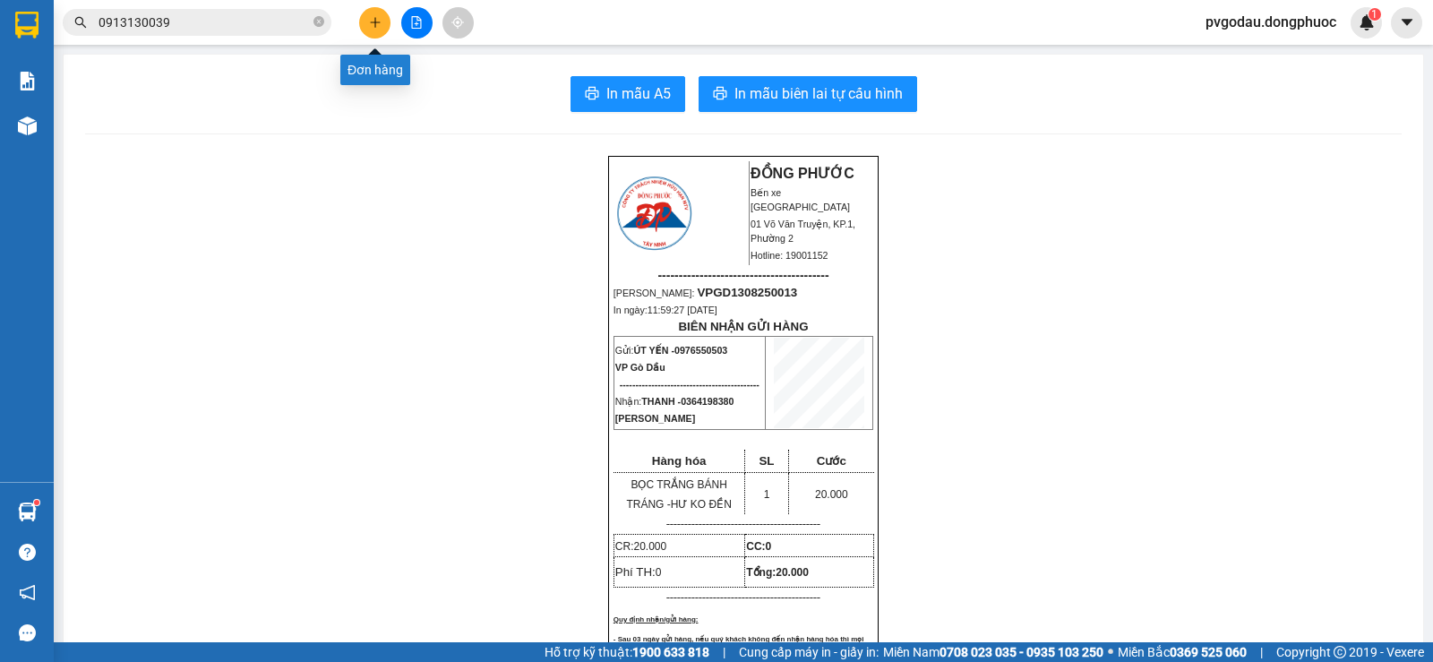
click at [373, 19] on icon "plus" at bounding box center [375, 22] width 13 height 13
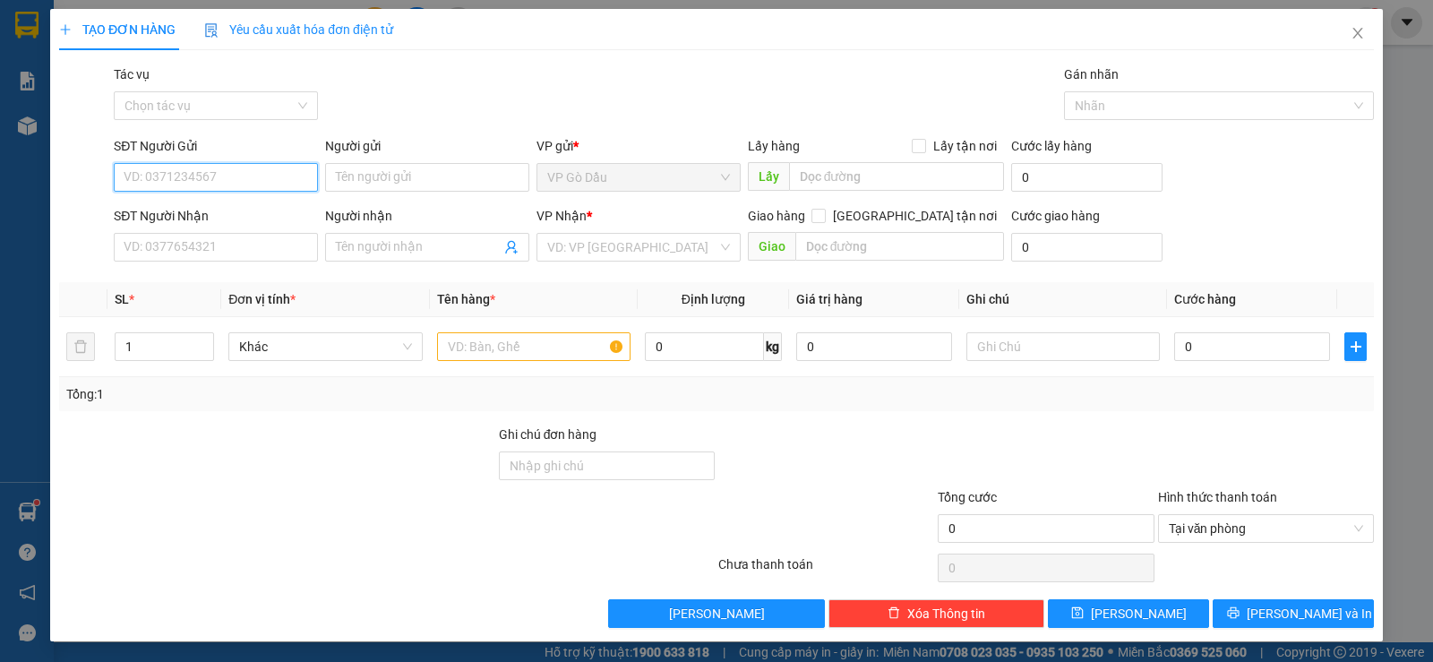
click at [273, 176] on input "SĐT Người Gửi" at bounding box center [216, 177] width 204 height 29
type input "0962725279"
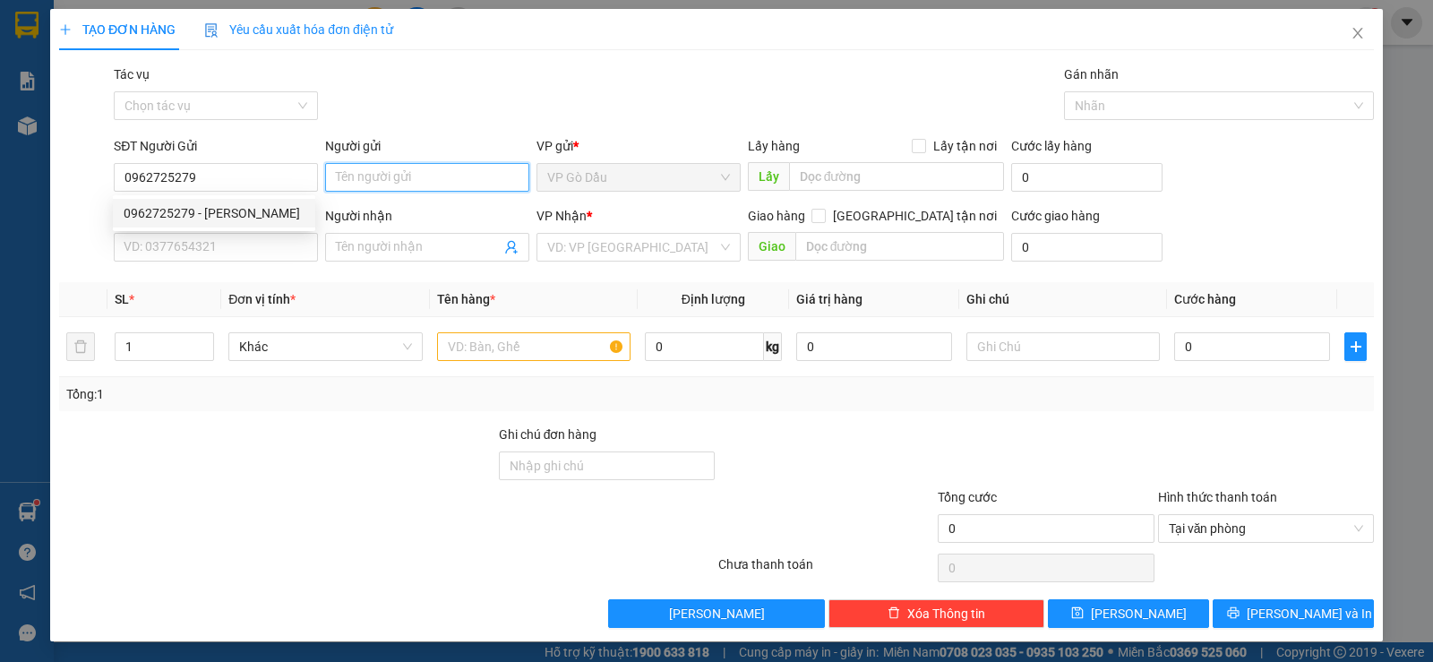
click at [401, 181] on input "Người gửi" at bounding box center [427, 177] width 204 height 29
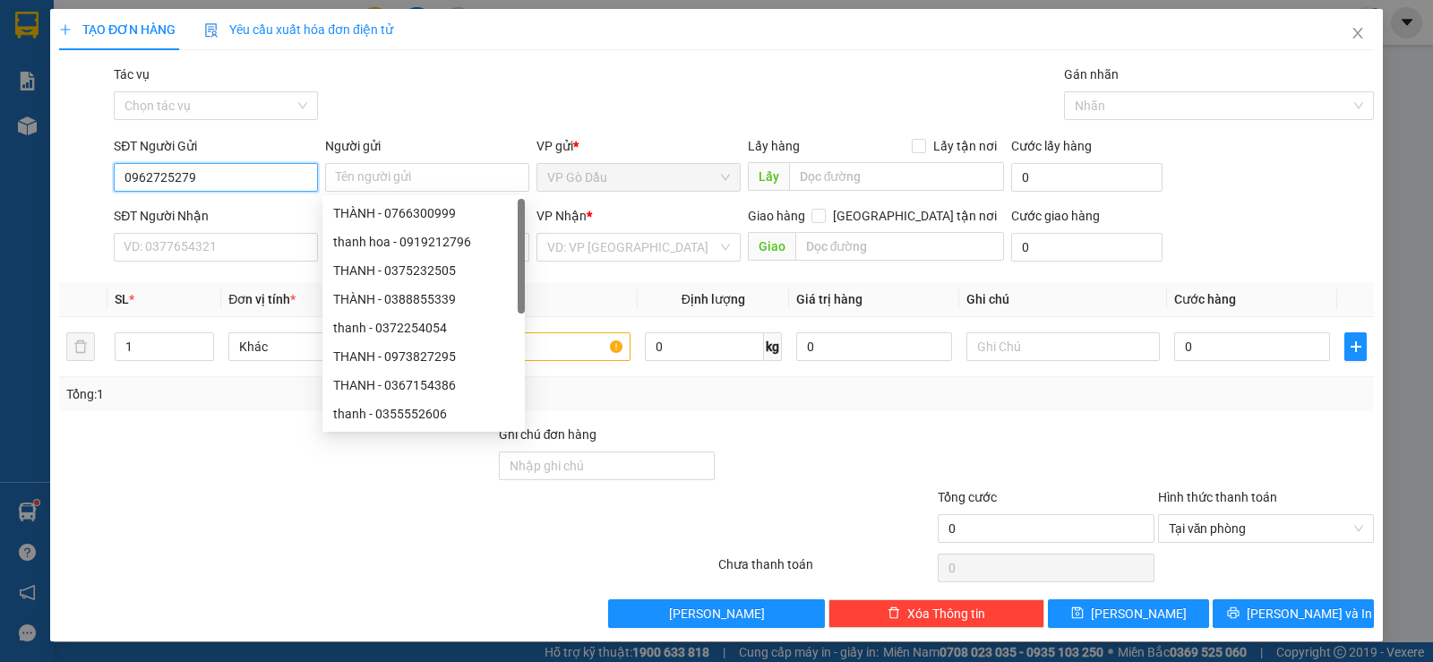
click at [230, 177] on input "0962725279" at bounding box center [216, 177] width 204 height 29
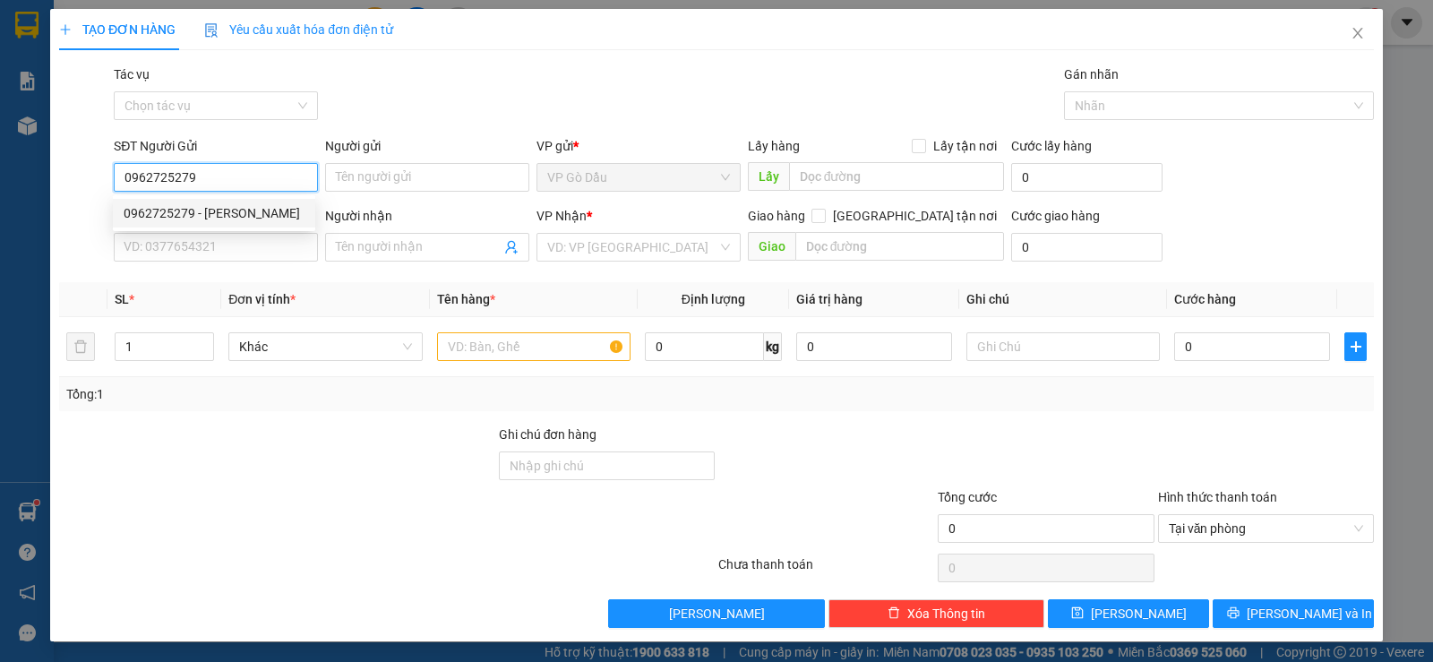
click at [242, 222] on div "0962725279 - [PERSON_NAME]" at bounding box center [214, 213] width 181 height 20
type input "TRINH"
type input "0961078107"
type input "SANG"
type input "25.000"
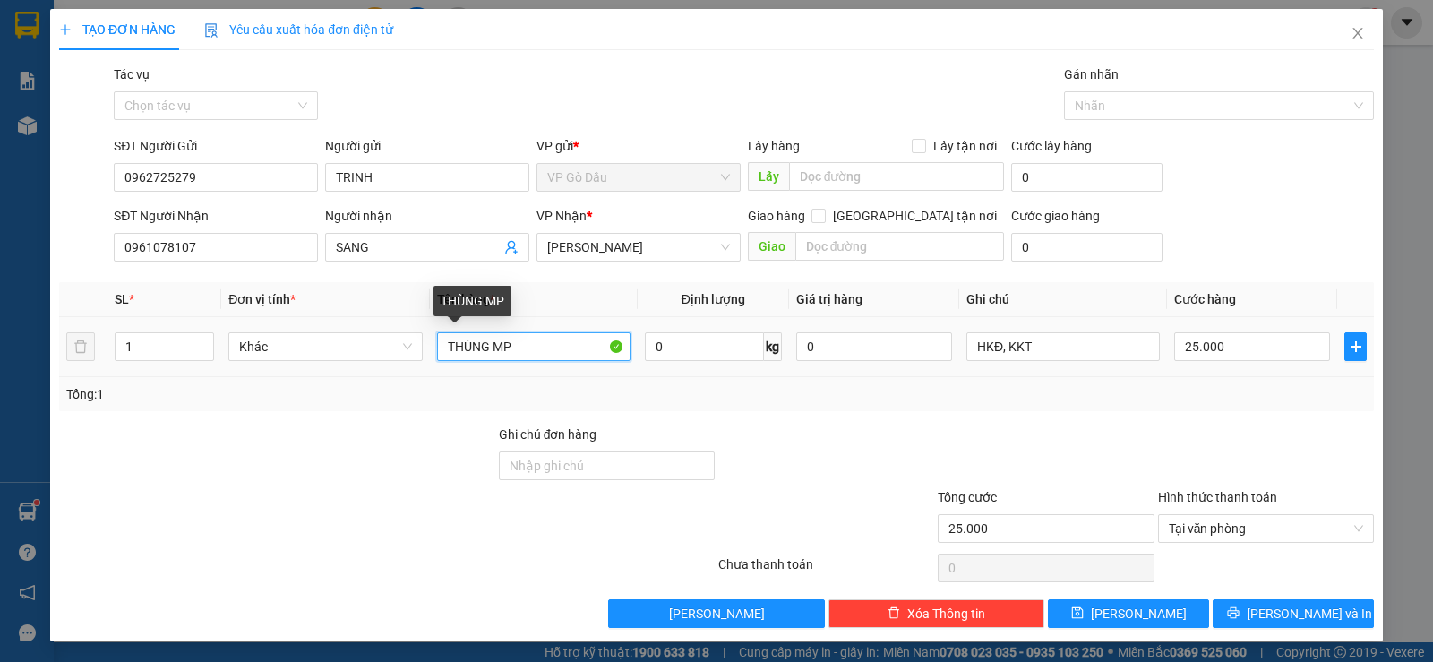
click at [524, 346] on input "THÙNG MP" at bounding box center [533, 346] width 193 height 29
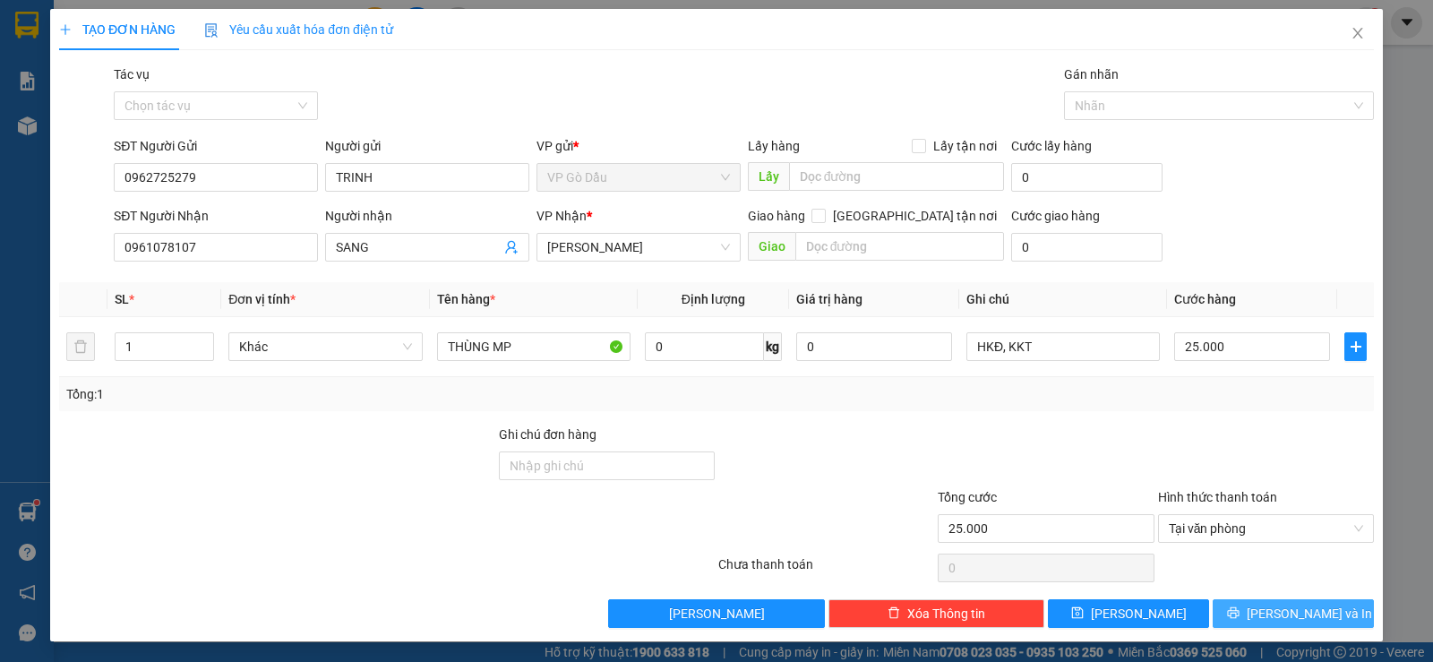
click at [1293, 611] on span "[PERSON_NAME] và In" at bounding box center [1309, 614] width 125 height 20
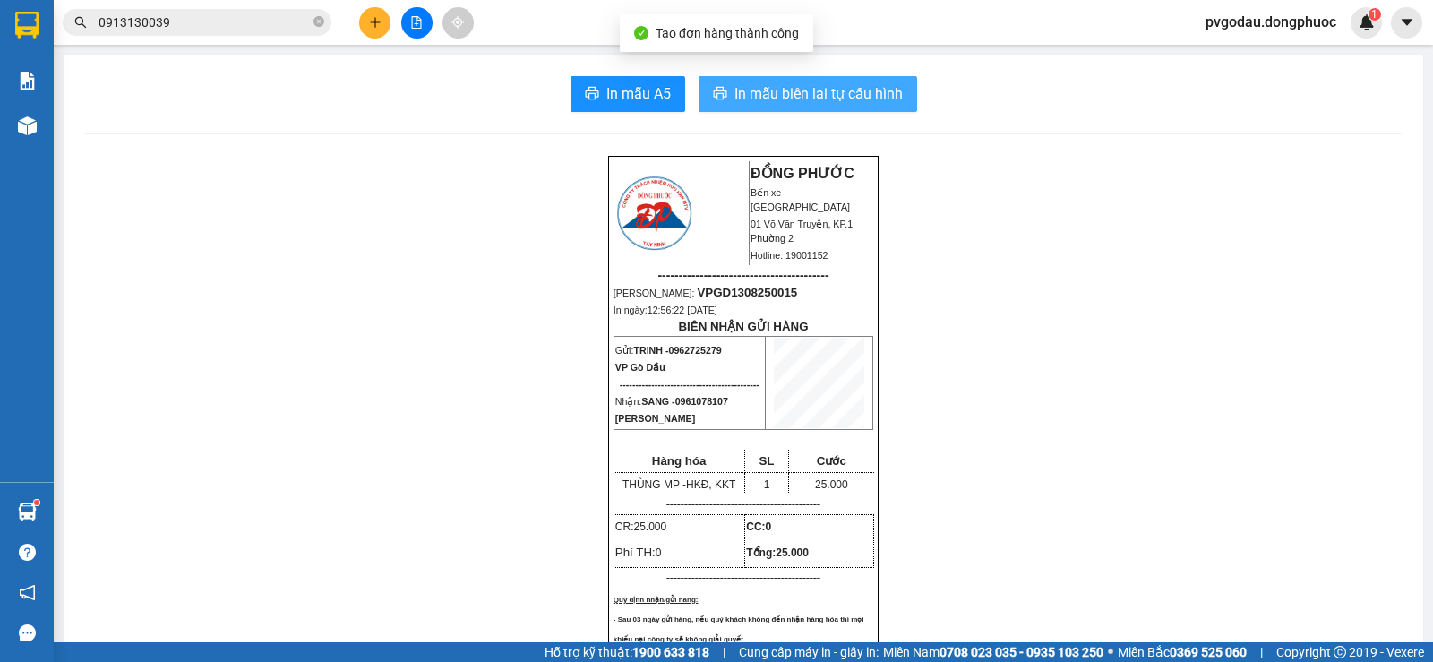
click at [735, 93] on span "In mẫu biên lai tự cấu hình" at bounding box center [819, 93] width 168 height 22
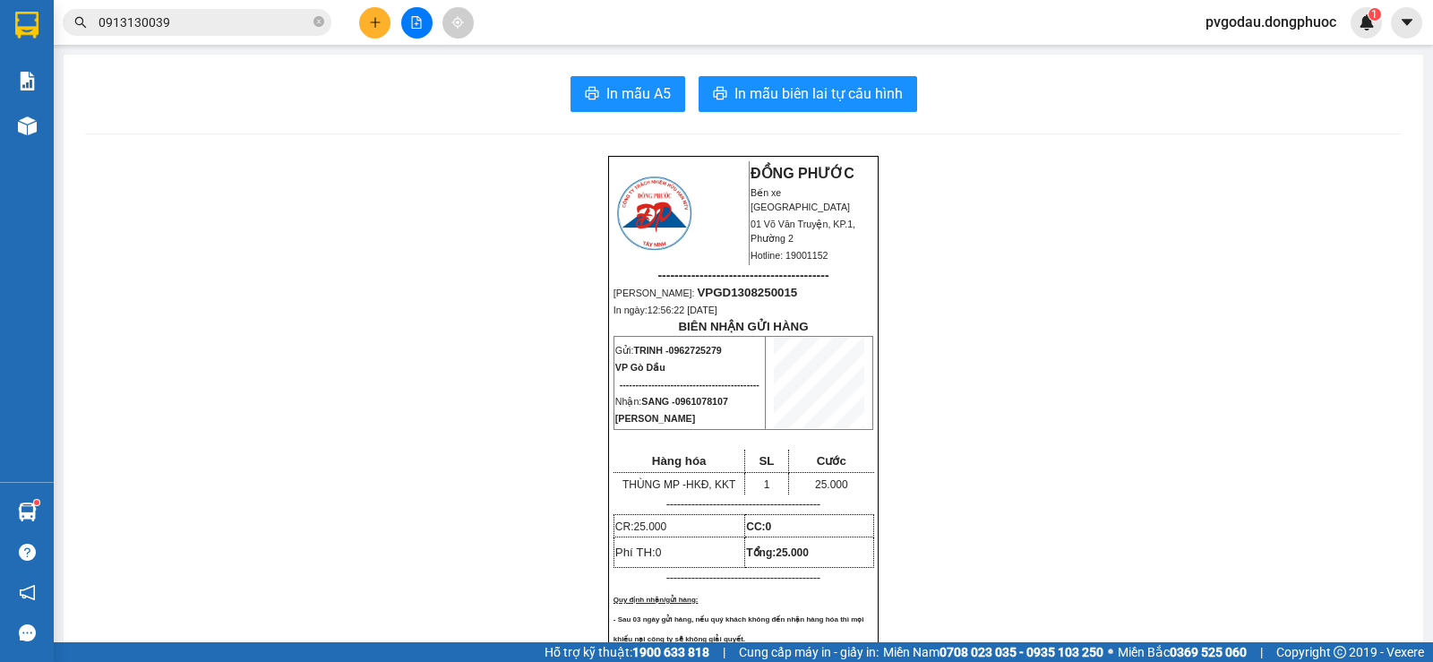
click at [262, 22] on input "0913130039" at bounding box center [204, 23] width 211 height 20
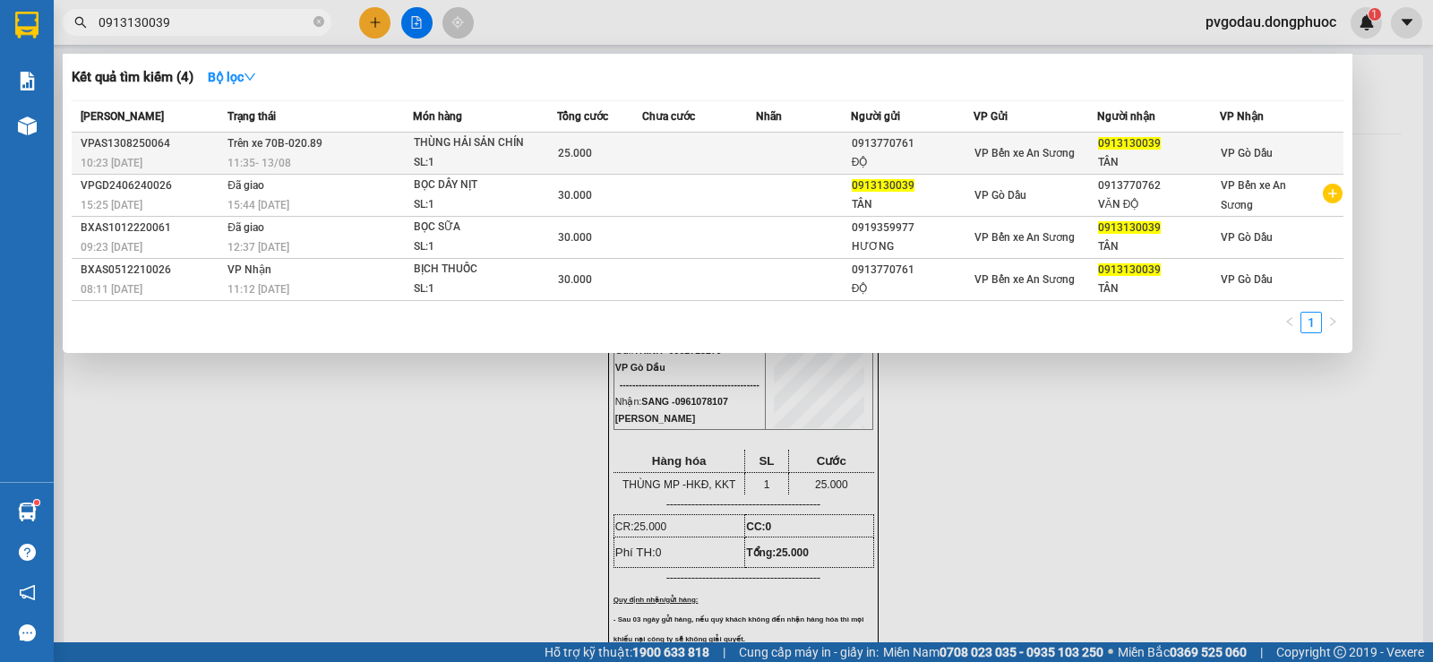
click at [563, 154] on span "25.000" at bounding box center [575, 153] width 34 height 13
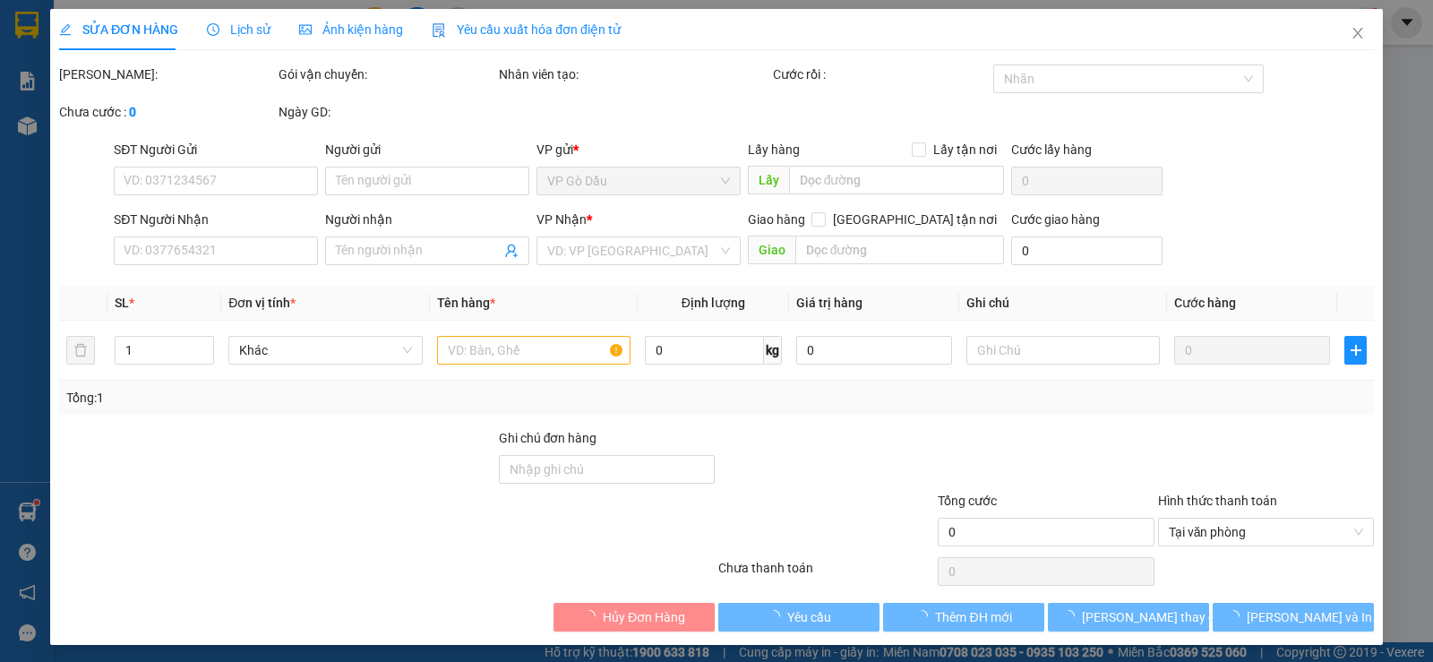
type input "0913770761"
type input "ĐỘ"
type input "0913130039"
type input "TÂN"
type input "25.000"
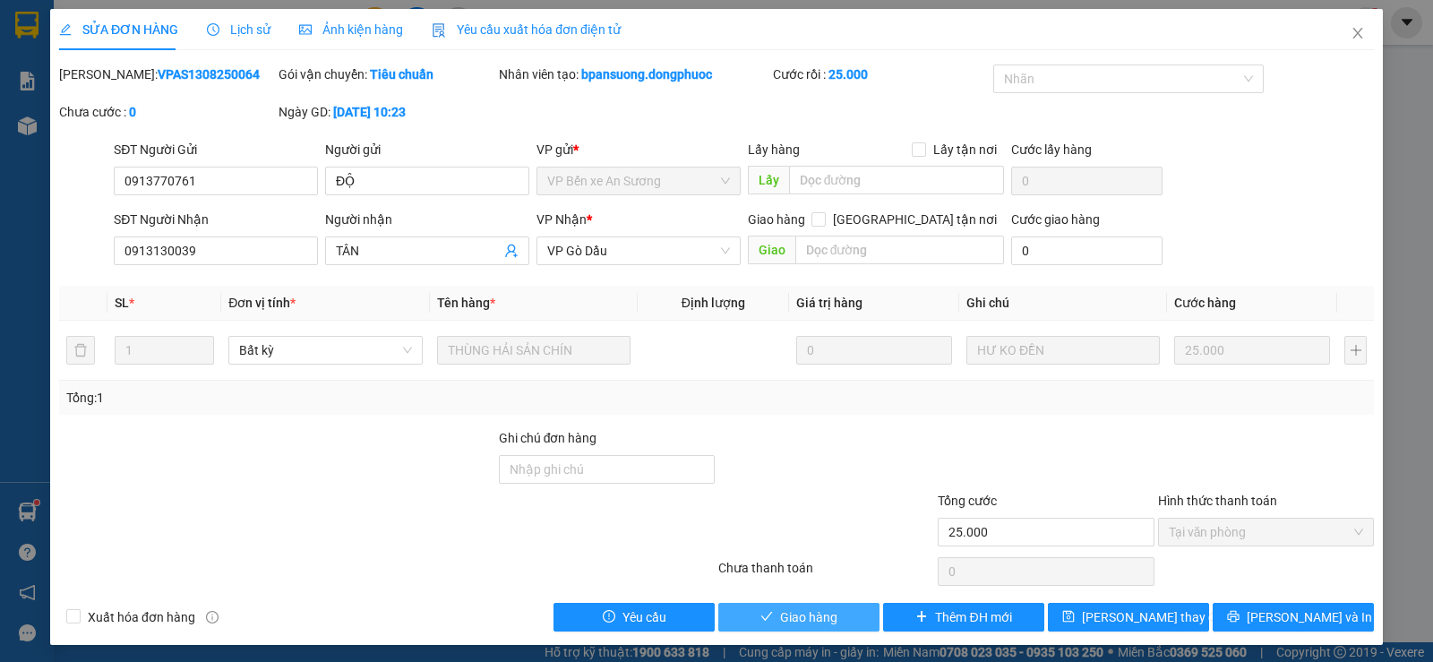
click at [821, 613] on span "Giao hàng" at bounding box center [808, 617] width 57 height 20
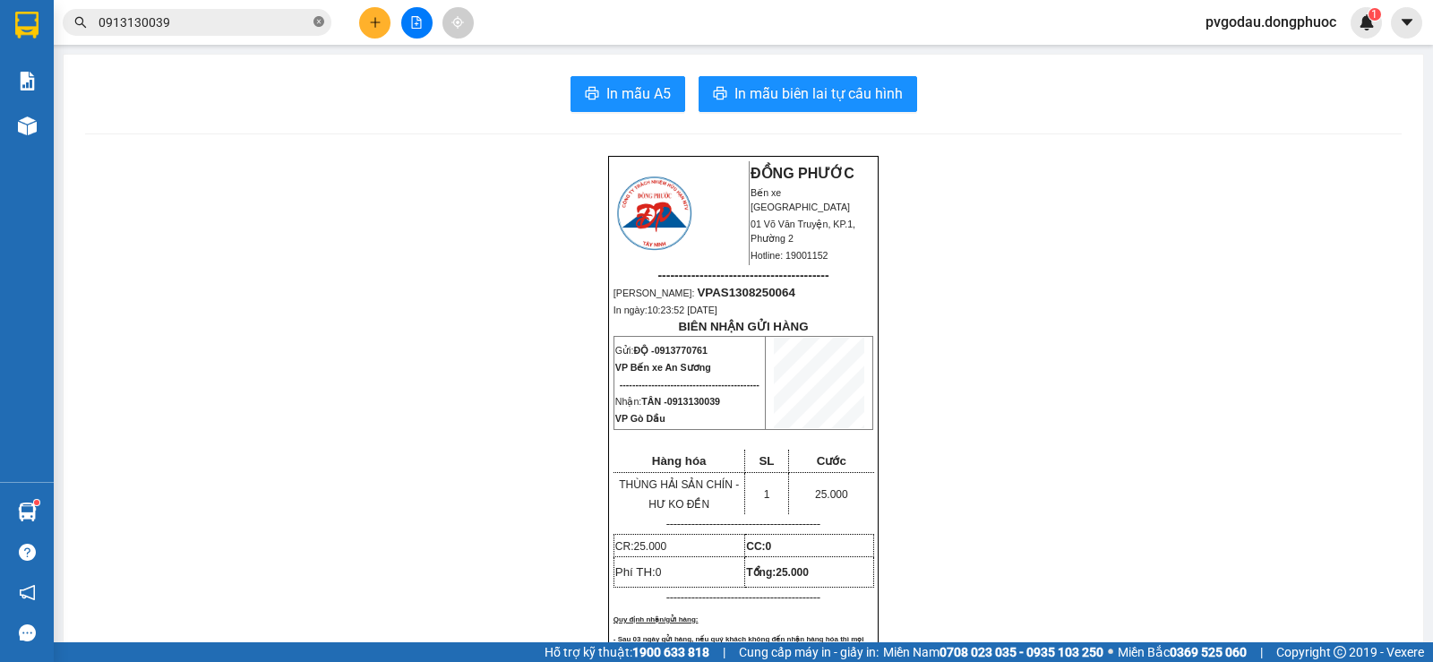
click at [321, 21] on icon "close-circle" at bounding box center [319, 21] width 11 height 11
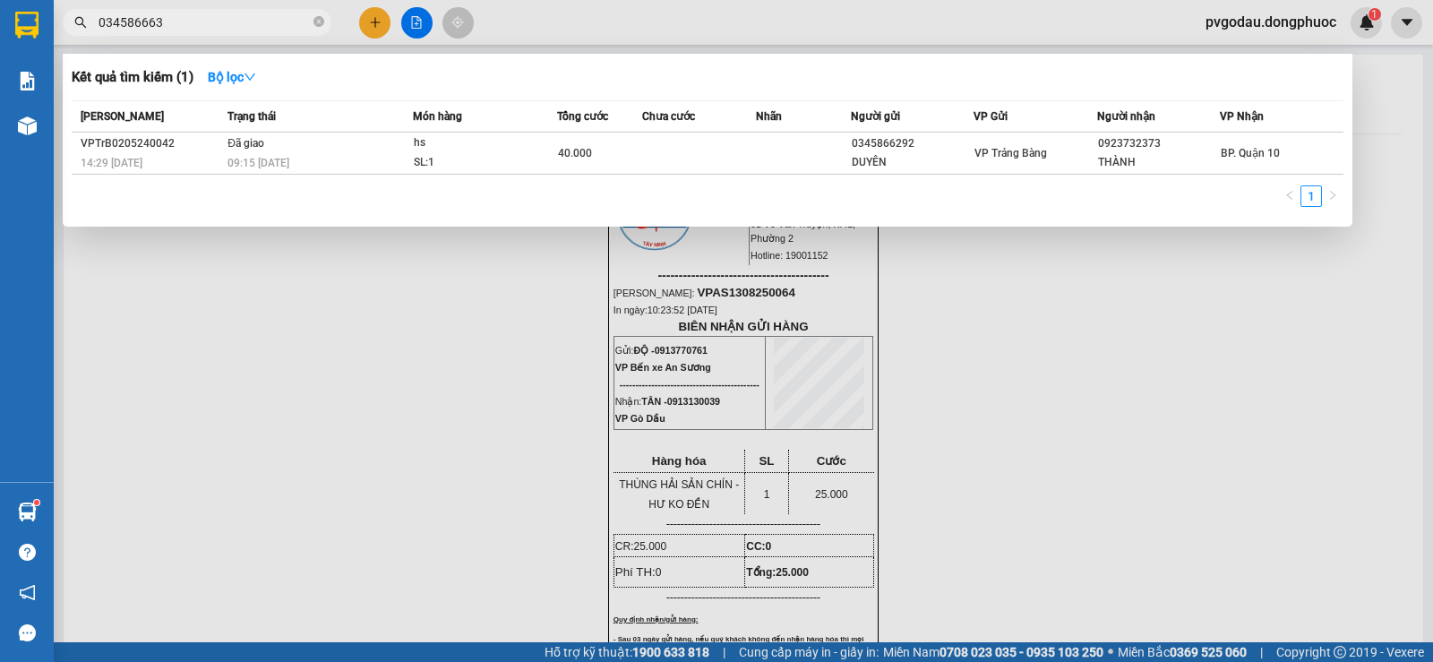
type input "0345866637"
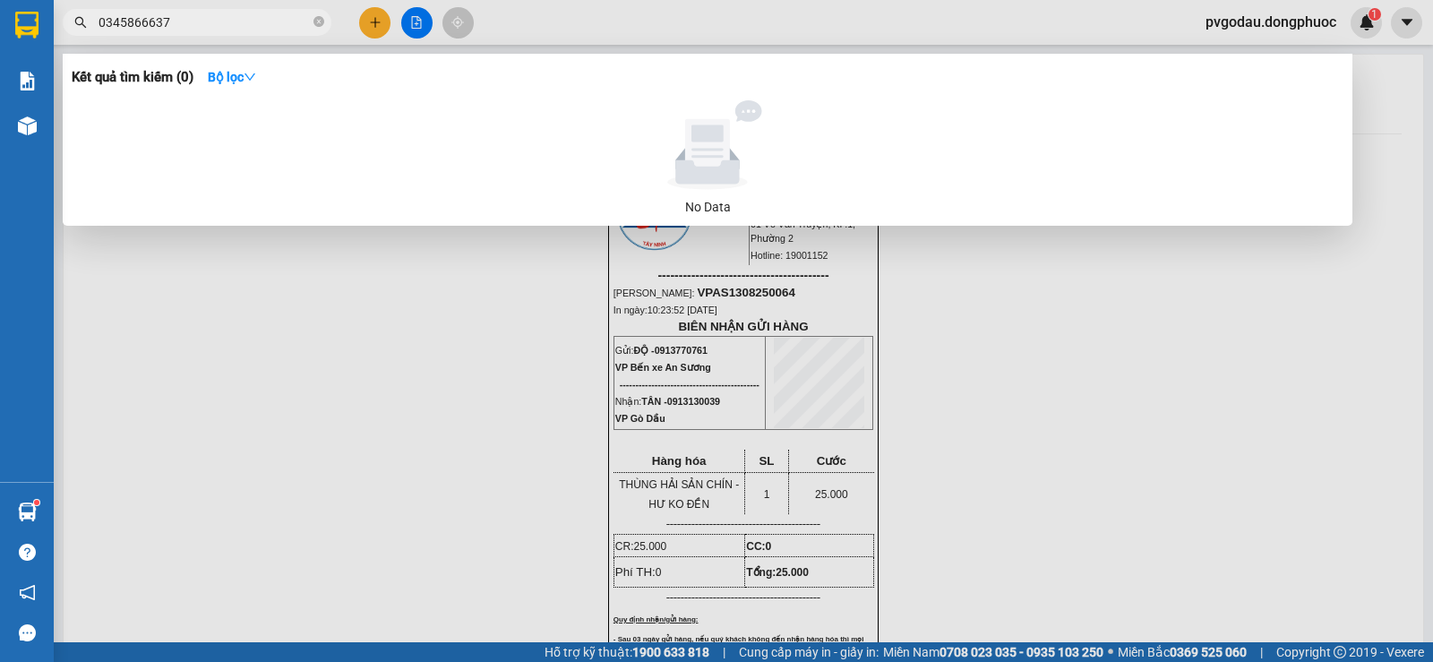
click at [151, 24] on input "0345866637" at bounding box center [204, 23] width 211 height 20
click at [314, 24] on icon "close-circle" at bounding box center [319, 21] width 11 height 11
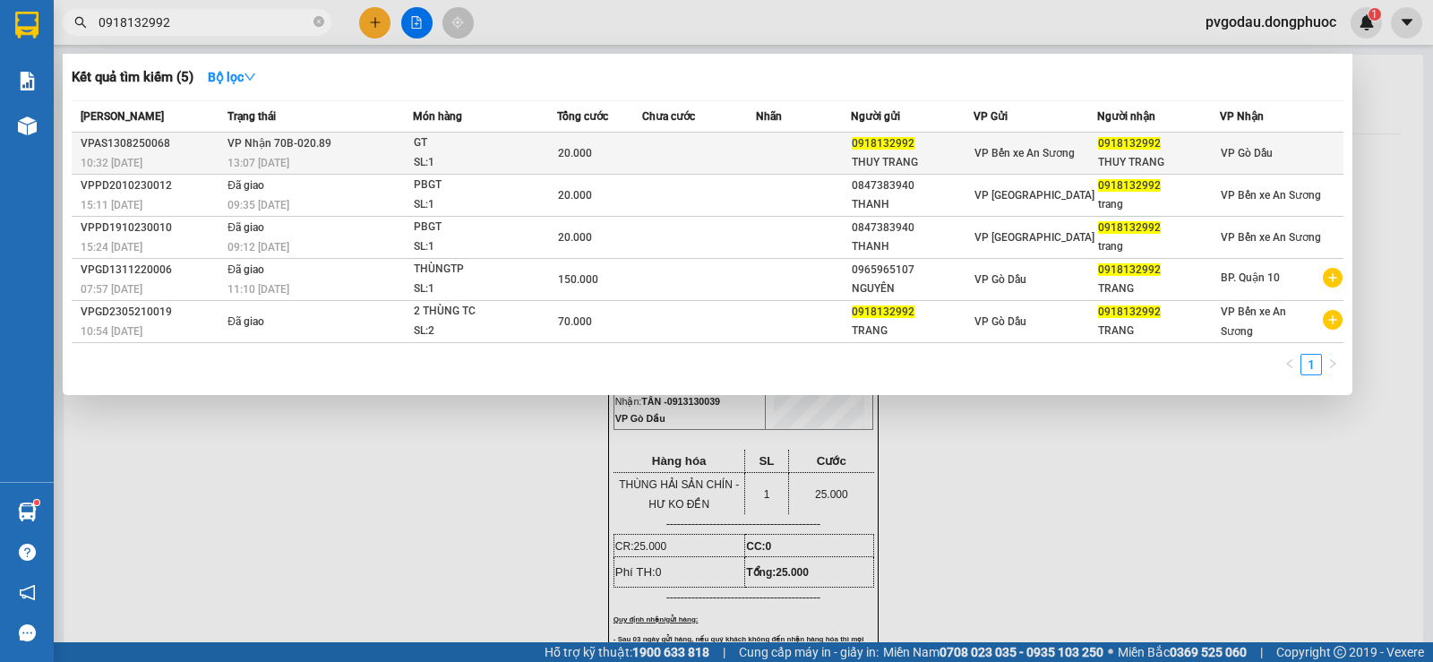
type input "0918132992"
click at [505, 149] on div "GT" at bounding box center [481, 143] width 134 height 20
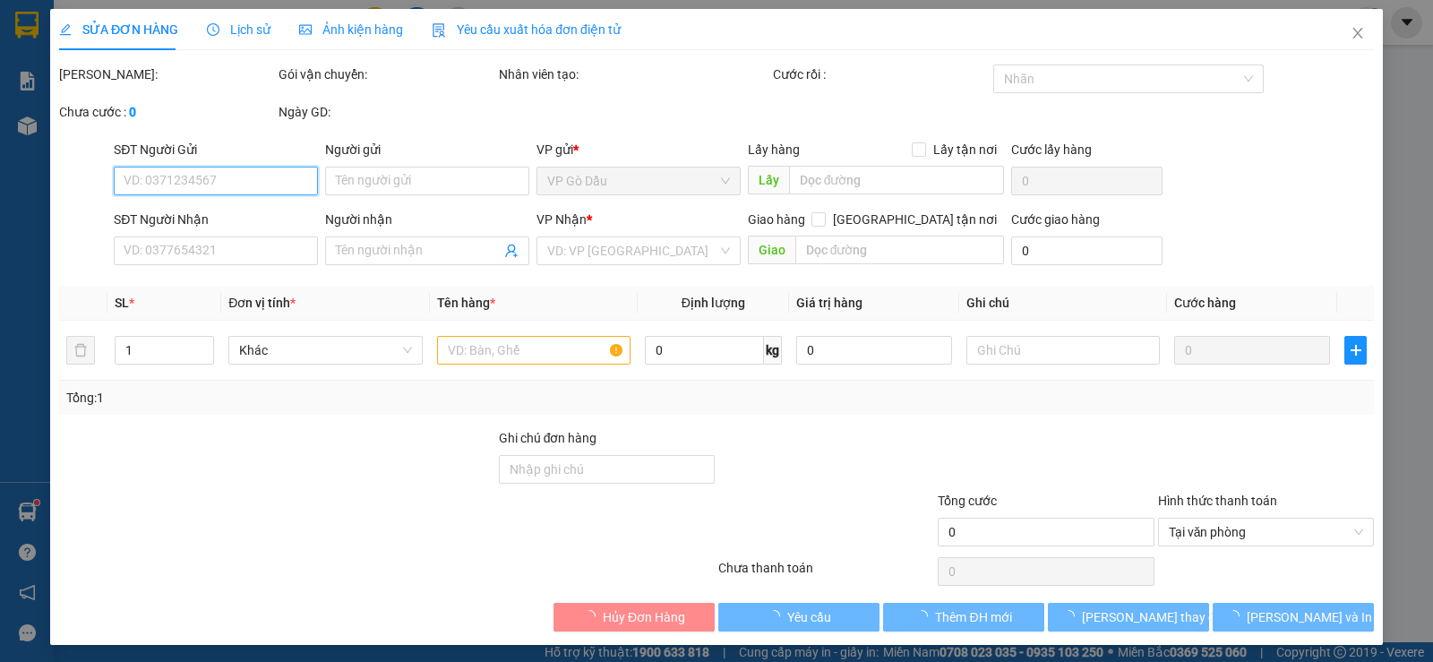
type input "0918132992"
type input "THUY TRANG"
type input "0918132992"
type input "THUY TRANG"
type input "20.000"
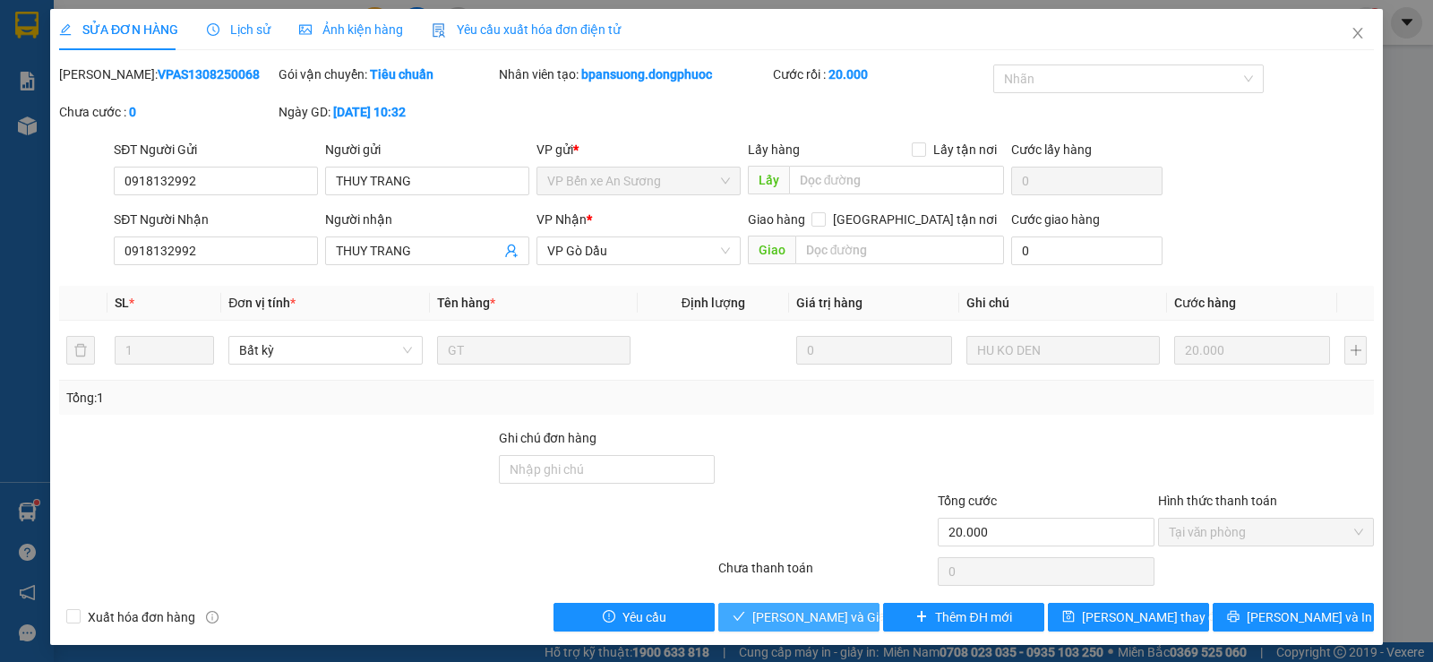
click at [812, 620] on span "[PERSON_NAME] và Giao hàng" at bounding box center [838, 617] width 172 height 20
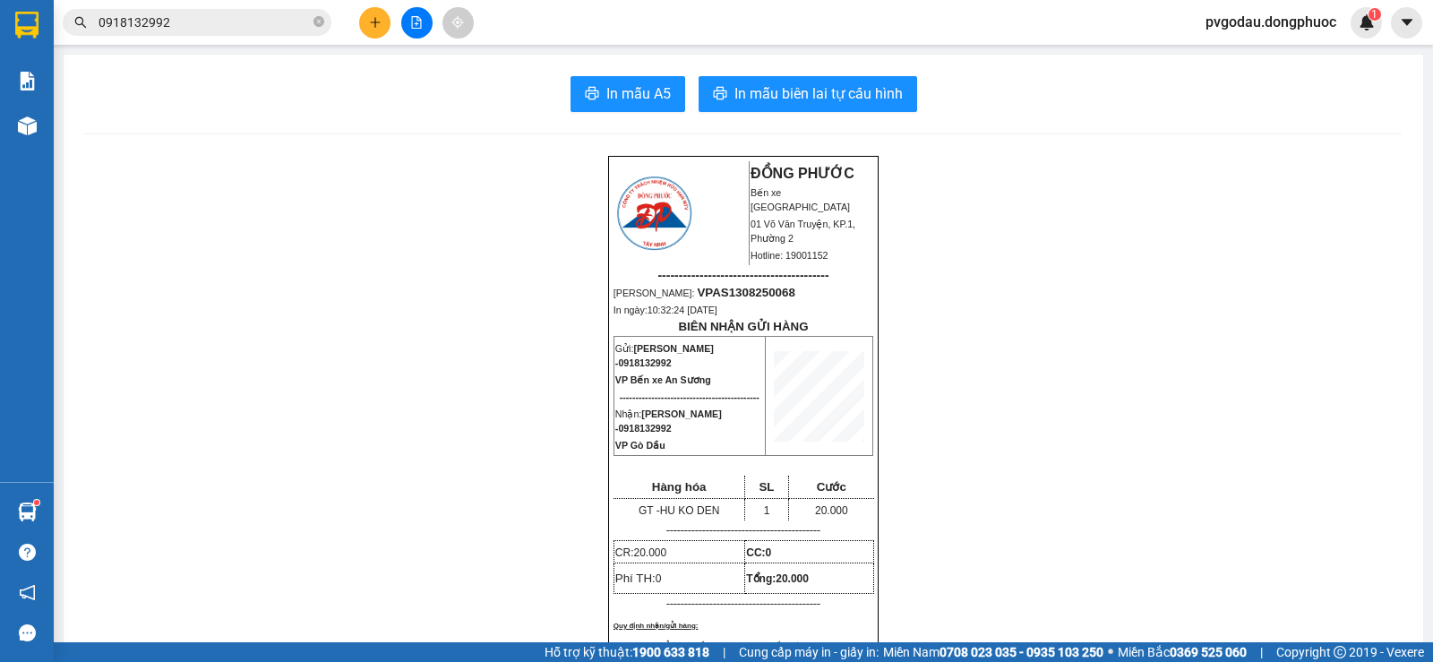
scroll to position [90, 0]
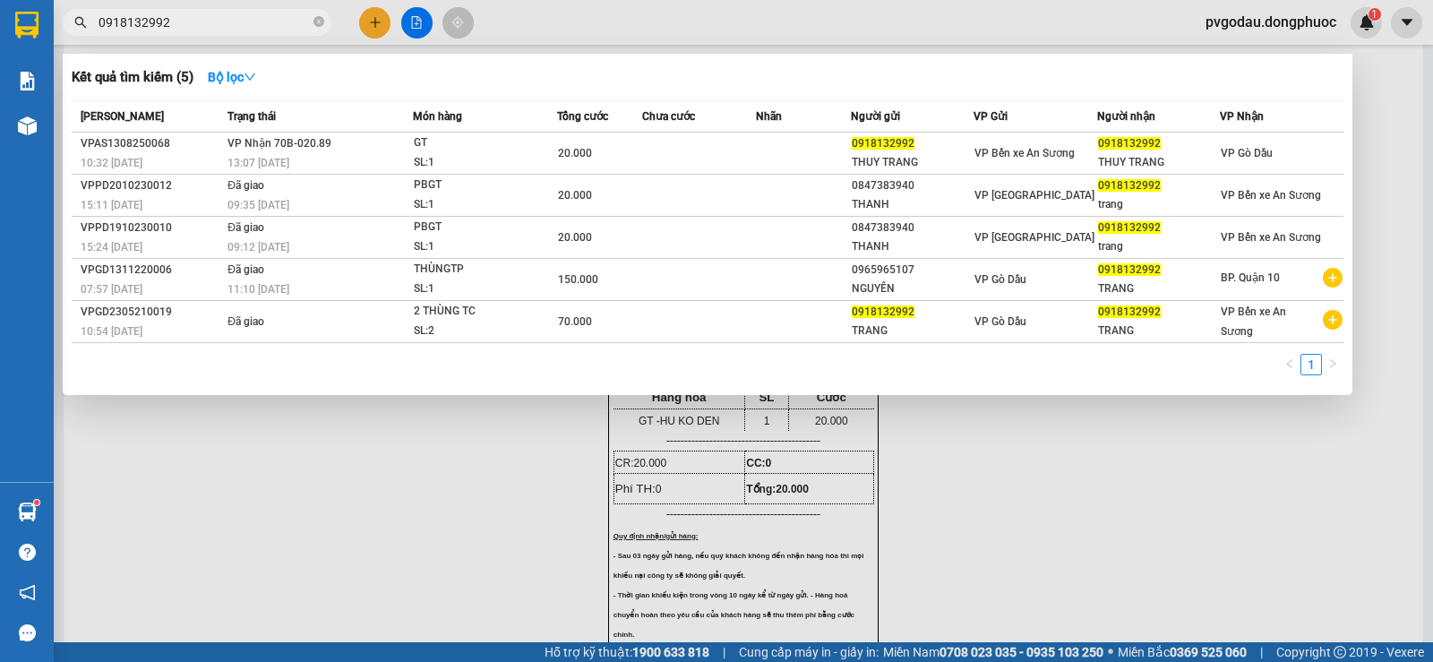
click at [250, 24] on input "0918132992" at bounding box center [204, 23] width 211 height 20
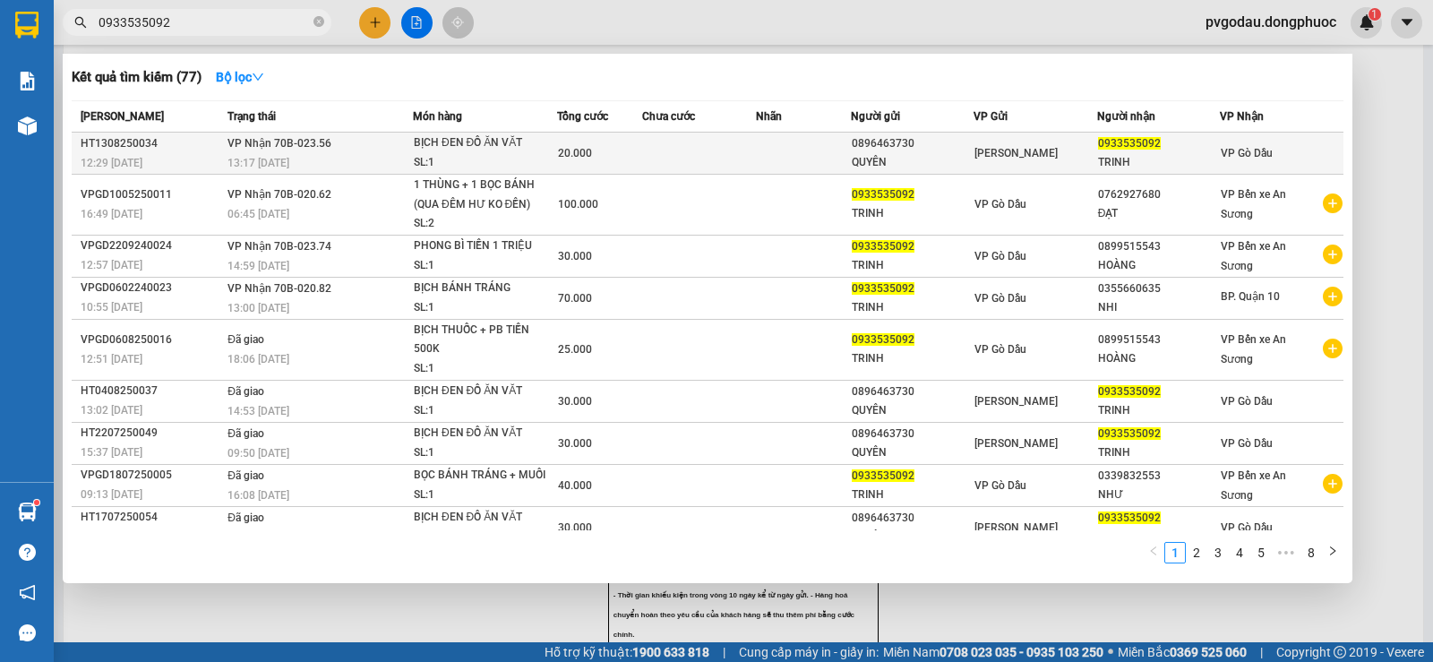
type input "0933535092"
click at [421, 154] on div "SL: 1" at bounding box center [481, 163] width 134 height 20
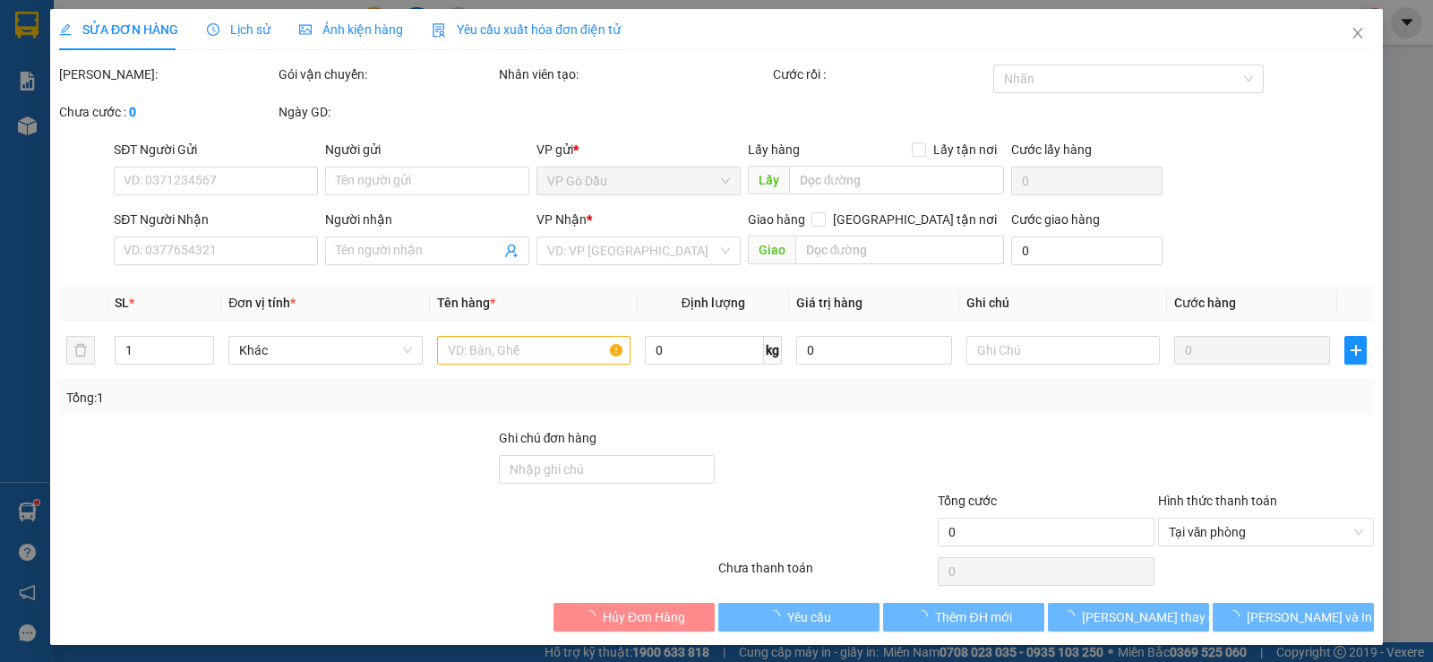
type input "0896463730"
type input "QUYÊN"
type input "0933535092"
type input "TRINH"
type input "20.000"
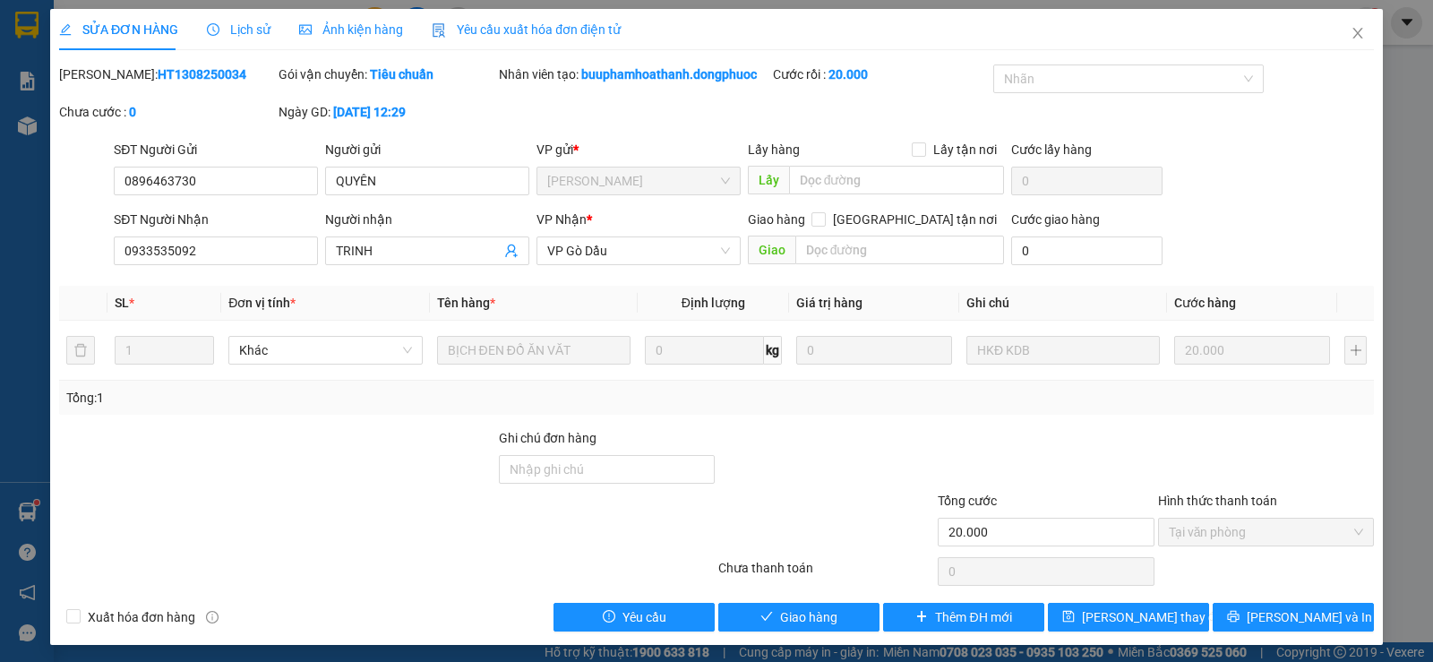
click at [786, 640] on div "SỬA ĐƠN HÀNG Lịch sử Ảnh kiện hàng Yêu cầu xuất hóa đơn điện tử Total Paid Fee …" at bounding box center [716, 327] width 1333 height 636
click at [785, 620] on span "Giao hàng" at bounding box center [808, 617] width 57 height 20
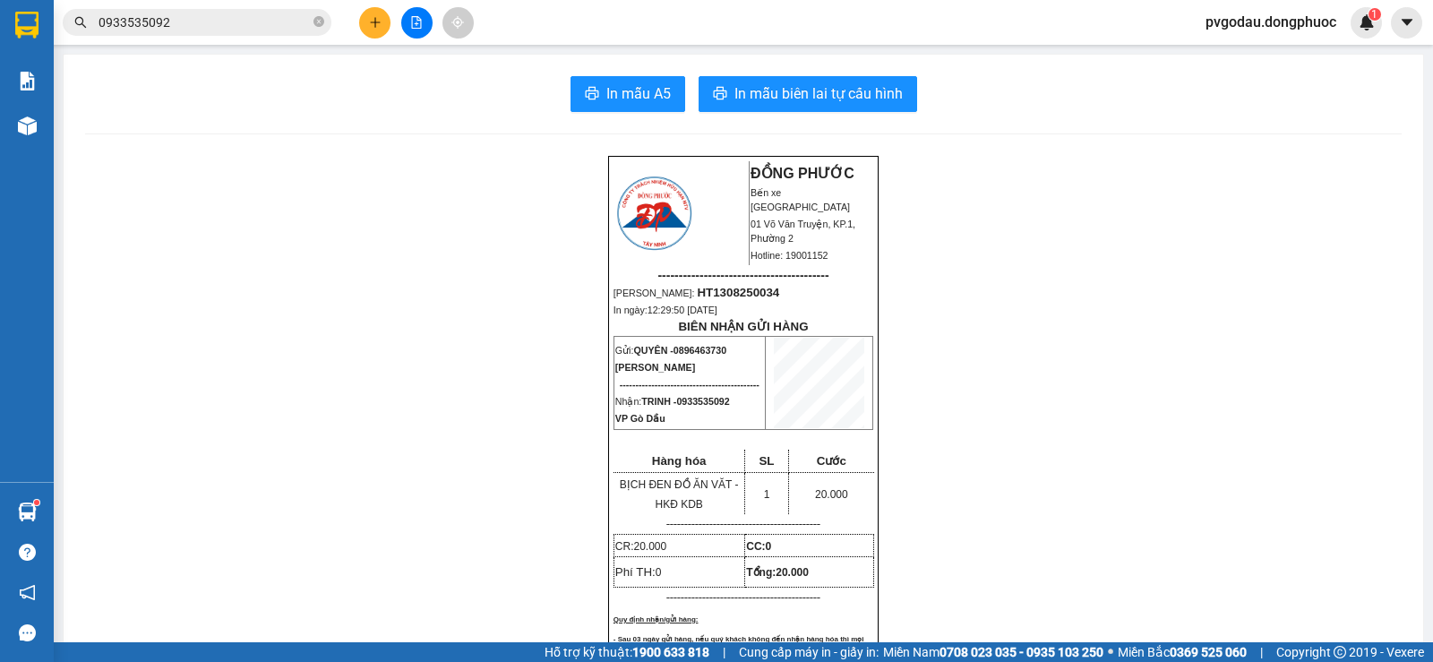
click at [204, 22] on input "0933535092" at bounding box center [204, 23] width 211 height 20
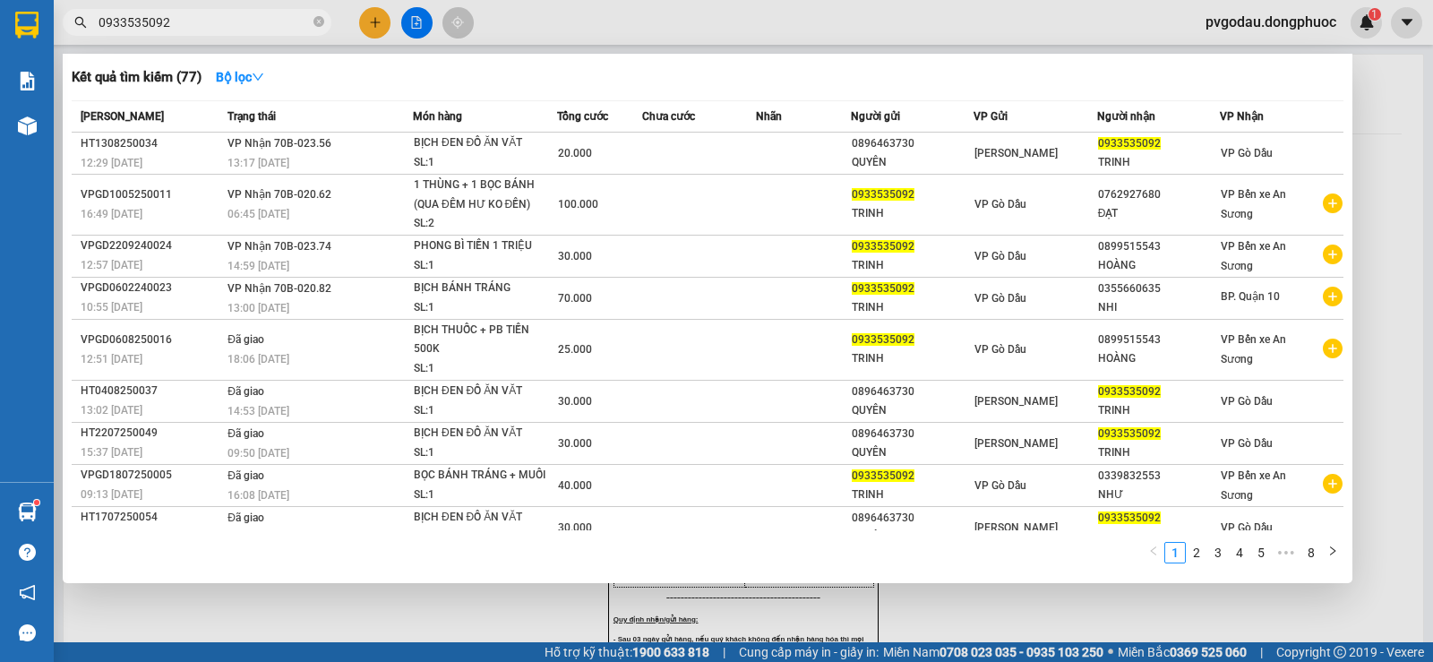
click at [204, 22] on input "0933535092" at bounding box center [204, 23] width 211 height 20
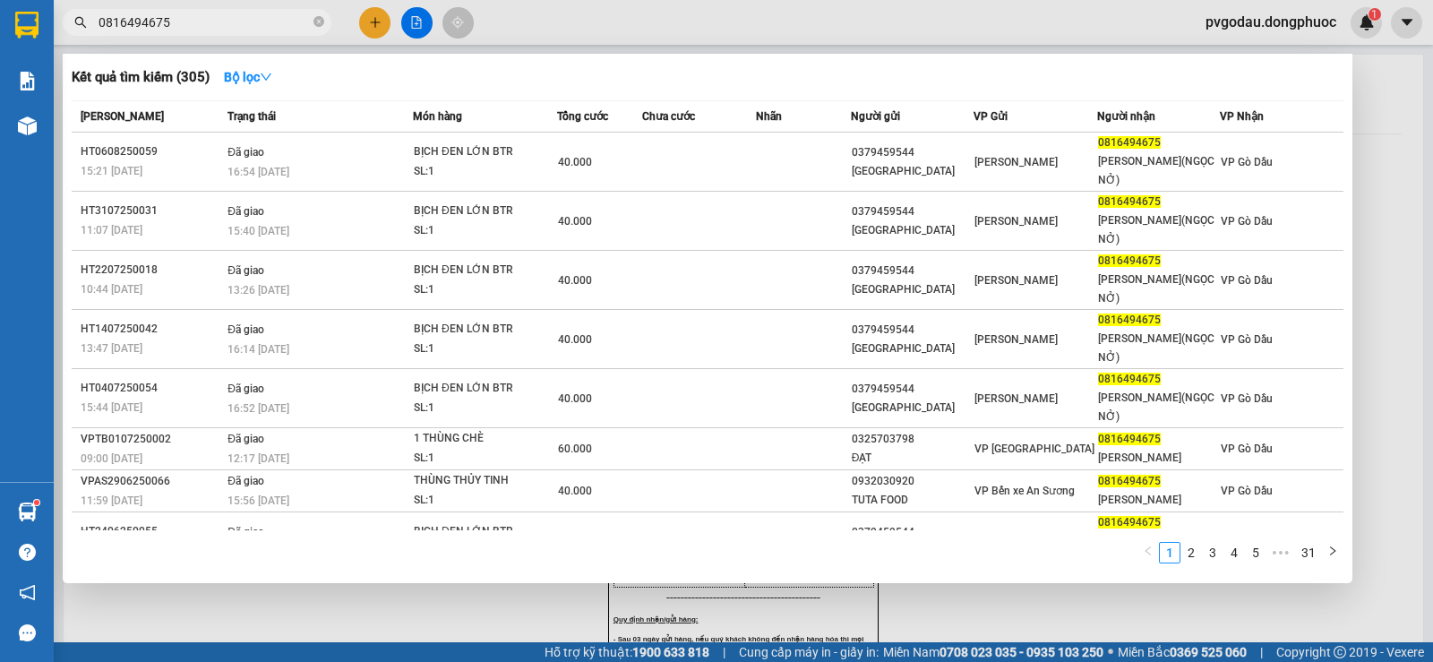
type input "0816494675"
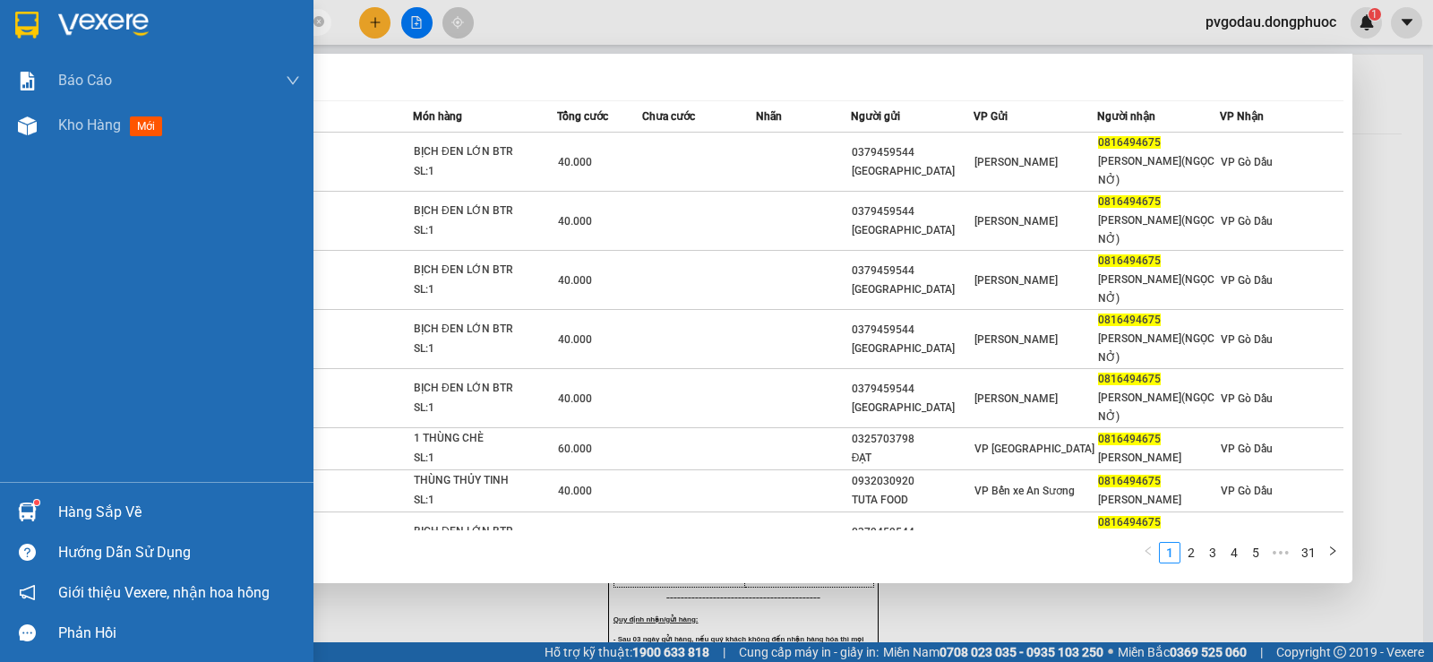
click at [107, 516] on div "Hàng sắp về" at bounding box center [179, 512] width 242 height 27
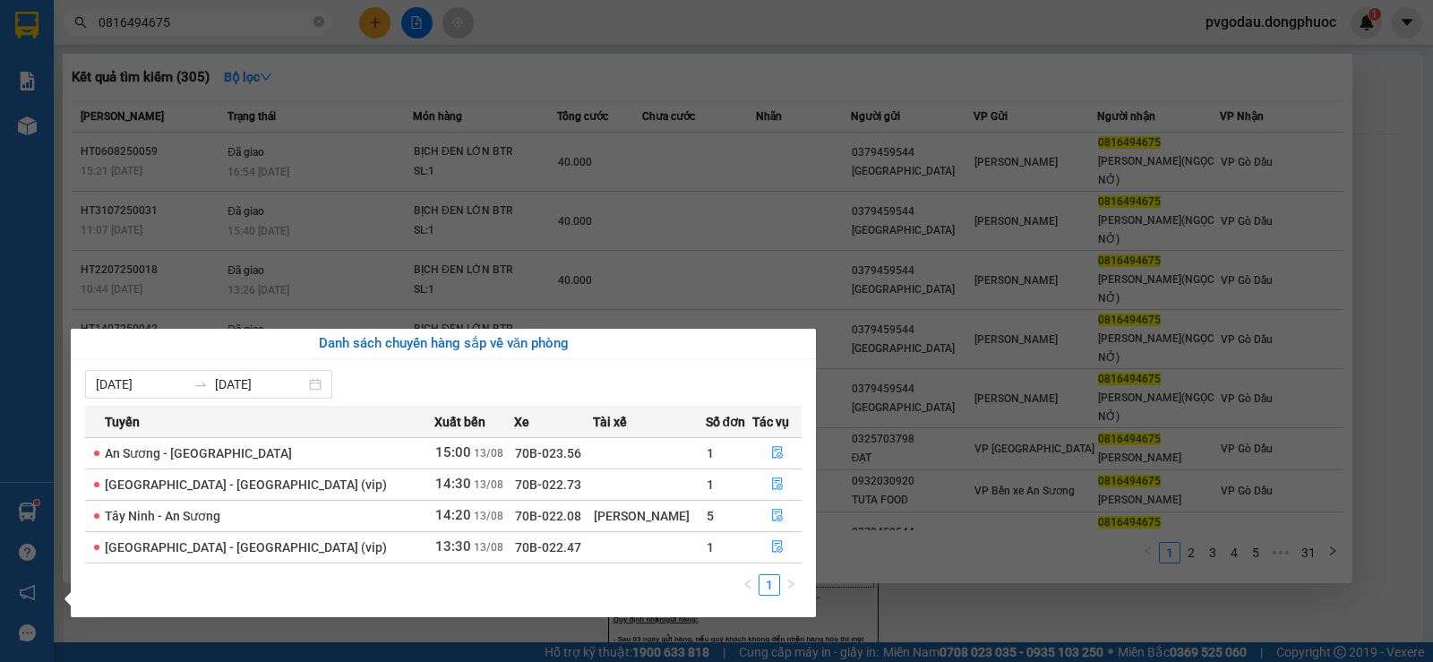
click at [813, 247] on section "Kết quả tìm kiếm ( 305 ) Bộ lọc Mã ĐH Trạng thái Món hàng Tổng cước Chưa cước N…" at bounding box center [716, 331] width 1433 height 662
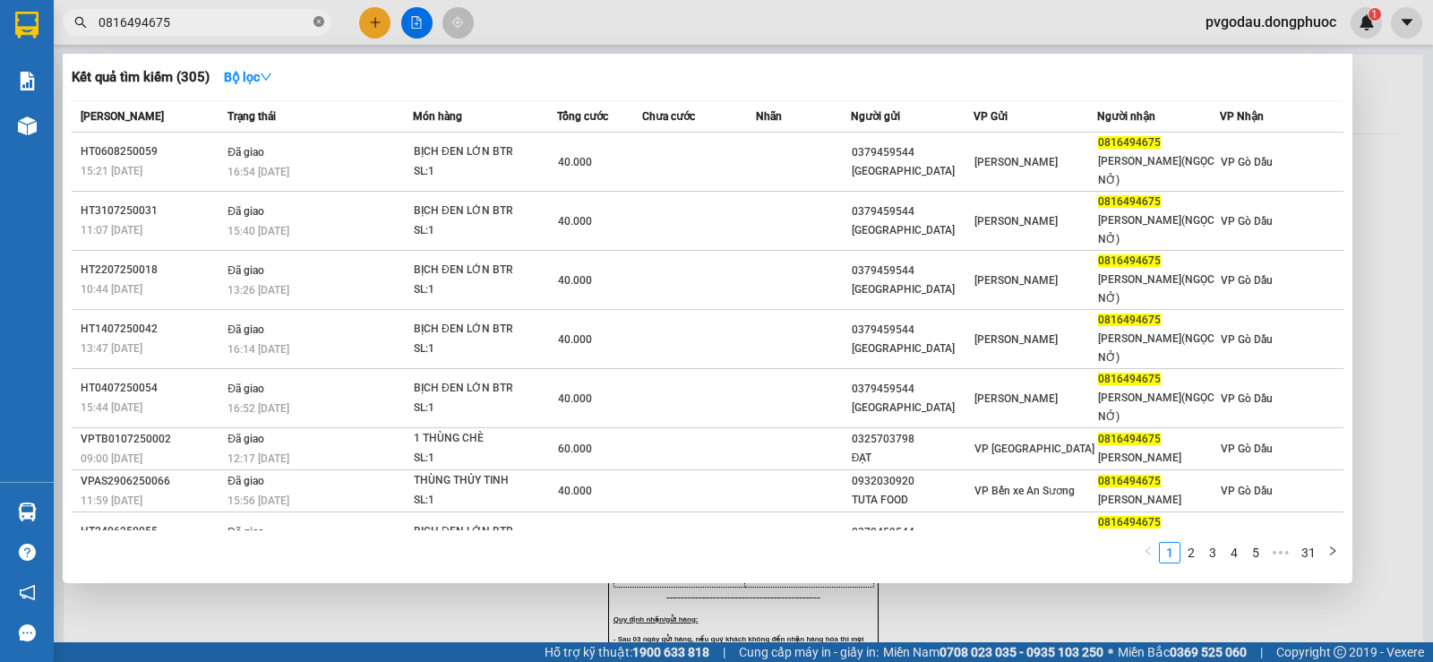
click at [314, 22] on icon "close-circle" at bounding box center [319, 21] width 11 height 11
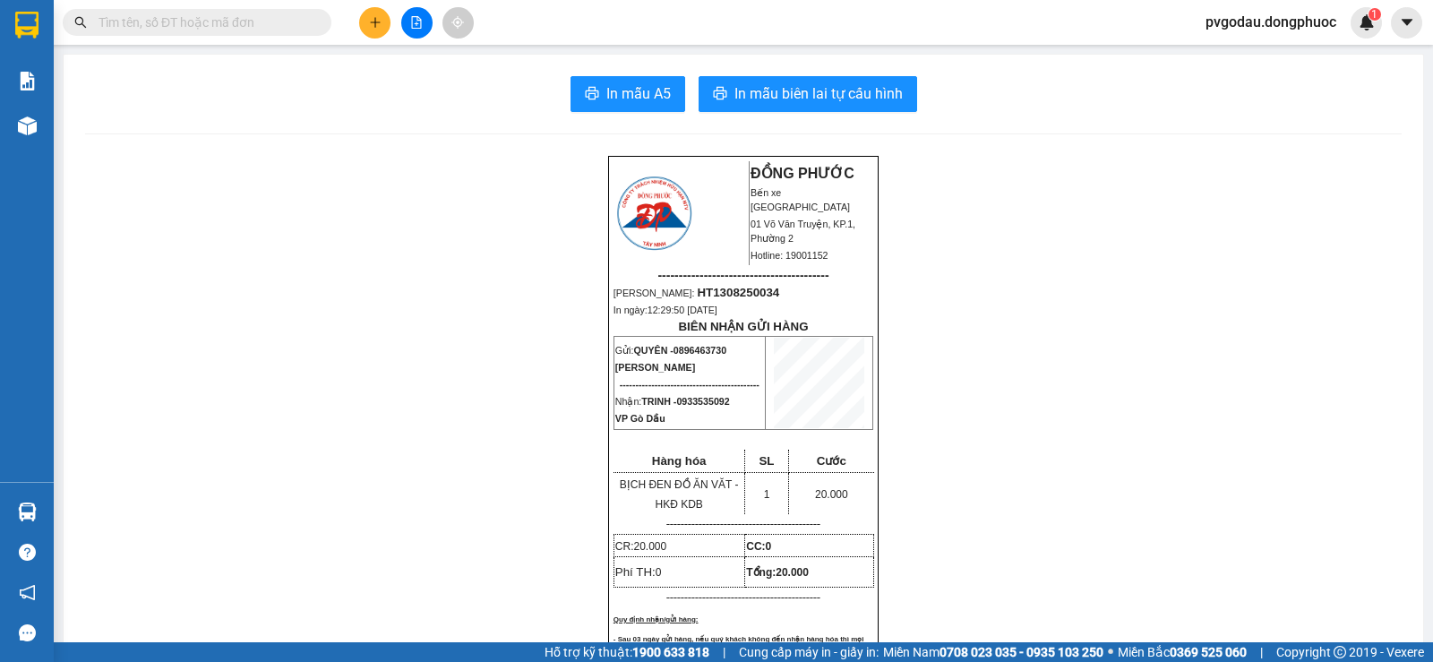
click at [208, 19] on input "text" at bounding box center [204, 23] width 211 height 20
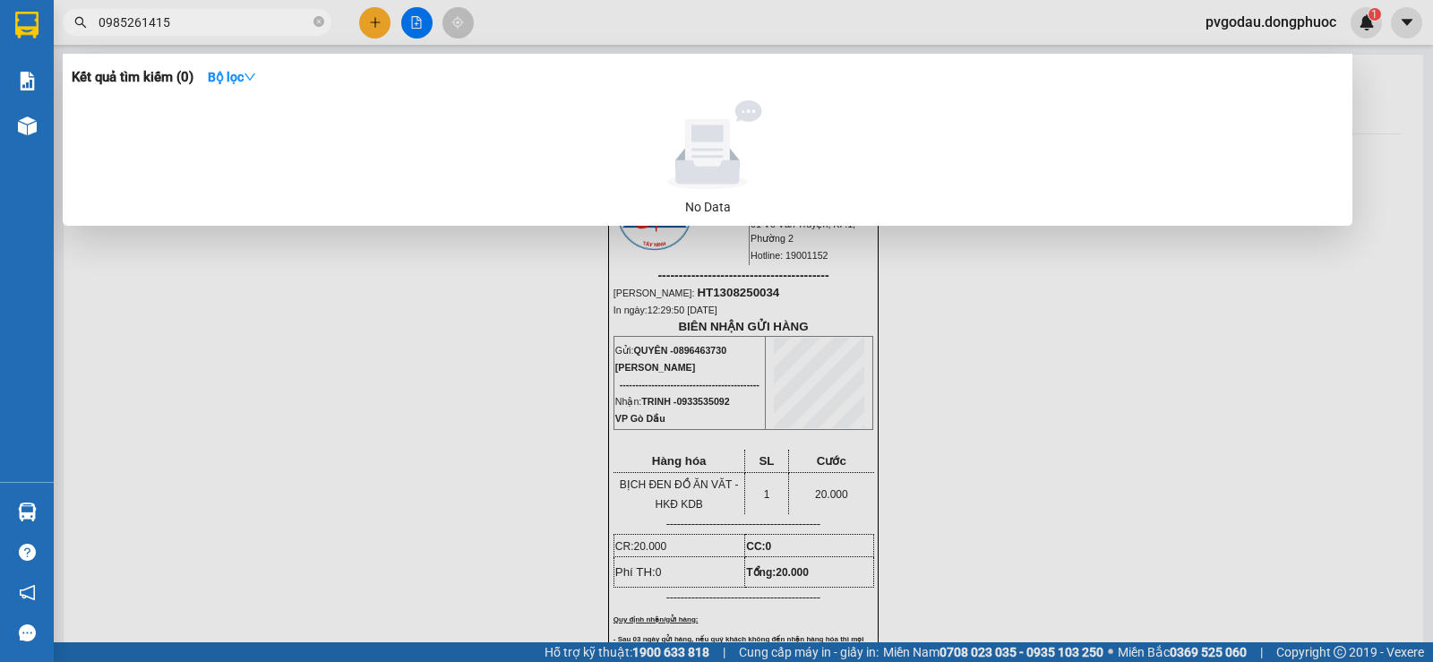
click at [143, 19] on input "0985261415" at bounding box center [204, 23] width 211 height 20
click at [169, 22] on input "0985261415" at bounding box center [204, 23] width 211 height 20
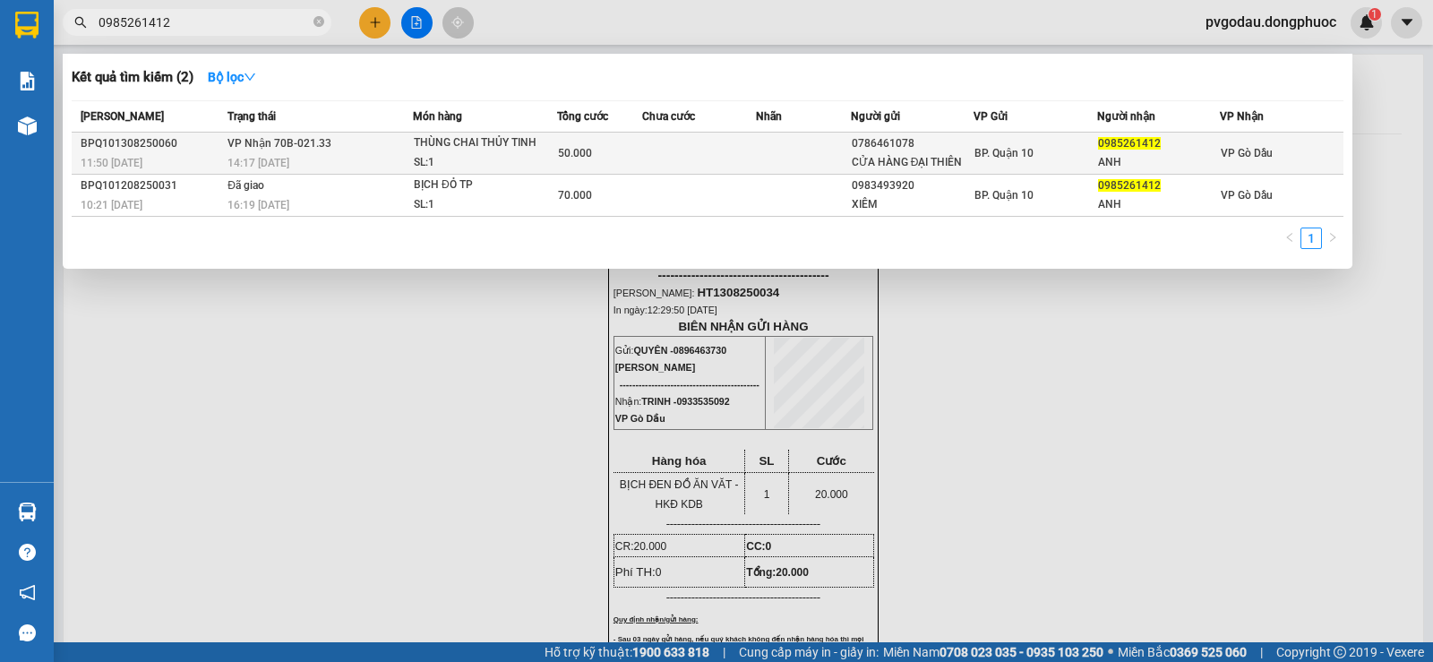
type input "0985261412"
click at [699, 146] on td at bounding box center [699, 154] width 114 height 42
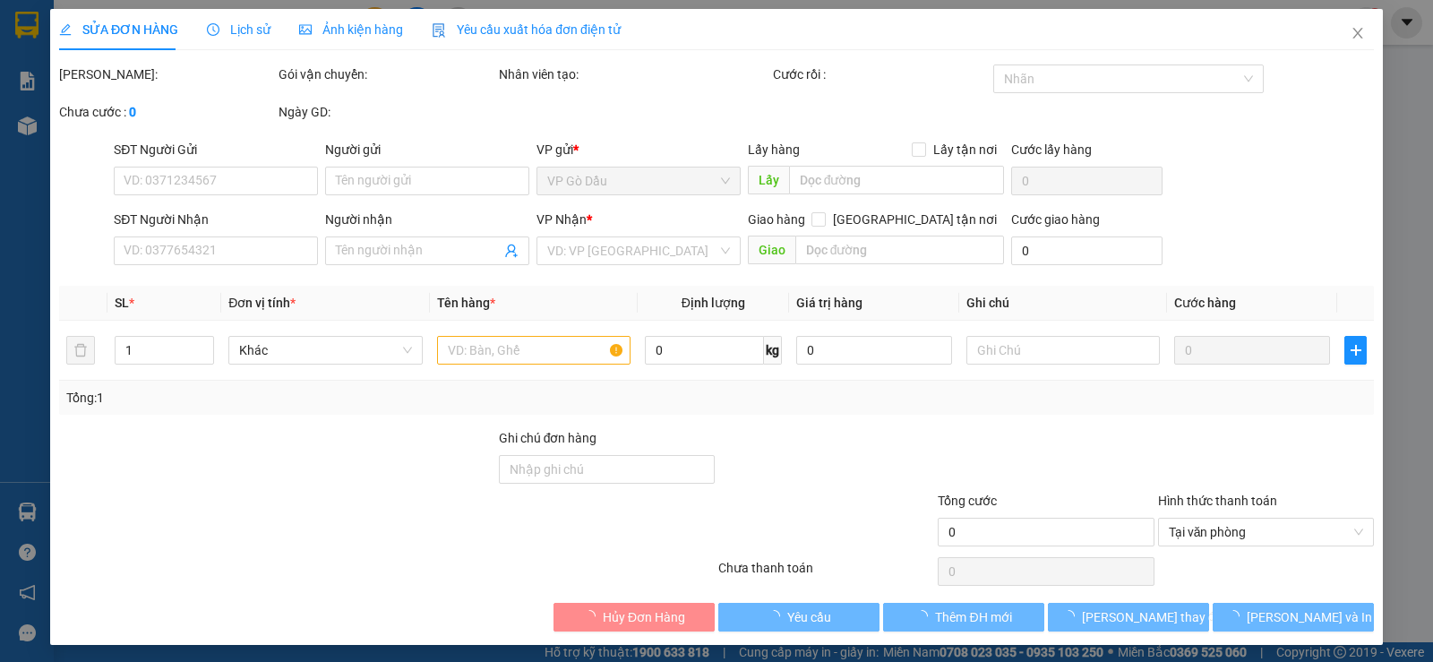
type input "0786461078"
type input "CỬA HÀNG ĐẠI THIÊN"
type input "0985261412"
type input "ANH"
type input "50.000"
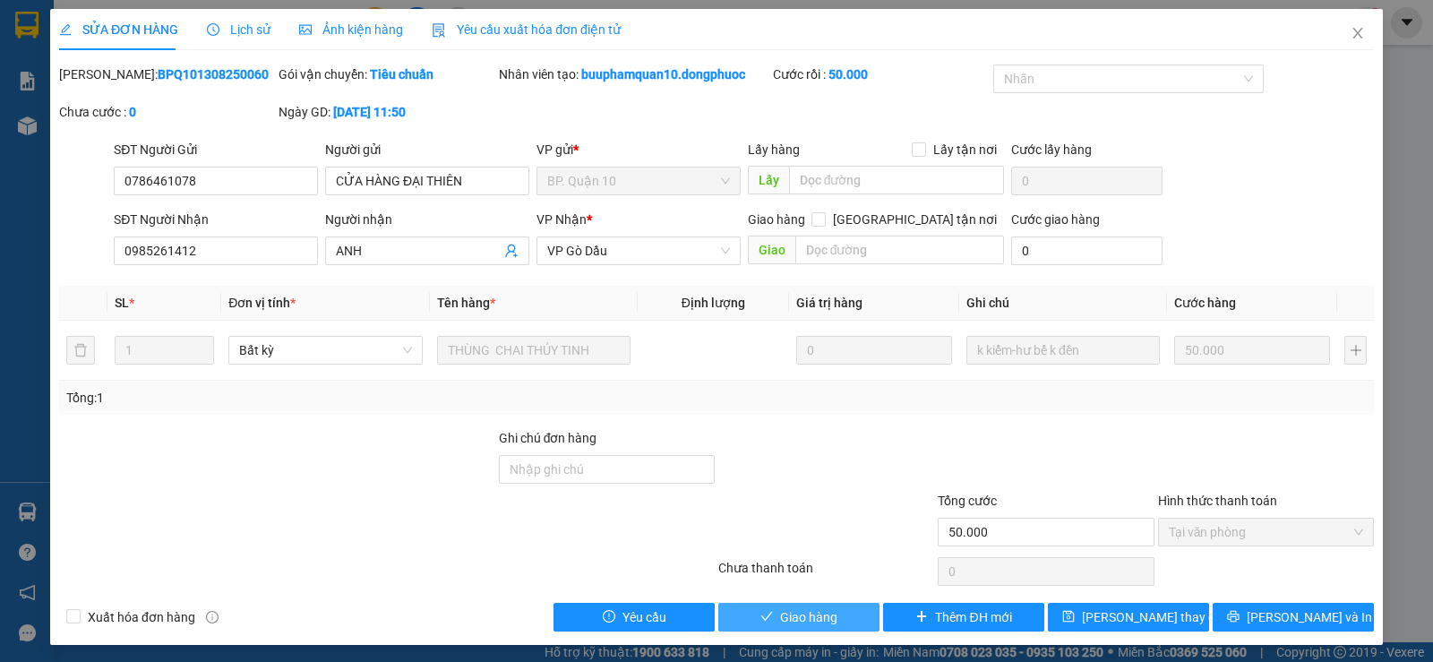
click at [765, 614] on icon "check" at bounding box center [767, 616] width 13 height 13
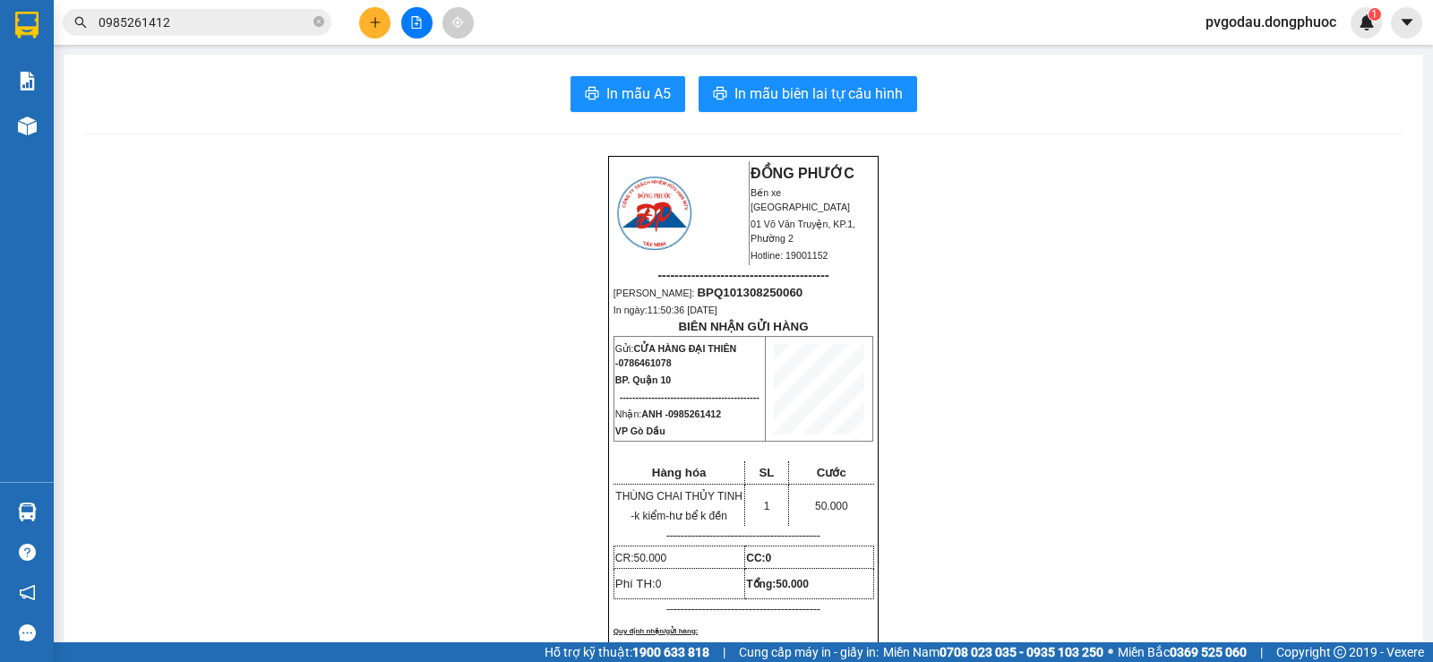
click at [228, 27] on input "0985261412" at bounding box center [204, 23] width 211 height 20
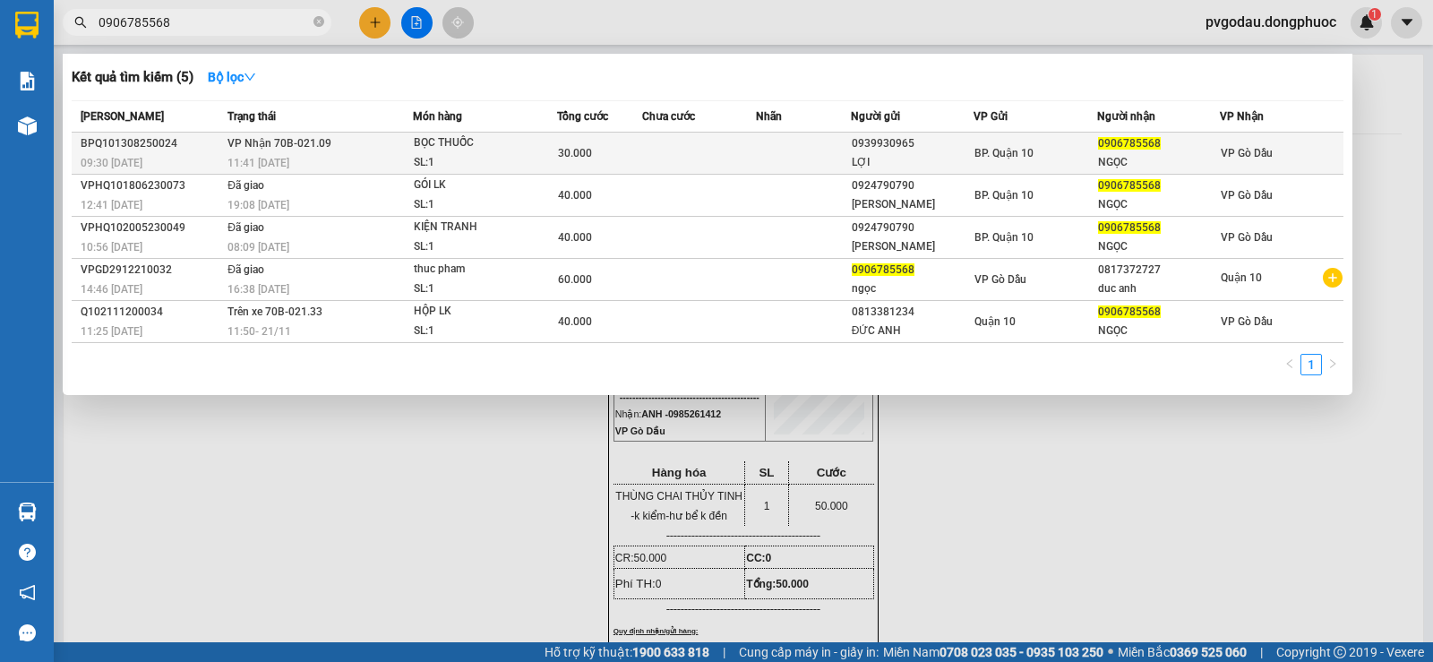
type input "0906785568"
click at [721, 161] on td at bounding box center [699, 154] width 114 height 42
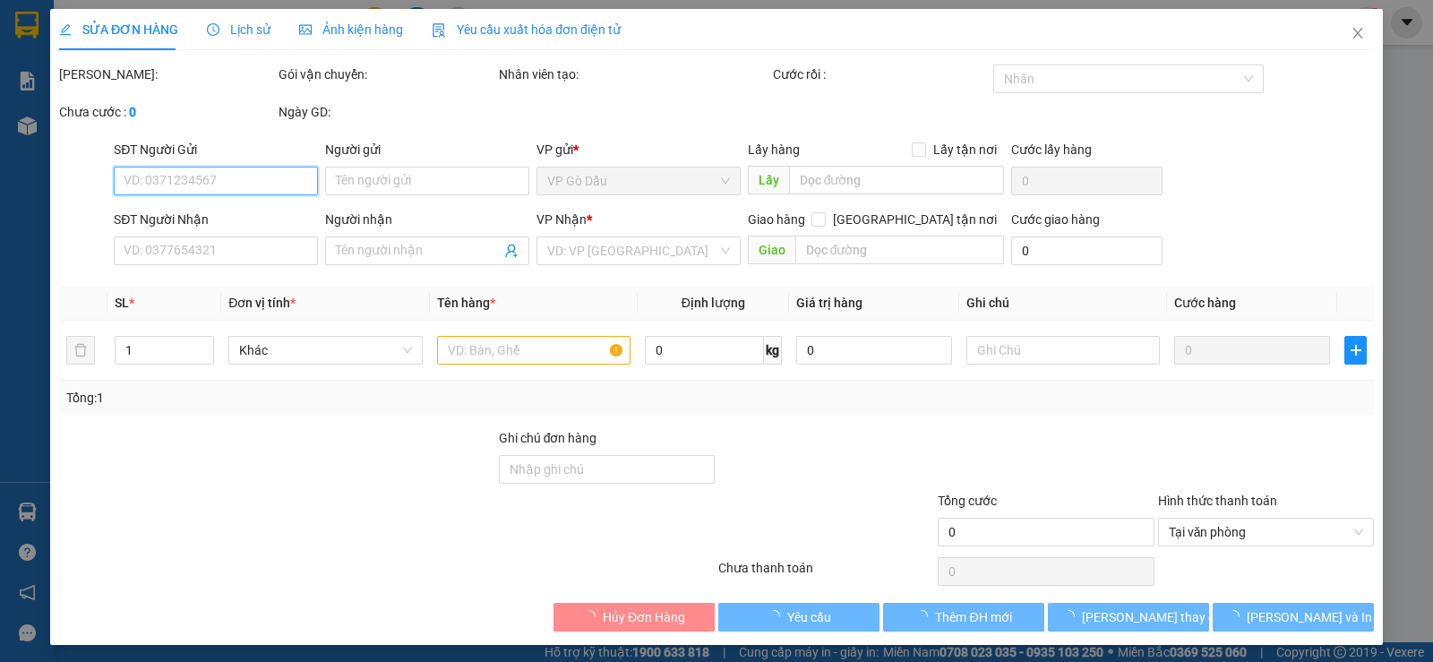
type input "0939930965"
type input "LỢI"
type input "0906785568"
type input "NGỌC"
type input "30.000"
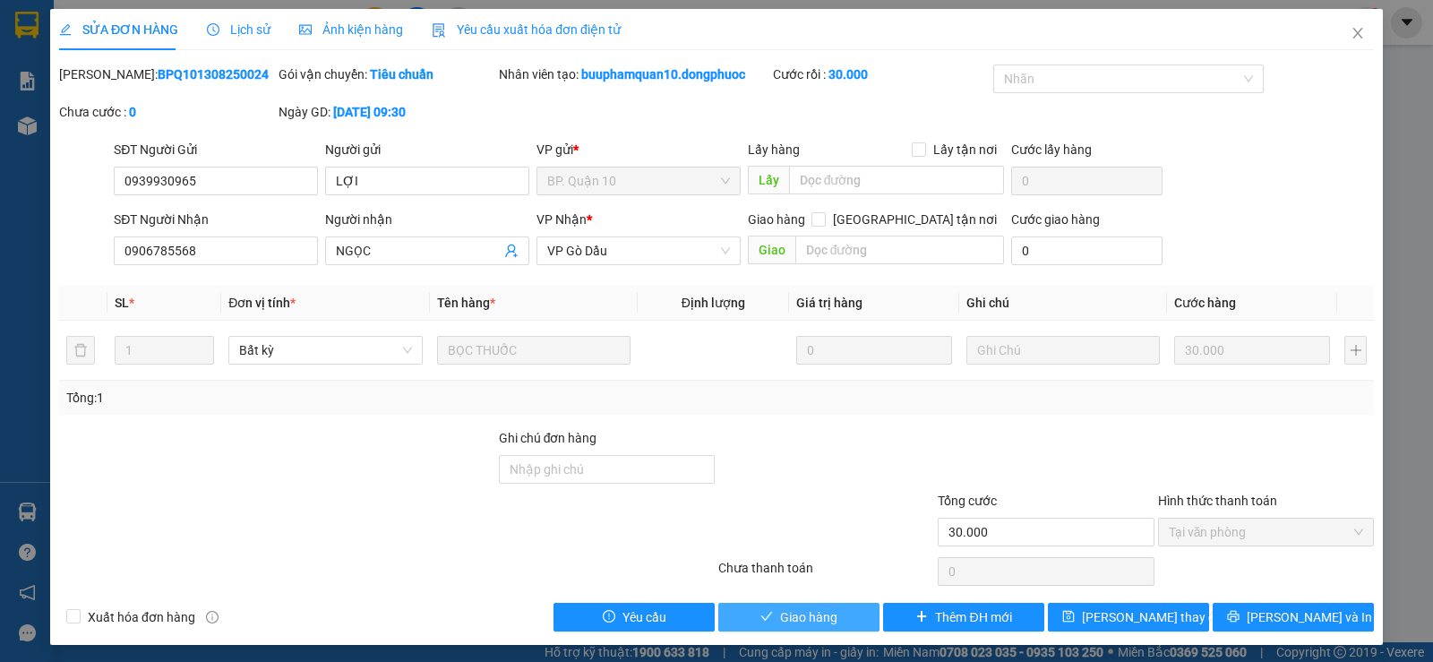
click at [808, 620] on span "Giao hàng" at bounding box center [808, 617] width 57 height 20
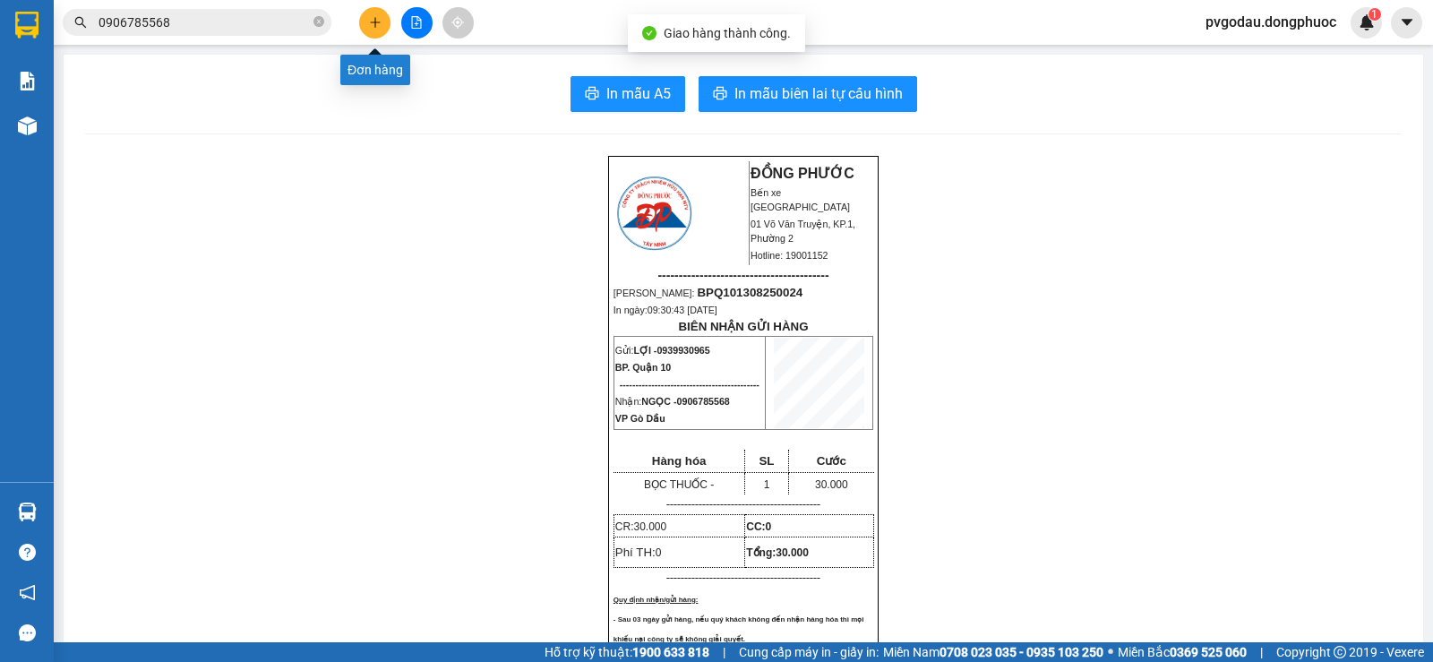
click at [369, 21] on icon "plus" at bounding box center [375, 22] width 13 height 13
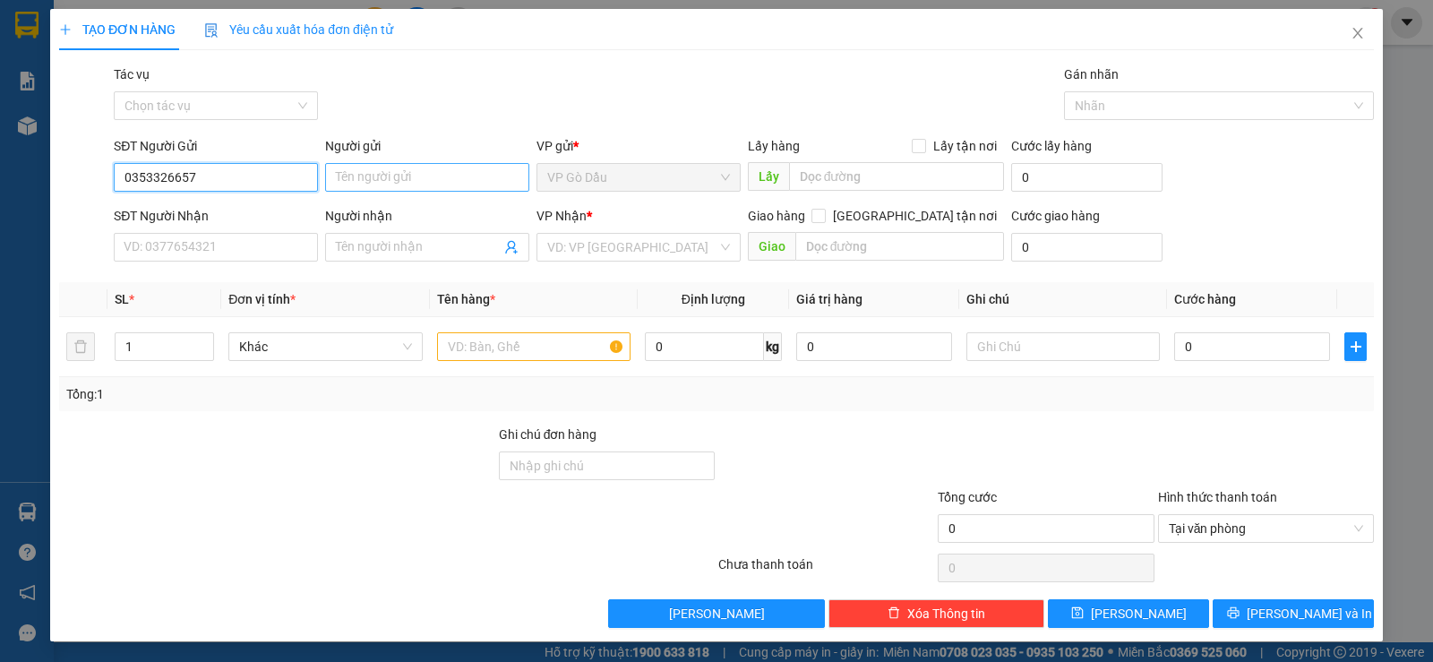
type input "0353326657"
click at [405, 165] on input "Người gửi" at bounding box center [427, 177] width 204 height 29
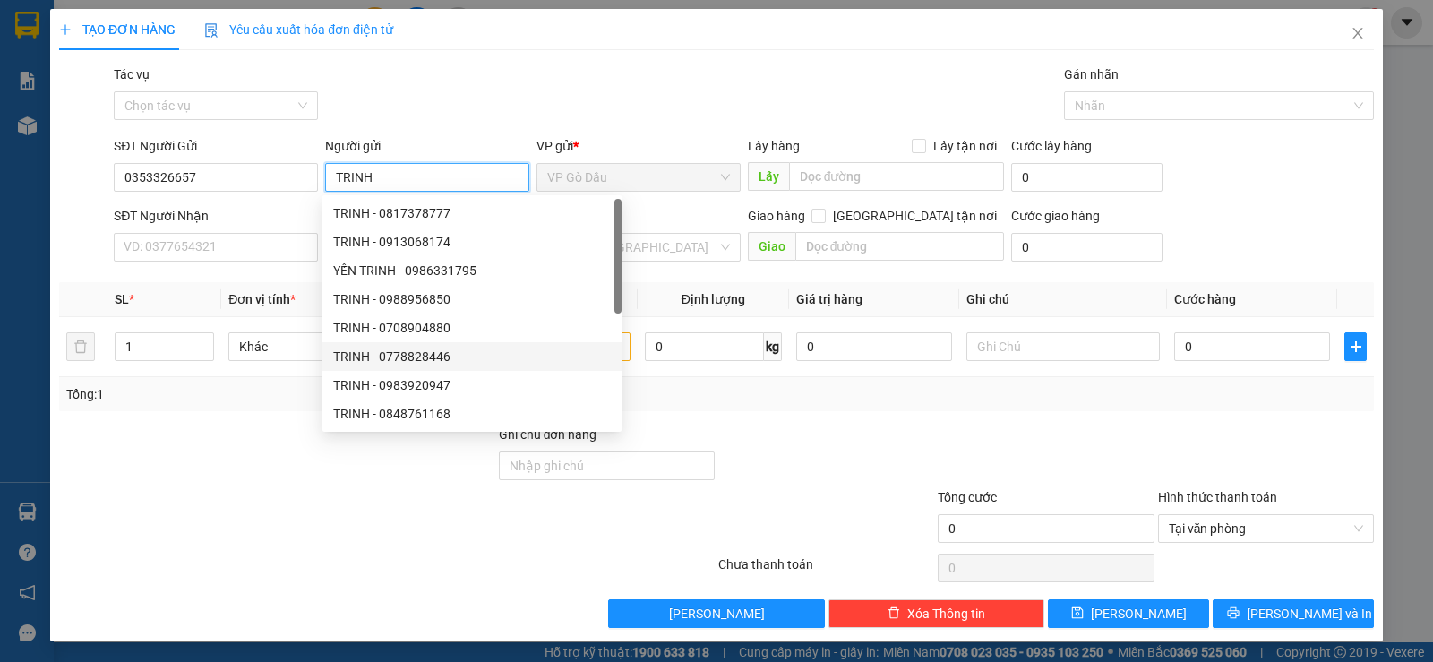
click at [567, 177] on span "VP Gò Dầu" at bounding box center [638, 177] width 183 height 27
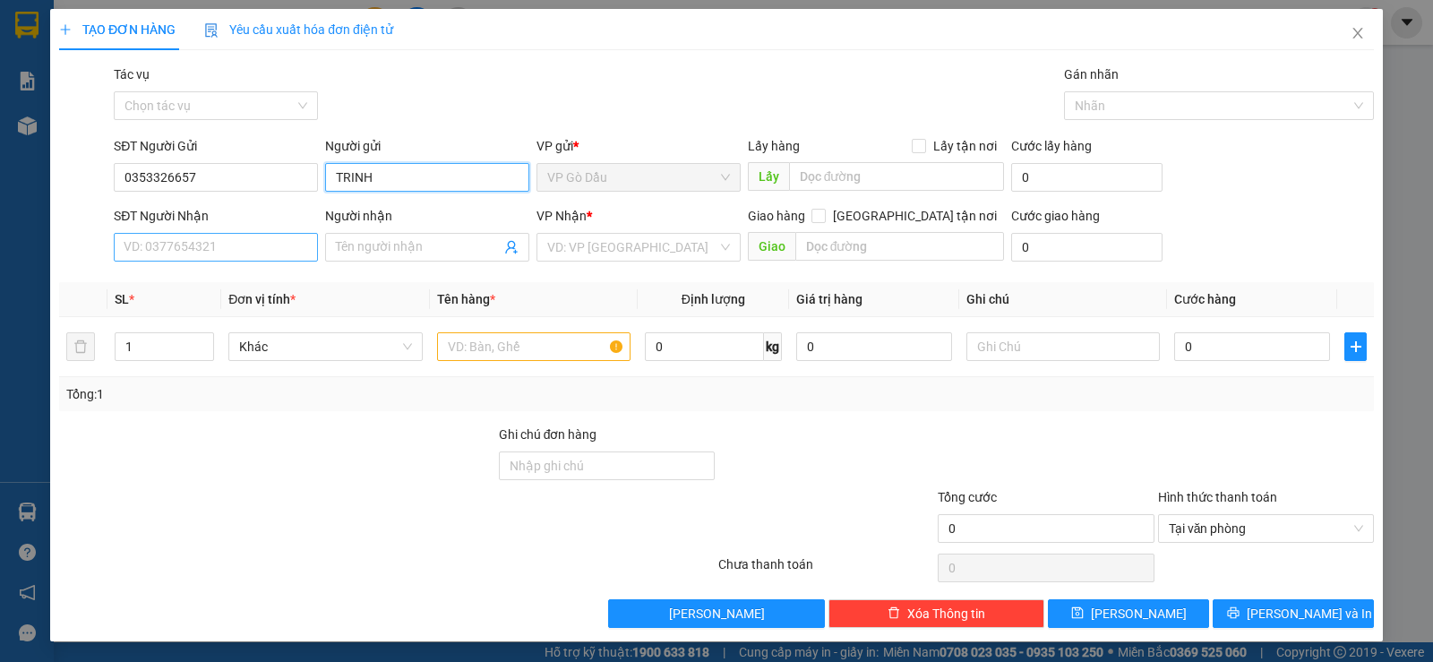
type input "TRINH"
click at [196, 240] on input "SĐT Người Nhận" at bounding box center [216, 247] width 204 height 29
type input "0398397939"
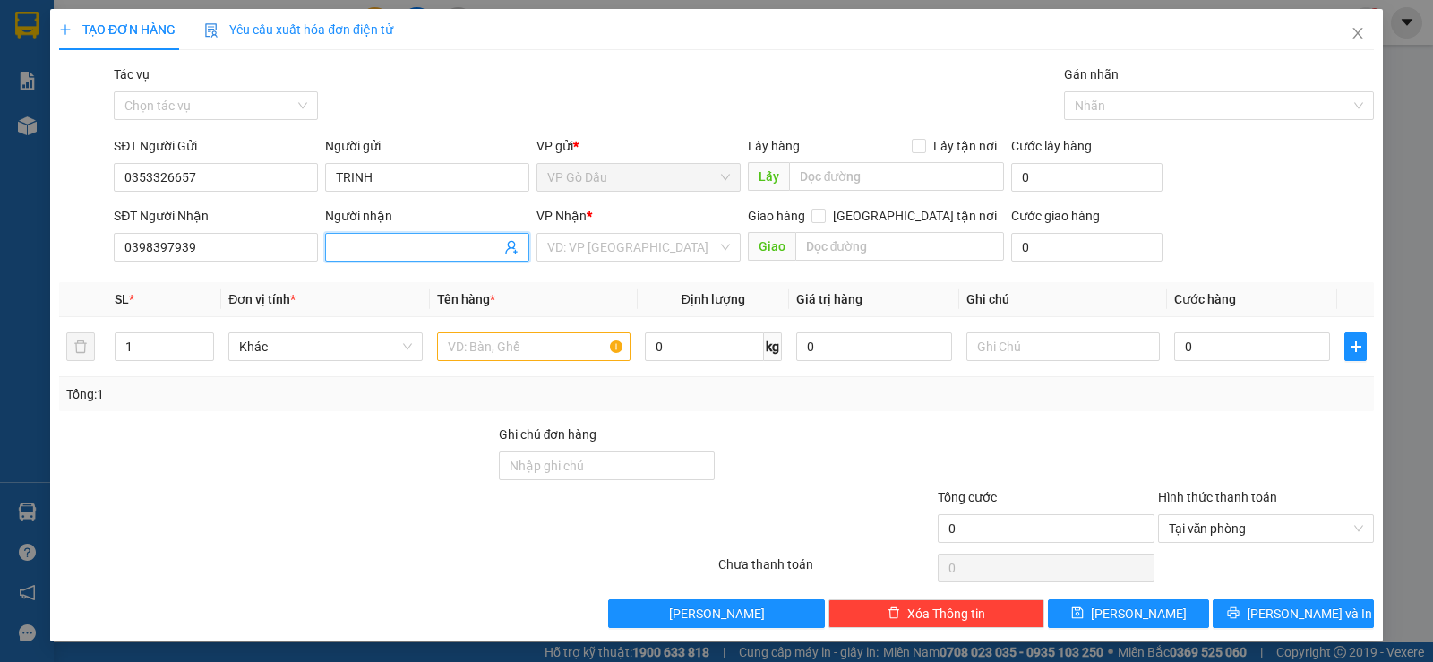
click at [382, 234] on span at bounding box center [427, 247] width 204 height 29
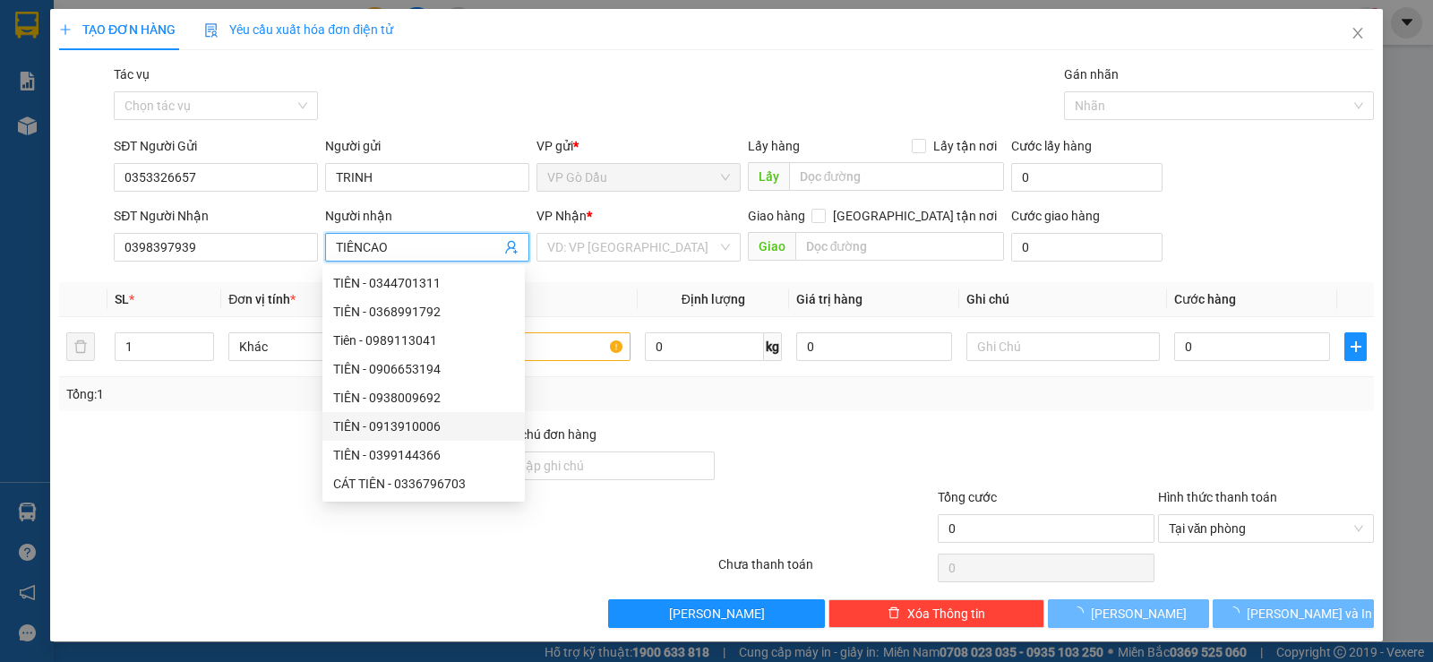
type input "TIÊNCAO"
drag, startPoint x: 862, startPoint y: 433, endPoint x: 871, endPoint y: 426, distance: 10.9
click at [863, 432] on div at bounding box center [826, 456] width 219 height 63
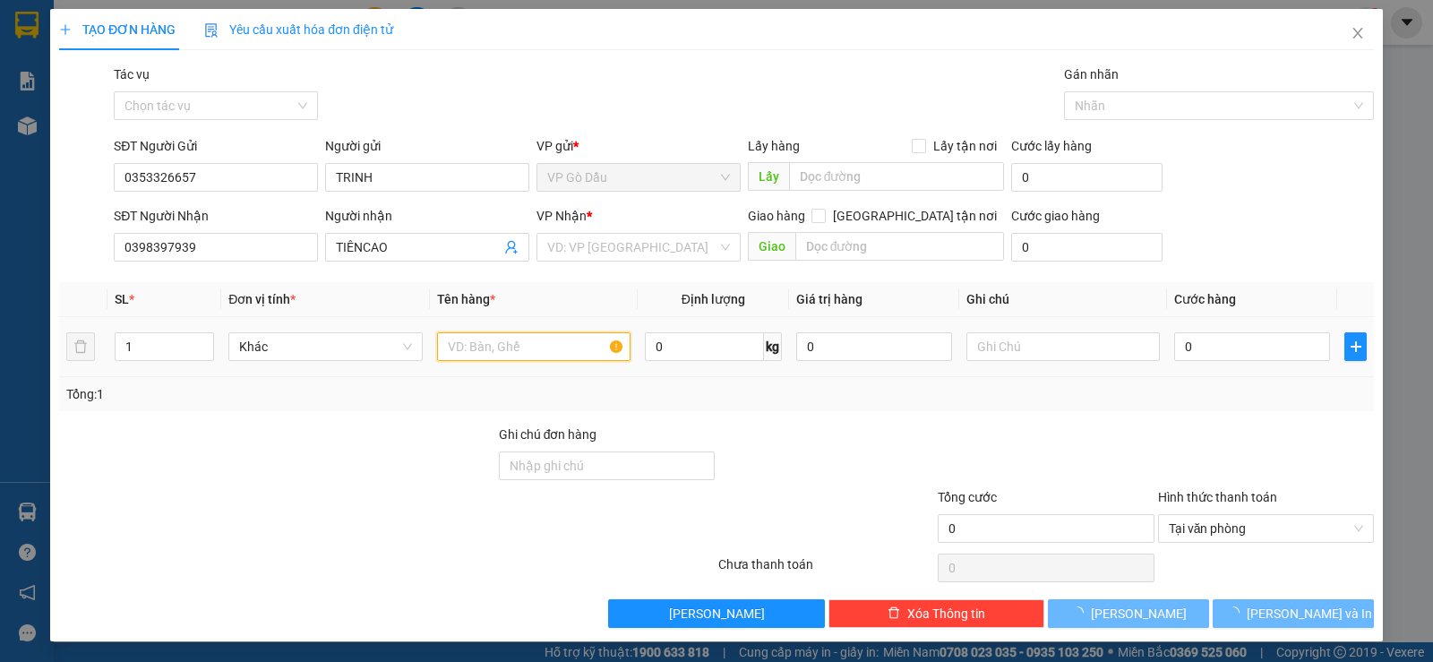
click at [511, 348] on input "text" at bounding box center [533, 346] width 193 height 29
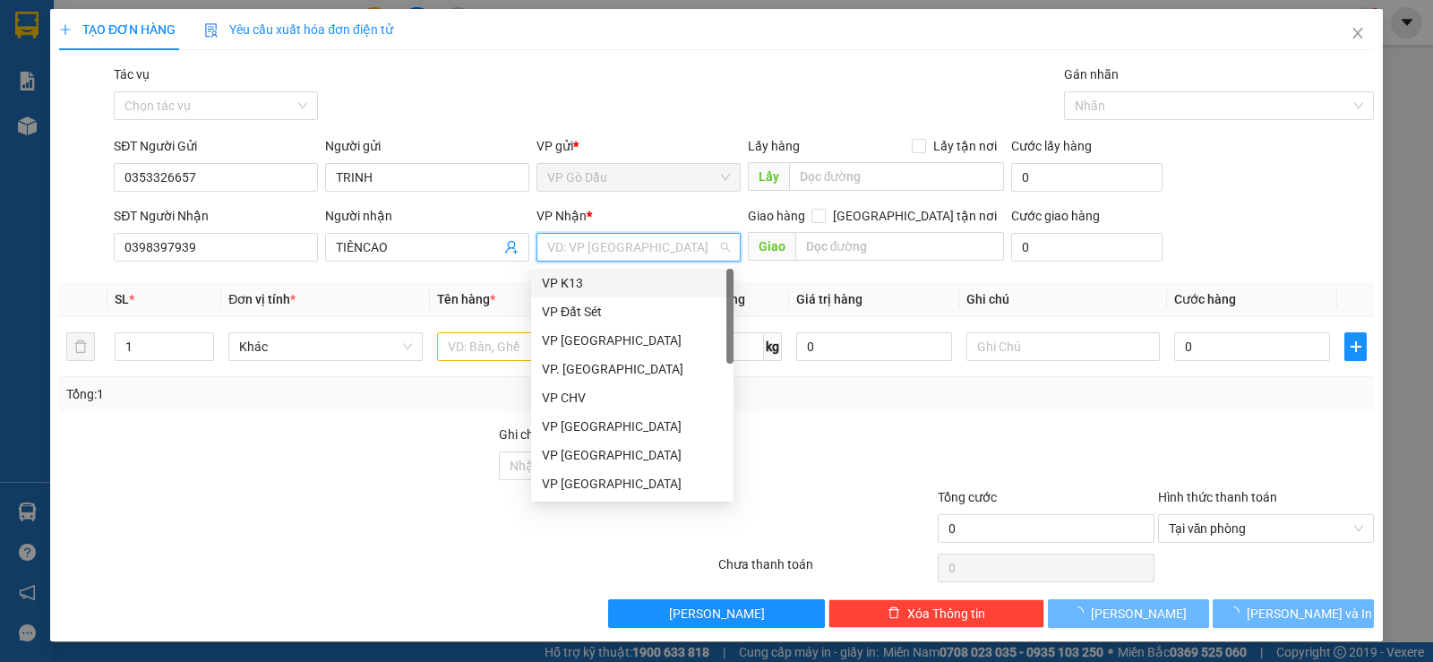
click at [591, 254] on input "search" at bounding box center [632, 247] width 170 height 27
click at [600, 434] on div "VP [GEOGRAPHIC_DATA]" at bounding box center [632, 427] width 181 height 20
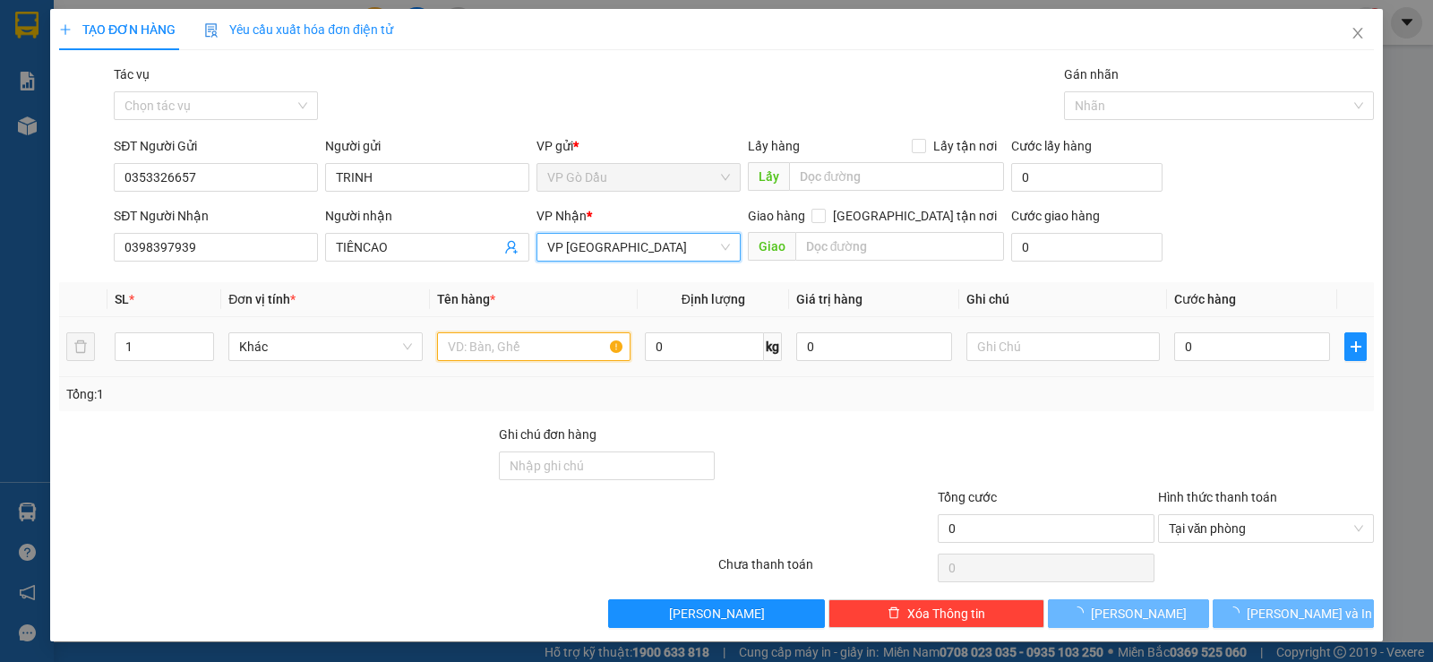
click at [540, 345] on input "text" at bounding box center [533, 346] width 193 height 29
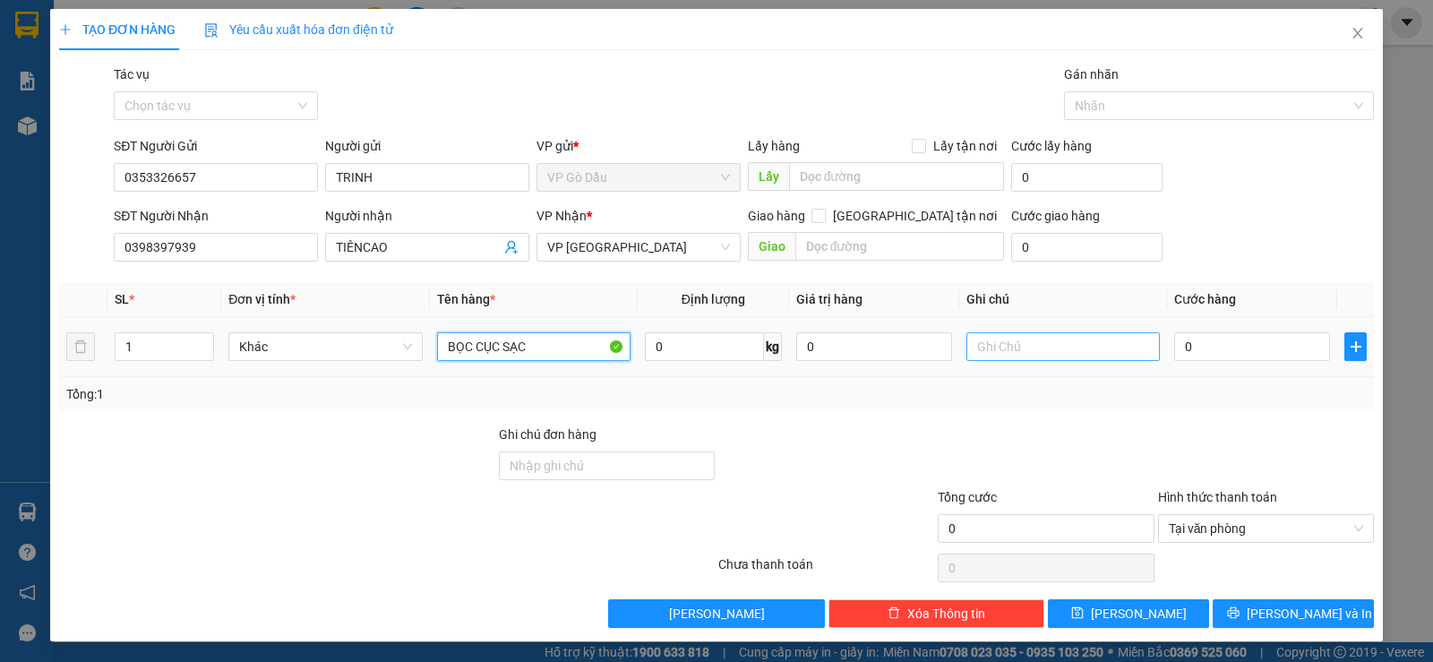
type input "BỌC CỤC SẠC"
click at [1025, 346] on input "text" at bounding box center [1063, 346] width 193 height 29
type input "HKD"
click at [1183, 350] on input "0" at bounding box center [1252, 346] width 156 height 29
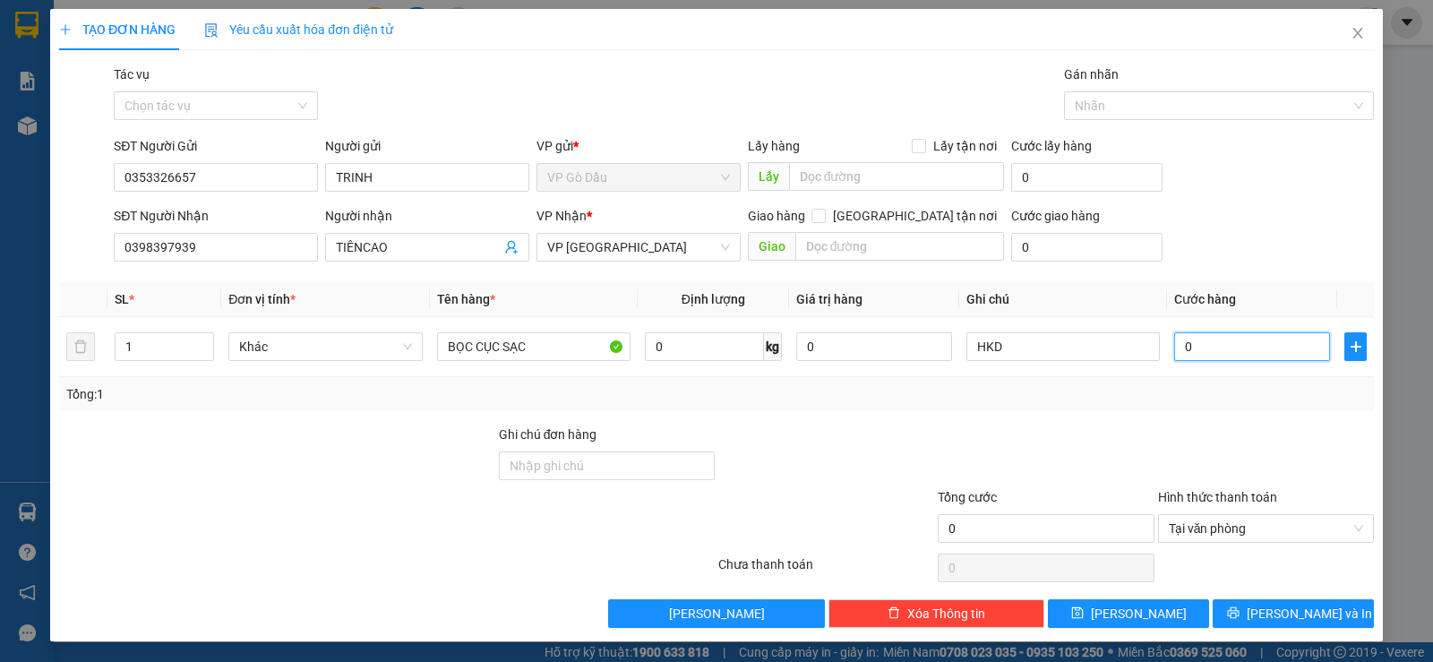
type input "2"
type input "20"
type input "20.000"
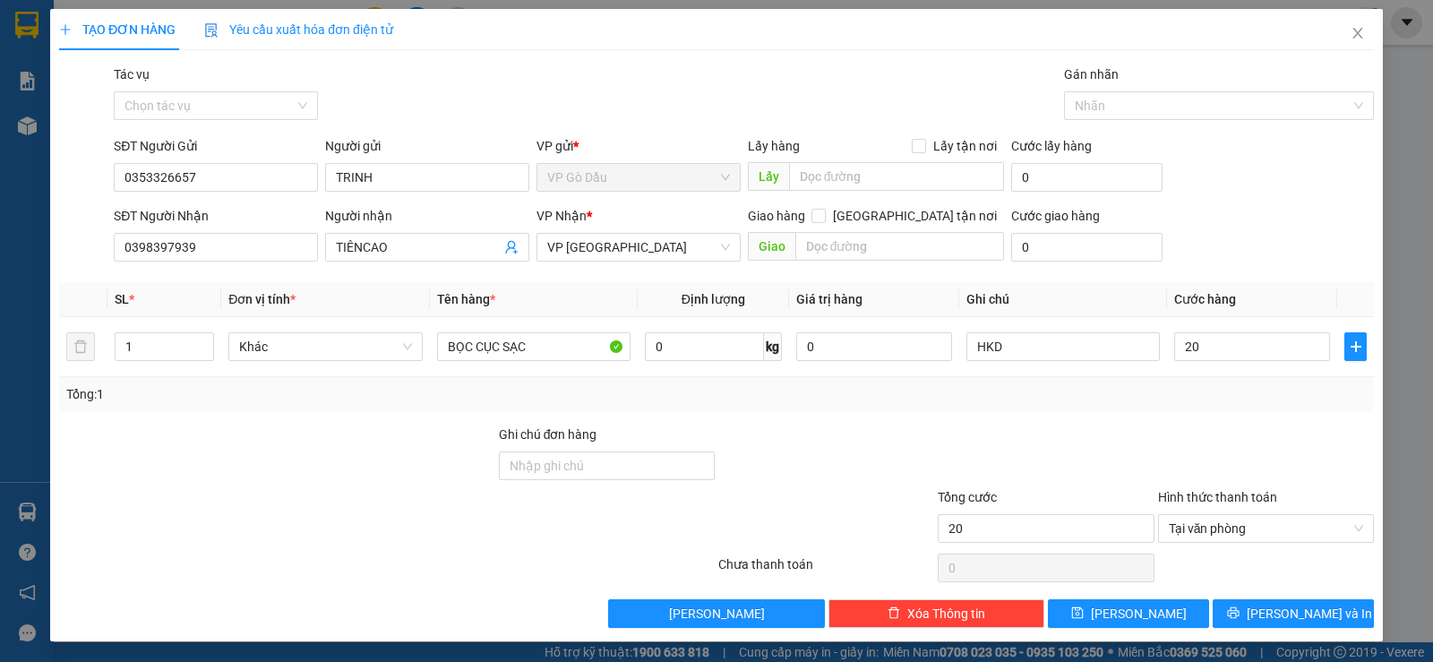
type input "20.000"
click at [1058, 439] on div at bounding box center [1045, 456] width 219 height 63
drag, startPoint x: 1361, startPoint y: 543, endPoint x: 1320, endPoint y: 579, distance: 53.9
click at [1328, 571] on div "TẠO ĐƠN HÀNG Yêu cầu xuất hóa đơn điện tử Transit Pickup Surcharge Ids Transit …" at bounding box center [716, 325] width 1333 height 632
click at [1334, 609] on button "[PERSON_NAME] và In" at bounding box center [1293, 613] width 161 height 29
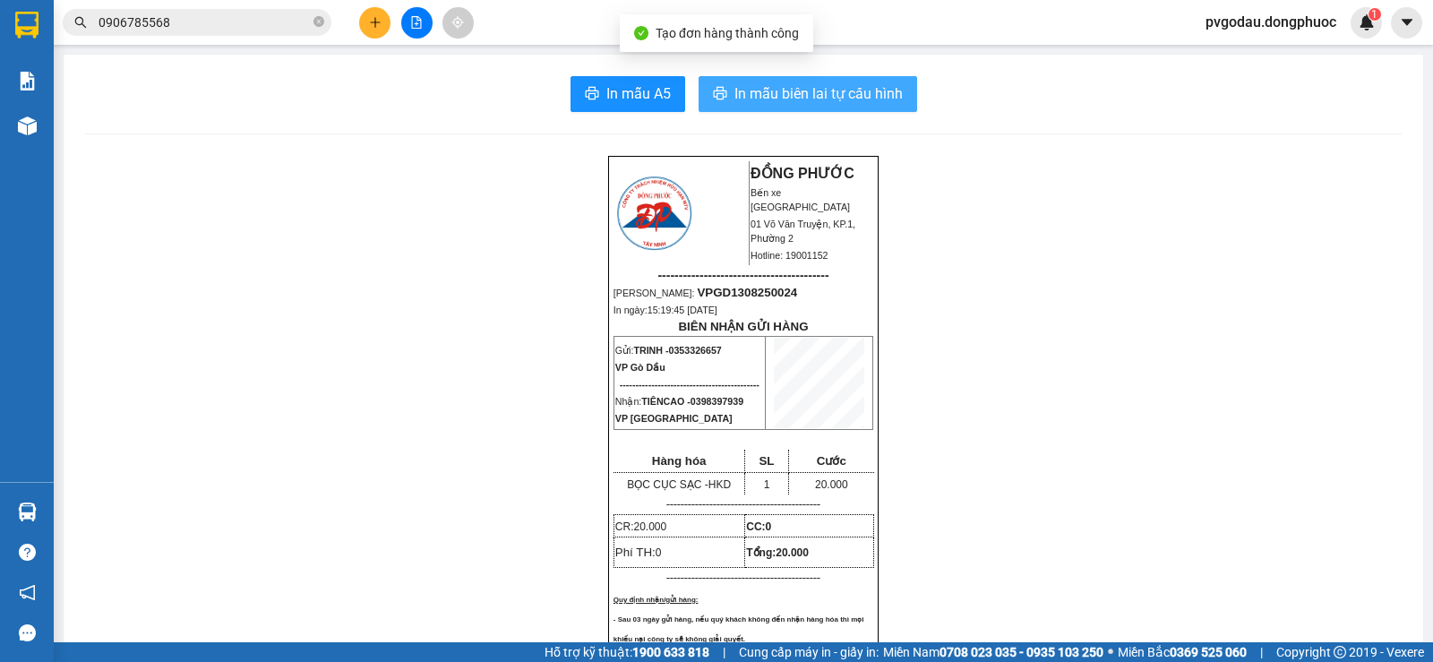
click at [896, 82] on button "In mẫu biên lai tự cấu hình" at bounding box center [808, 94] width 219 height 36
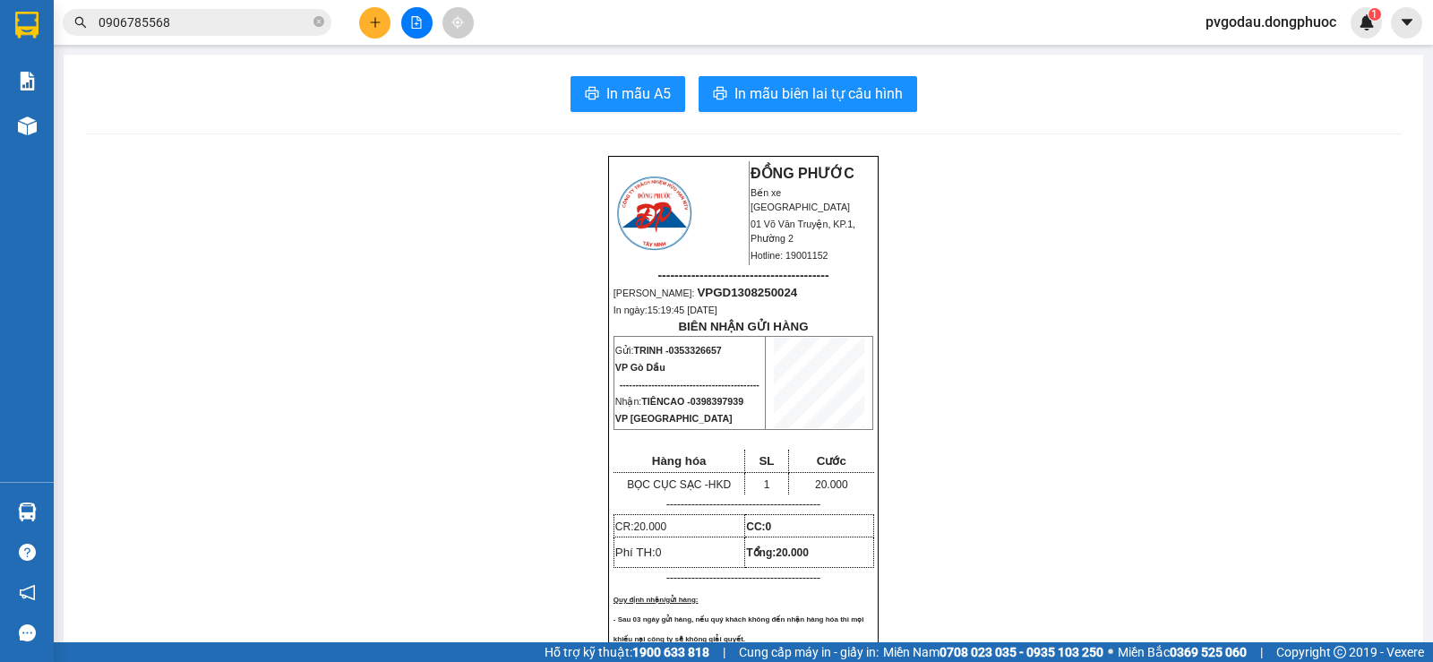
scroll to position [90, 0]
